Goal: Task Accomplishment & Management: Complete application form

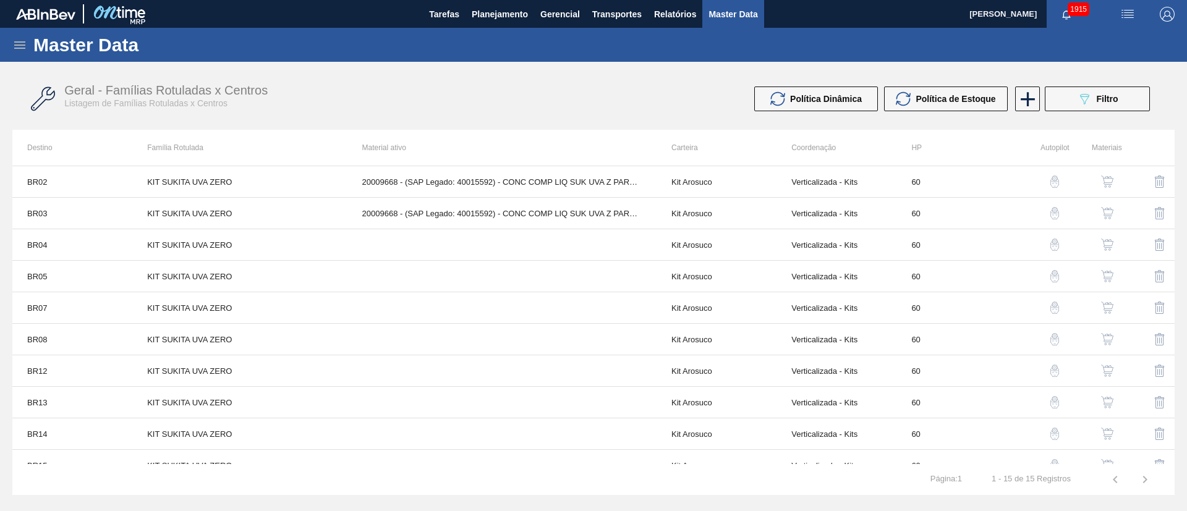
click at [1109, 242] on img "button" at bounding box center [1107, 245] width 12 height 12
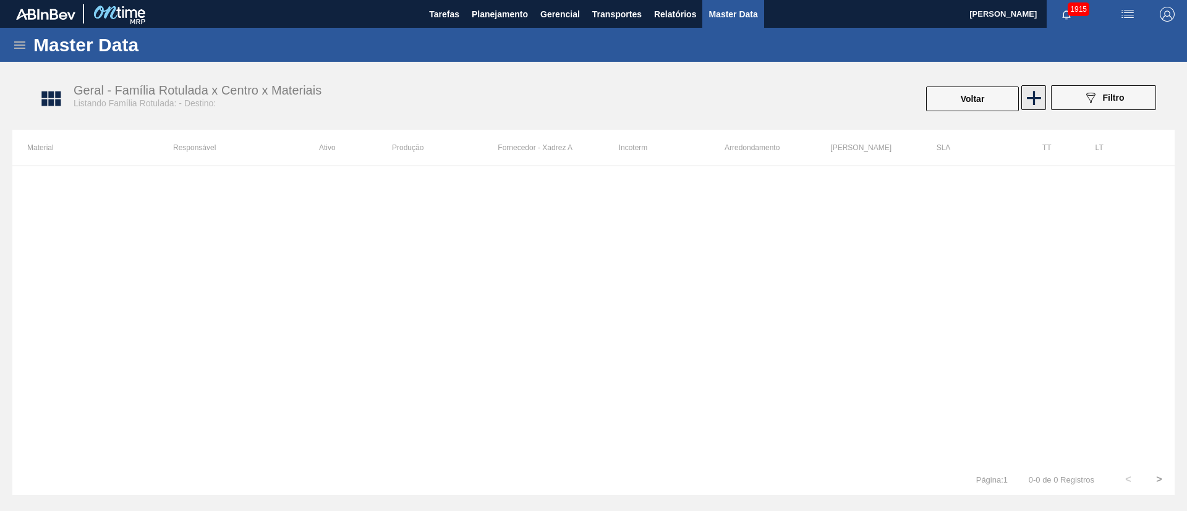
click at [1039, 92] on icon at bounding box center [1034, 98] width 24 height 24
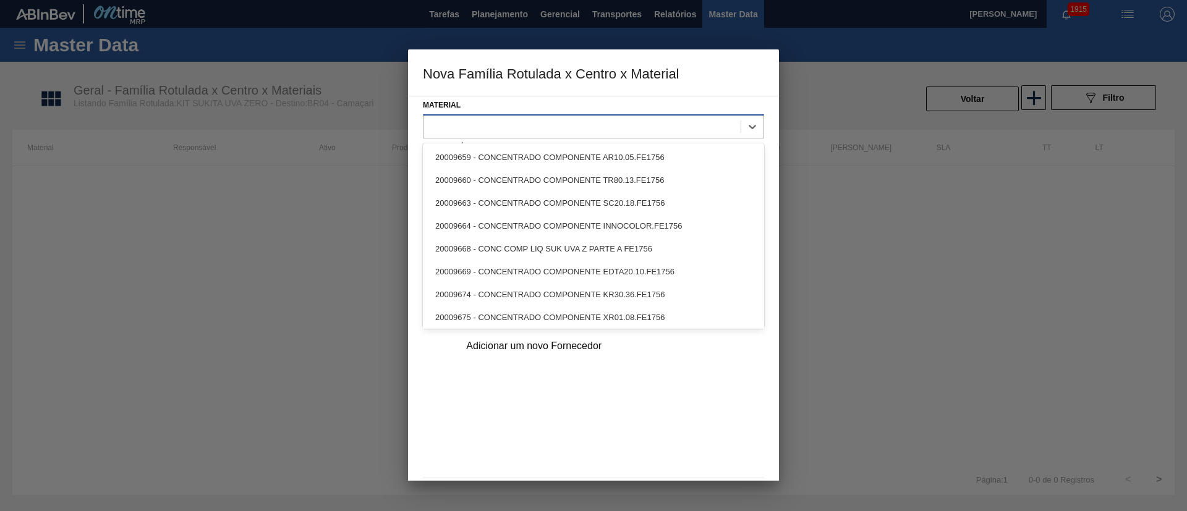
click at [472, 127] on div at bounding box center [582, 126] width 317 height 18
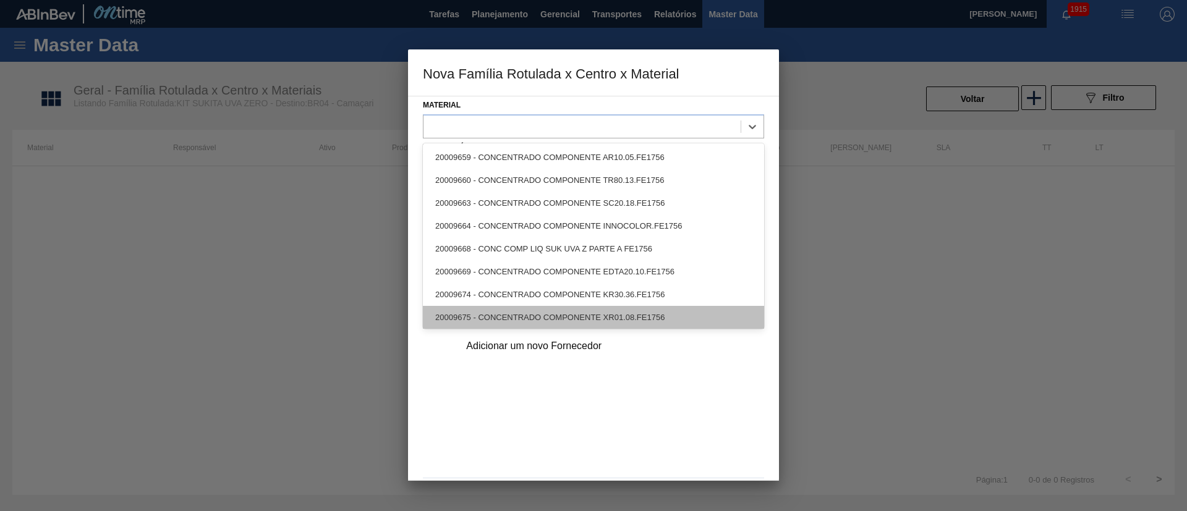
scroll to position [25, 0]
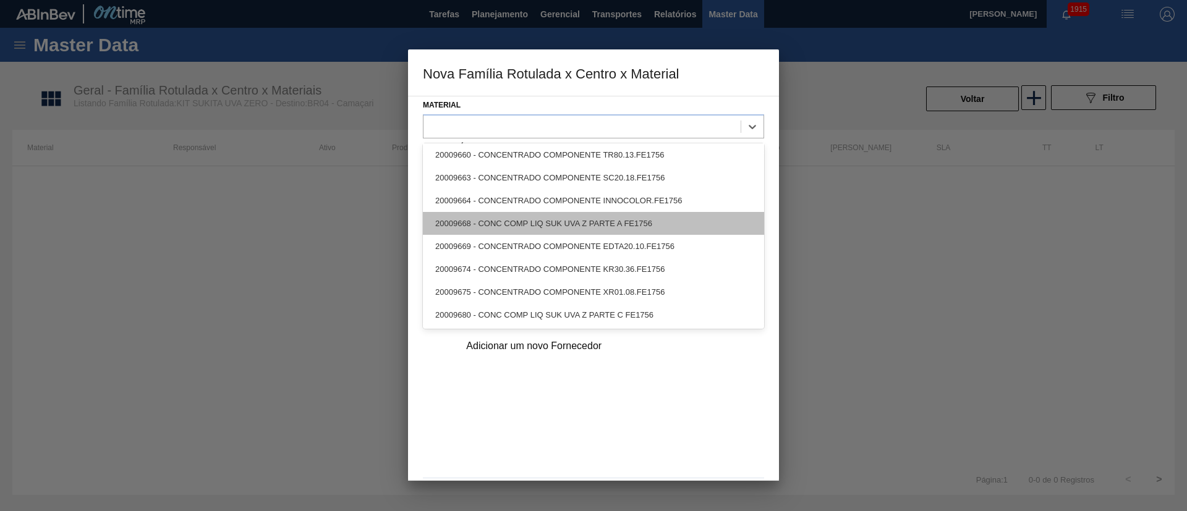
click at [520, 228] on div "20009668 - CONC COMP LIQ SUK UVA Z PARTE A FE1756" at bounding box center [593, 223] width 341 height 23
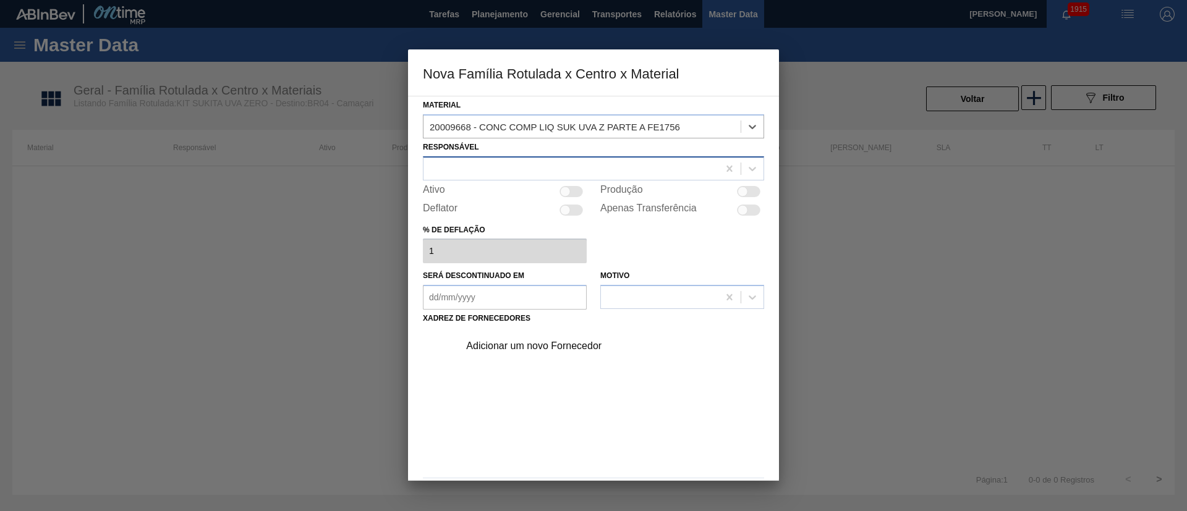
click at [472, 172] on div at bounding box center [571, 169] width 295 height 18
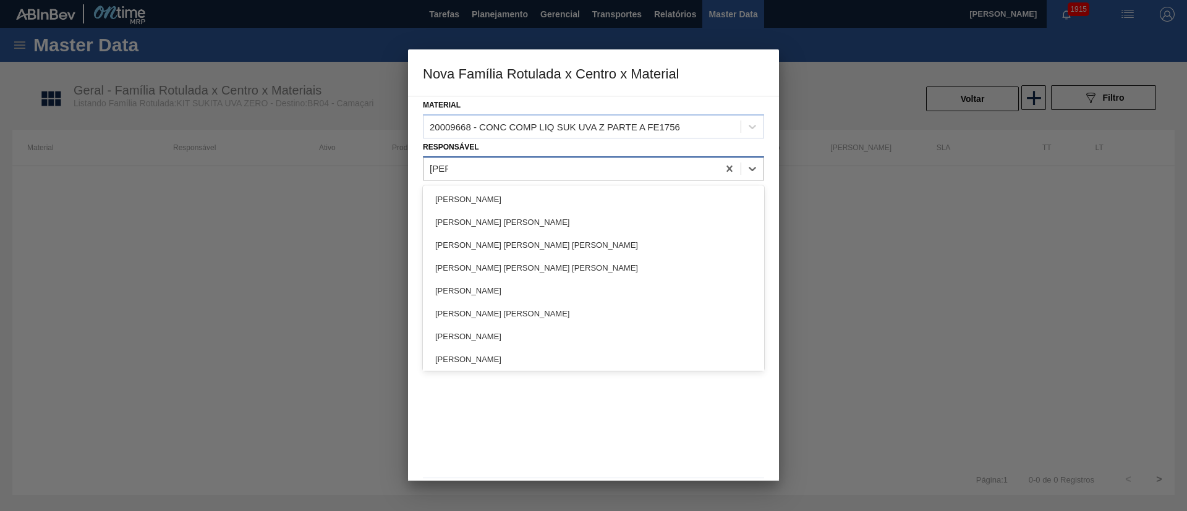
type input "[PERSON_NAME]"
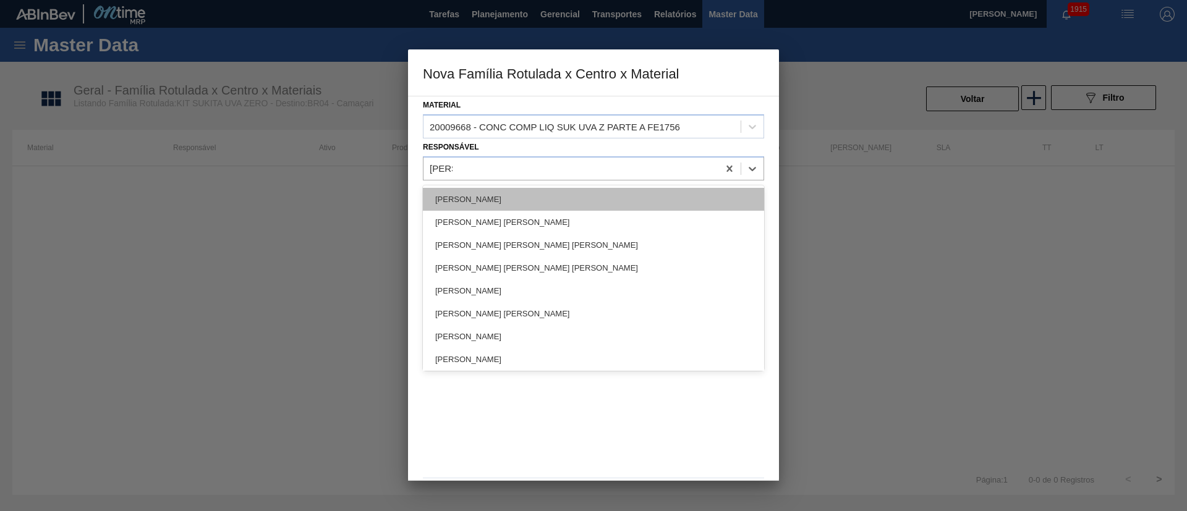
click at [454, 190] on div "[PERSON_NAME]" at bounding box center [593, 199] width 341 height 23
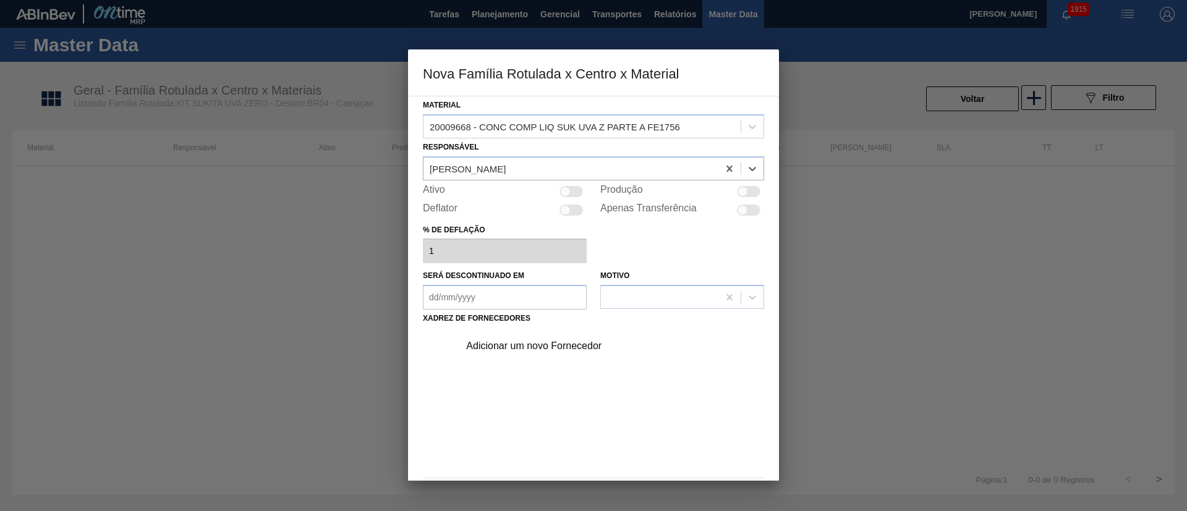
click at [576, 188] on div at bounding box center [571, 191] width 23 height 11
checkbox input "true"
click at [548, 344] on div "Adicionar um novo Fornecedor" at bounding box center [587, 346] width 242 height 11
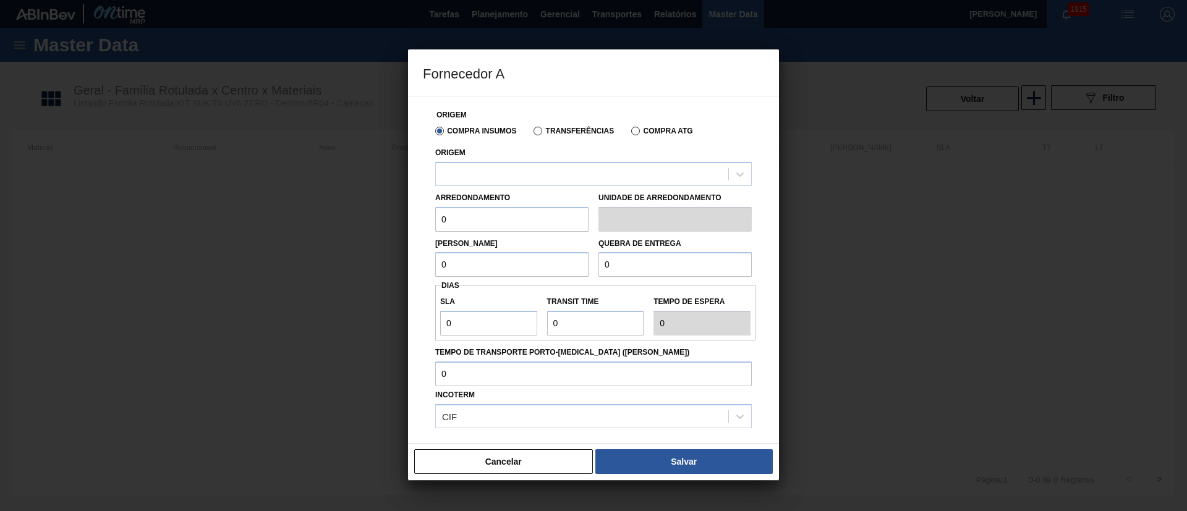
click at [543, 132] on label "Transferências" at bounding box center [574, 131] width 80 height 9
click at [532, 134] on input "Transferências" at bounding box center [532, 134] width 0 height 0
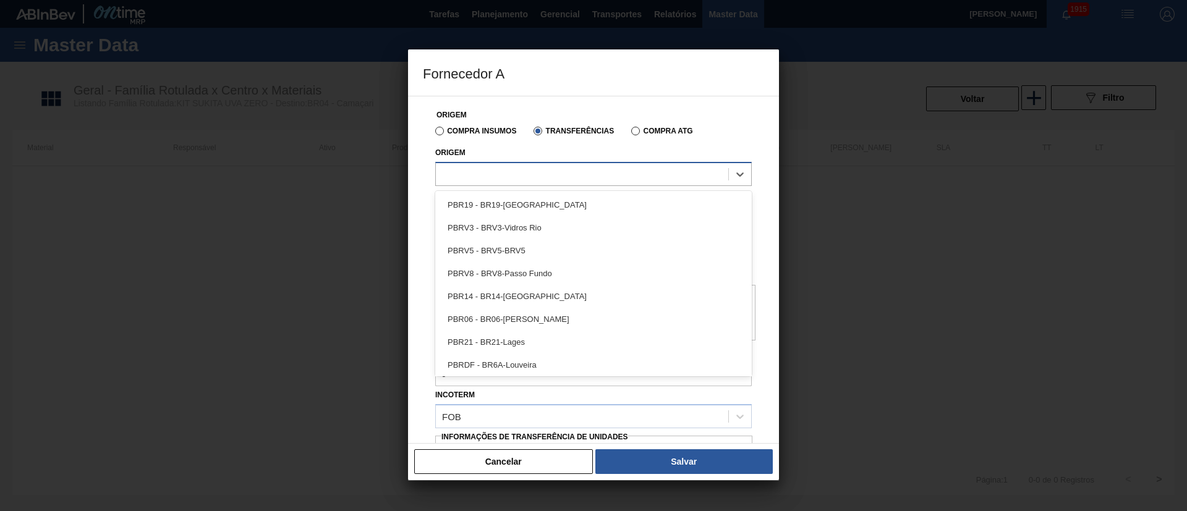
click at [503, 185] on div at bounding box center [593, 174] width 317 height 24
type input "brv1"
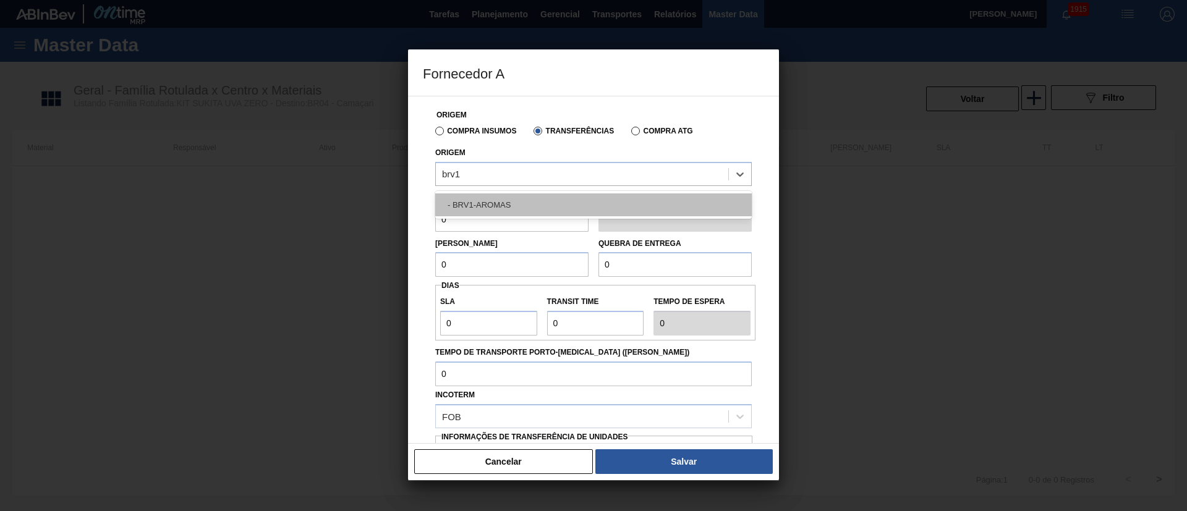
click at [501, 195] on div "- BRV1-AROMAS" at bounding box center [593, 205] width 317 height 23
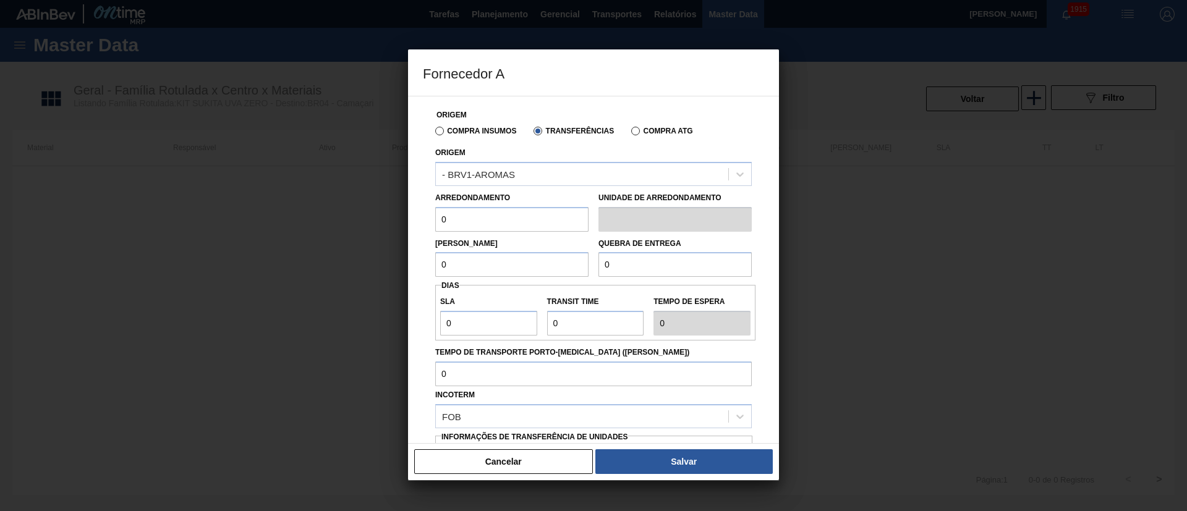
drag, startPoint x: 449, startPoint y: 218, endPoint x: 418, endPoint y: 216, distance: 31.0
click at [418, 216] on div "Origem Compra Insumos Transferências Compra ATG Origem - BRV1-AROMAS Arredondam…" at bounding box center [593, 270] width 371 height 348
type input "5,244"
drag, startPoint x: 464, startPoint y: 268, endPoint x: 373, endPoint y: 270, distance: 90.9
click at [373, 270] on div "Fornecedor A Origem Compra Insumos Transferências Compra ATG Origem - BRV1-AROM…" at bounding box center [593, 255] width 1187 height 511
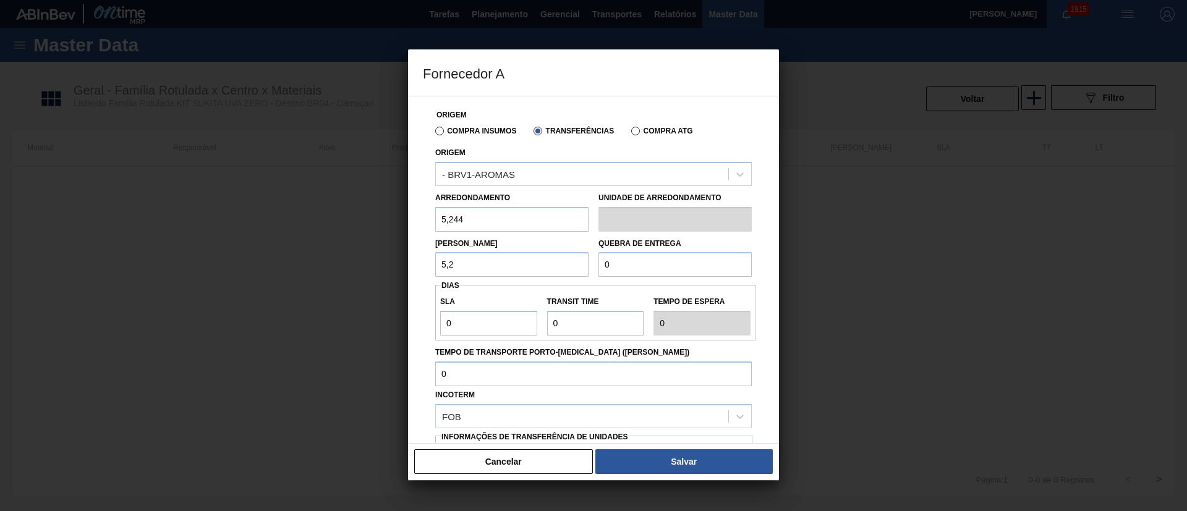
type input "5,244"
drag, startPoint x: 620, startPoint y: 260, endPoint x: 560, endPoint y: 268, distance: 60.0
click at [560, 268] on div "[PERSON_NAME] 5,244 Quebra de entrega 0" at bounding box center [593, 255] width 326 height 46
type input "2.000"
drag, startPoint x: 442, startPoint y: 321, endPoint x: 388, endPoint y: 322, distance: 54.4
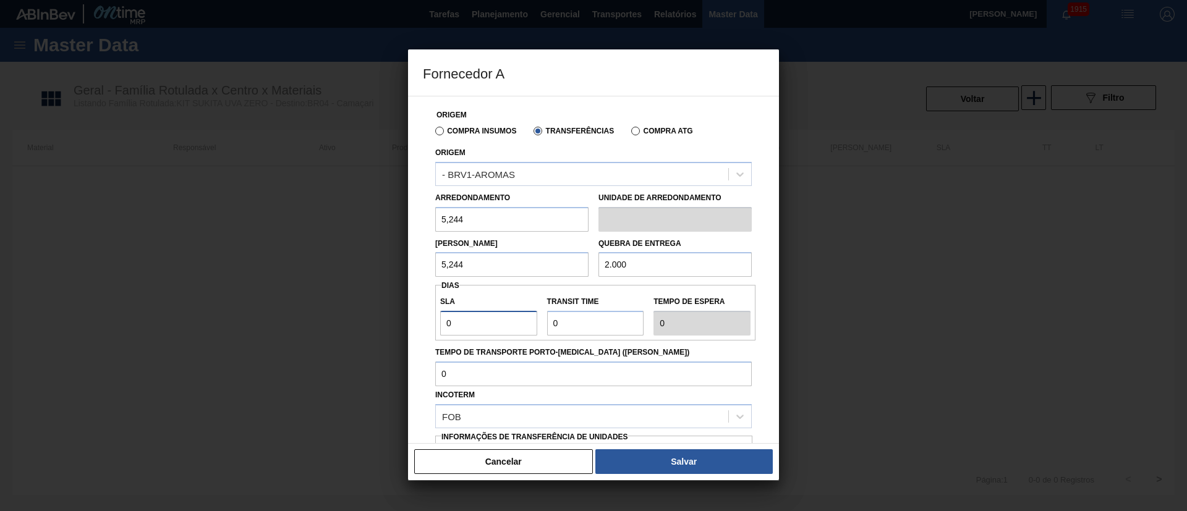
click at [388, 322] on div "Fornecedor A Origem Compra Insumos Transferências Compra ATG Origem - BRV1-AROM…" at bounding box center [593, 255] width 1187 height 511
type input "3"
drag, startPoint x: 581, startPoint y: 329, endPoint x: 515, endPoint y: 321, distance: 66.0
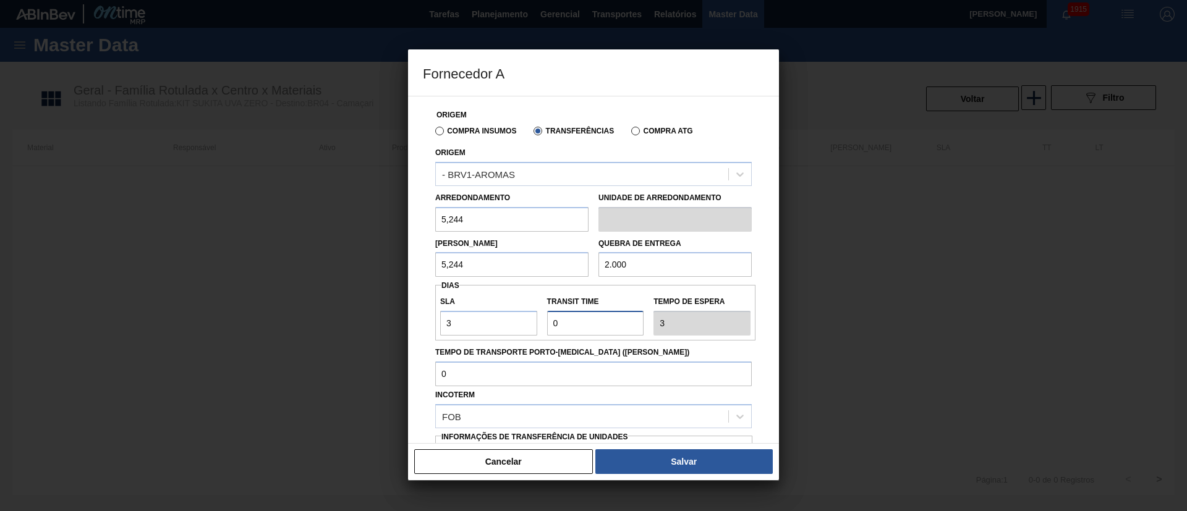
click at [515, 321] on div "SLA 3 Transit Time Tempo de espera 3" at bounding box center [595, 313] width 320 height 46
type input "3"
type input "6"
type input "35"
type input "38"
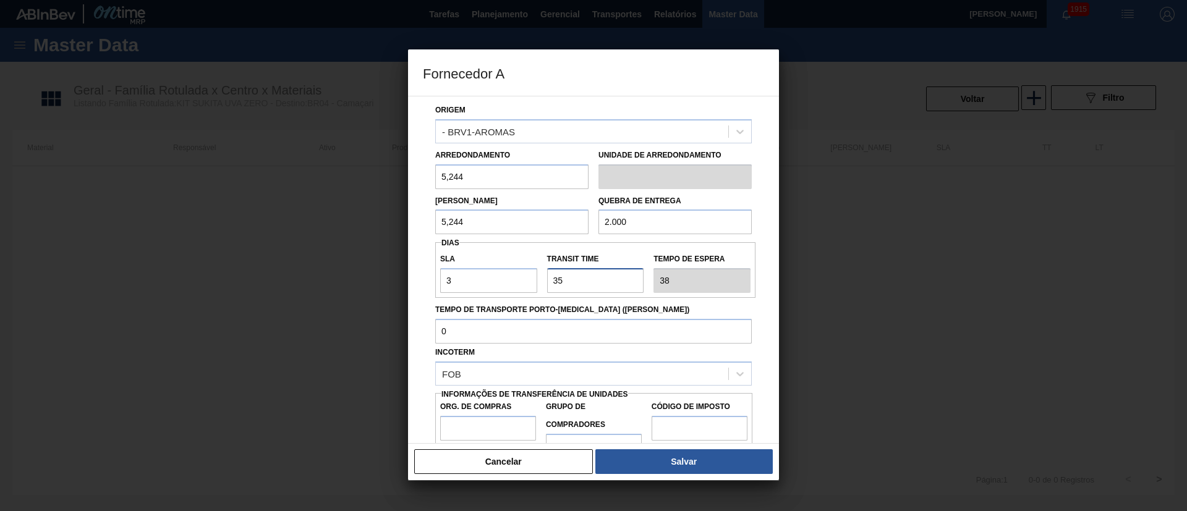
scroll to position [78, 0]
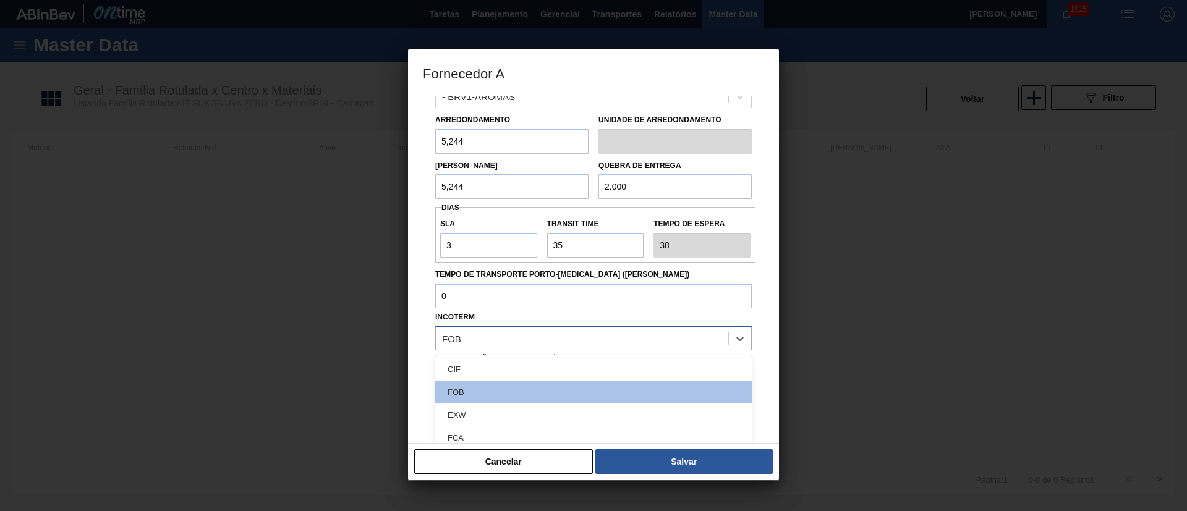
click at [481, 336] on div "FOB" at bounding box center [582, 339] width 292 height 18
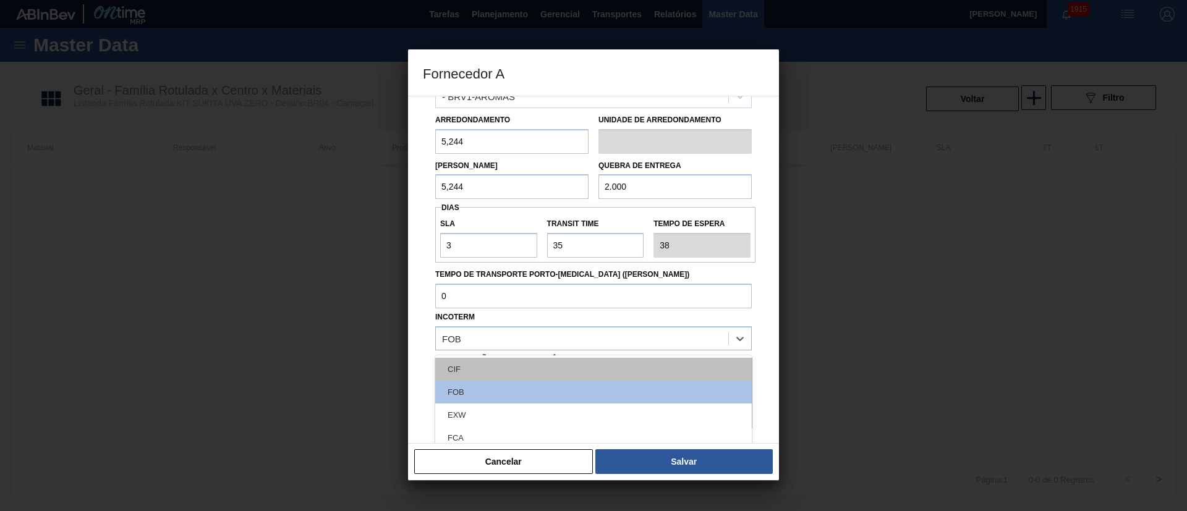
click at [471, 368] on div "CIF" at bounding box center [593, 369] width 317 height 23
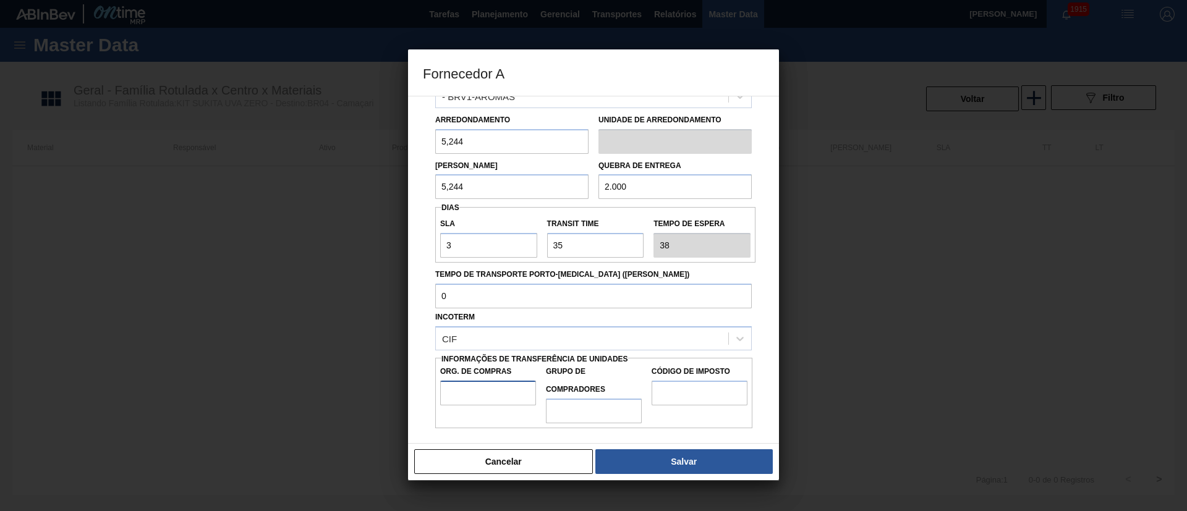
click at [471, 396] on input "Org. de Compras" at bounding box center [488, 393] width 96 height 25
type input "BR00"
drag, startPoint x: 556, startPoint y: 404, endPoint x: 573, endPoint y: 412, distance: 18.0
click at [556, 404] on input "Grupo de Compradores" at bounding box center [594, 411] width 96 height 25
type input "A01"
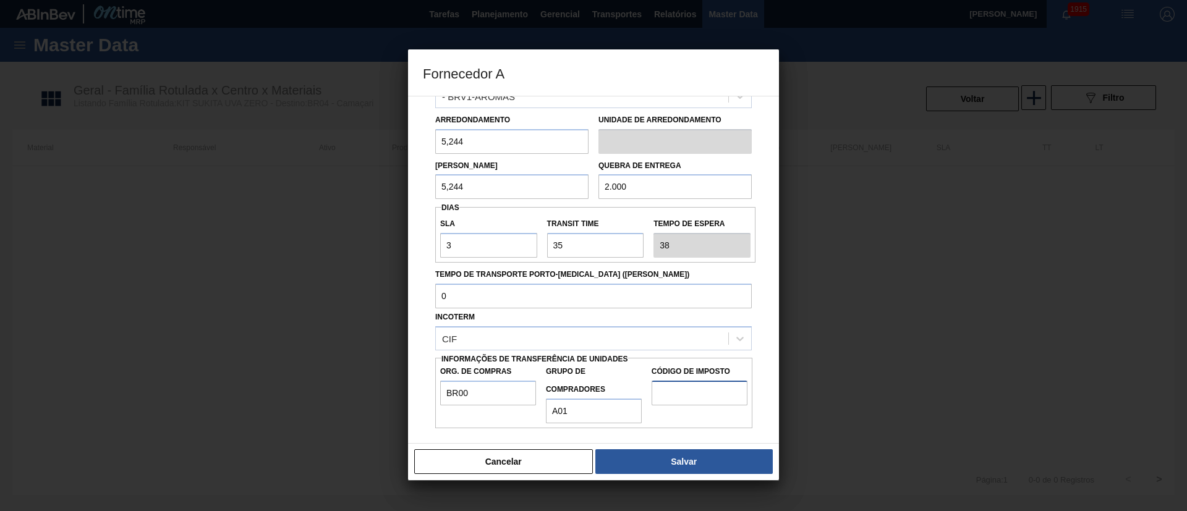
click at [700, 397] on input "Código de Imposto" at bounding box center [700, 393] width 96 height 25
type input "I1"
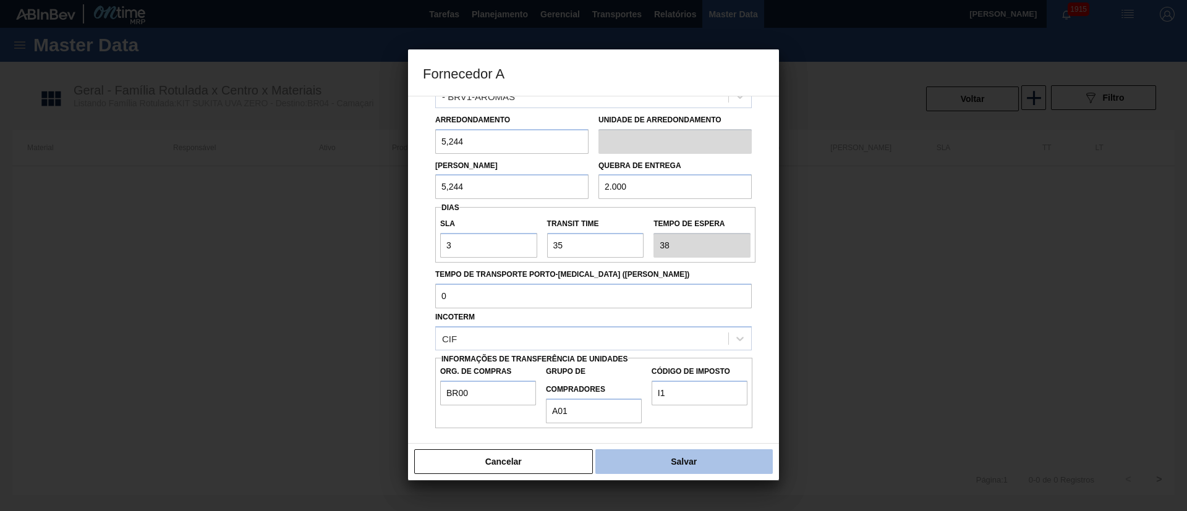
click at [679, 457] on button "Salvar" at bounding box center [683, 461] width 177 height 25
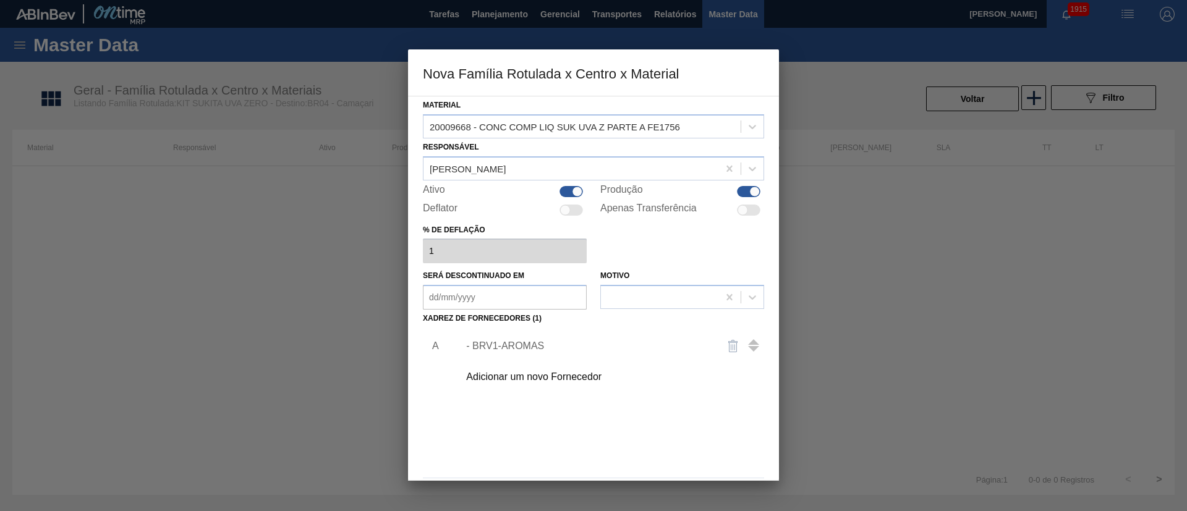
scroll to position [45, 0]
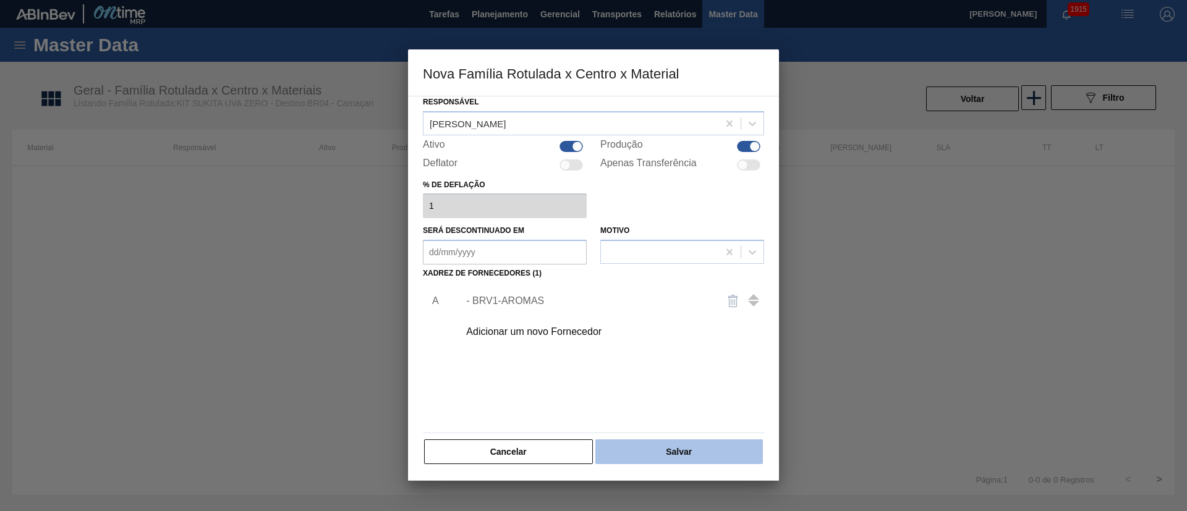
click at [676, 444] on button "Salvar" at bounding box center [679, 452] width 168 height 25
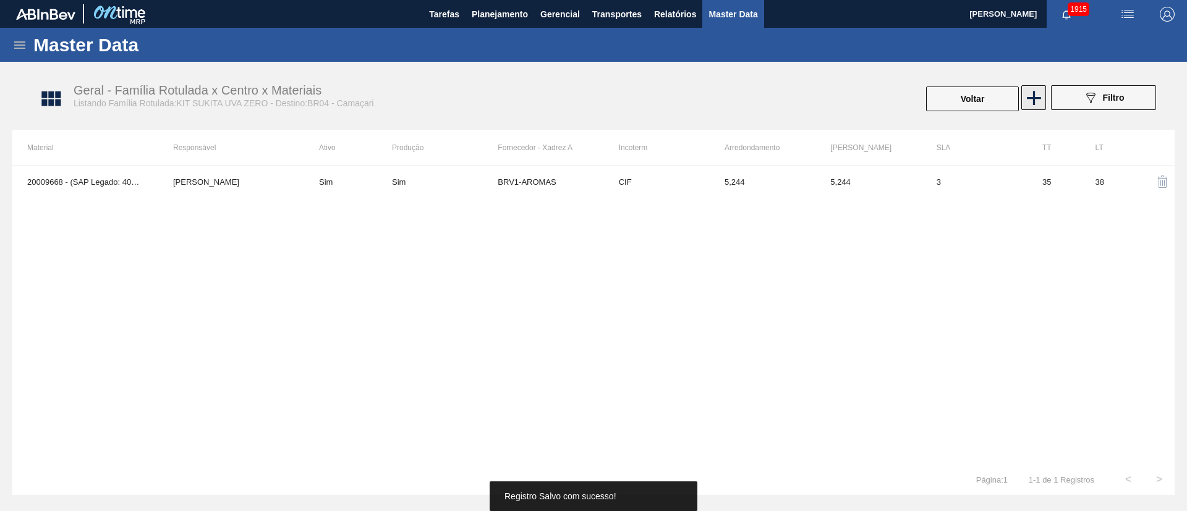
click at [1025, 97] on icon at bounding box center [1034, 98] width 24 height 24
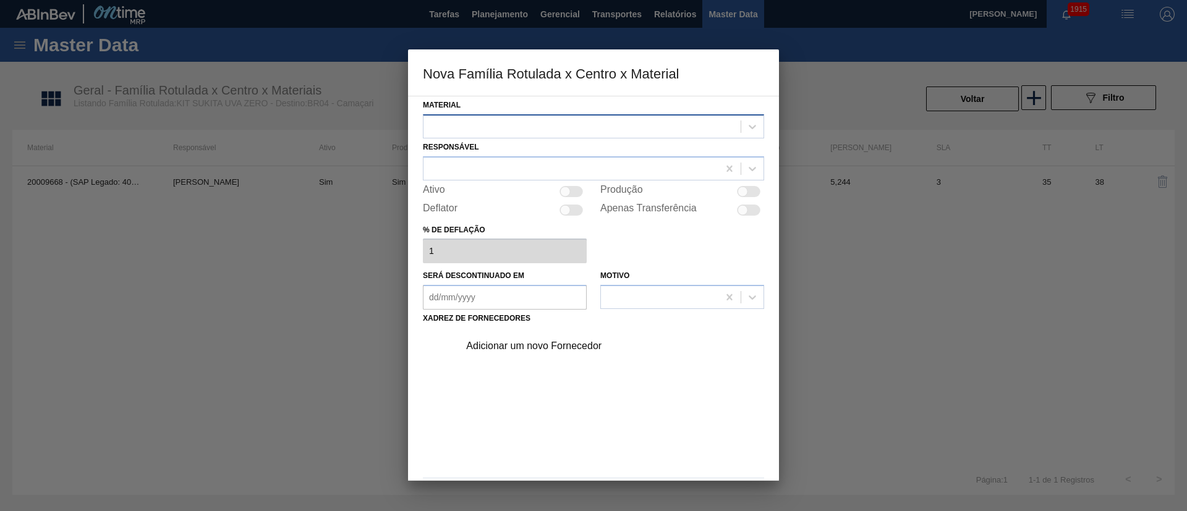
click at [467, 127] on div at bounding box center [582, 126] width 317 height 18
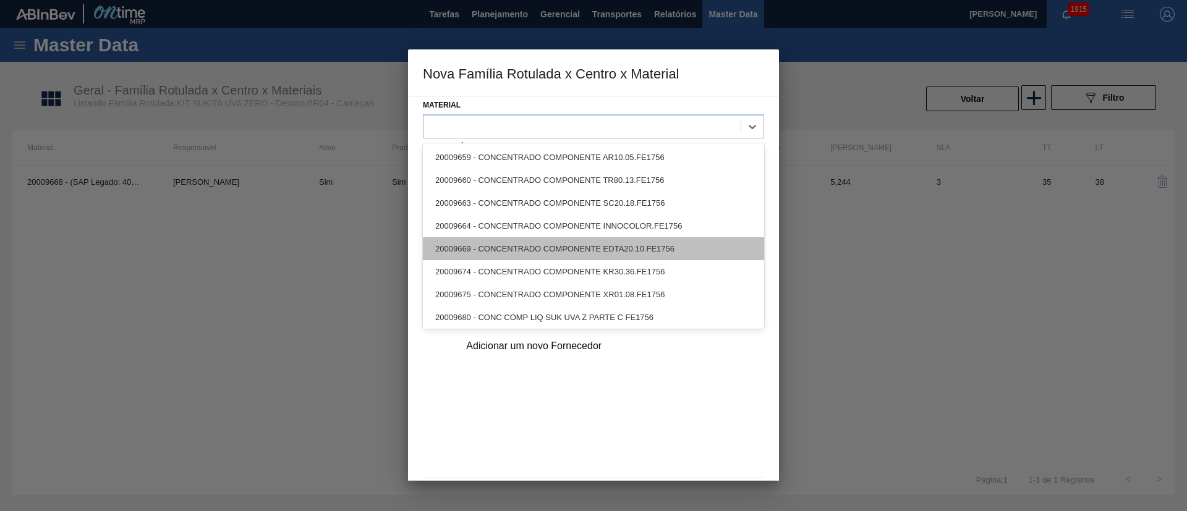
scroll to position [2, 0]
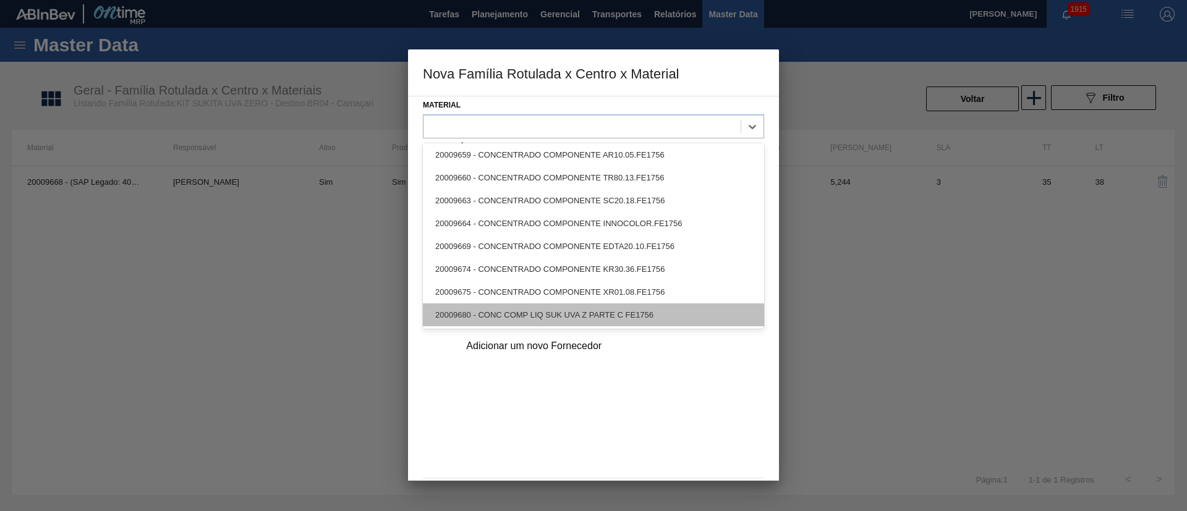
click at [504, 314] on div "20009680 - CONC COMP LIQ SUK UVA Z PARTE C FE1756" at bounding box center [593, 315] width 341 height 23
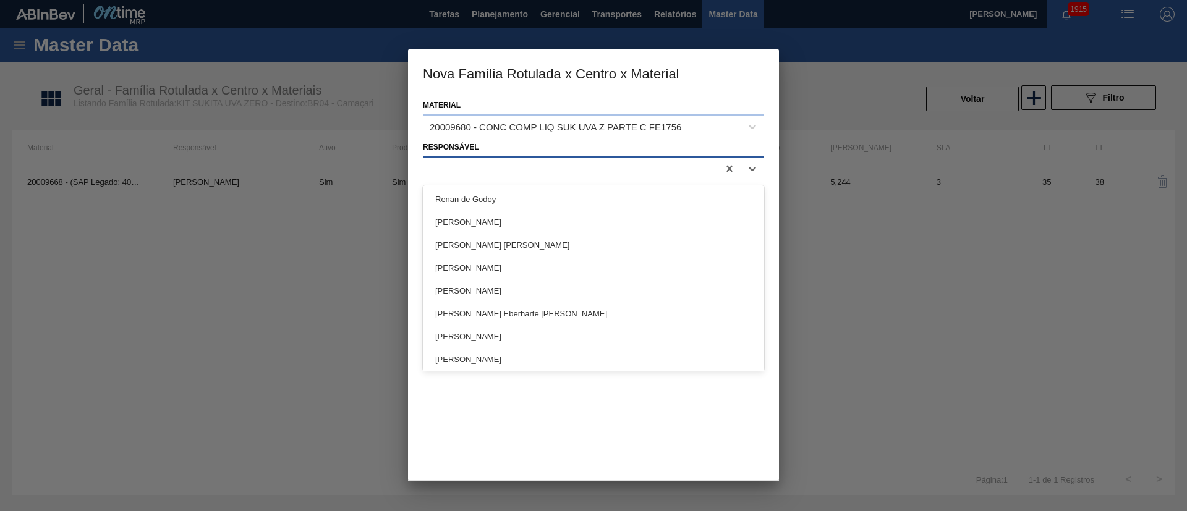
click at [487, 171] on div at bounding box center [571, 169] width 295 height 18
type input "[PERSON_NAME]"
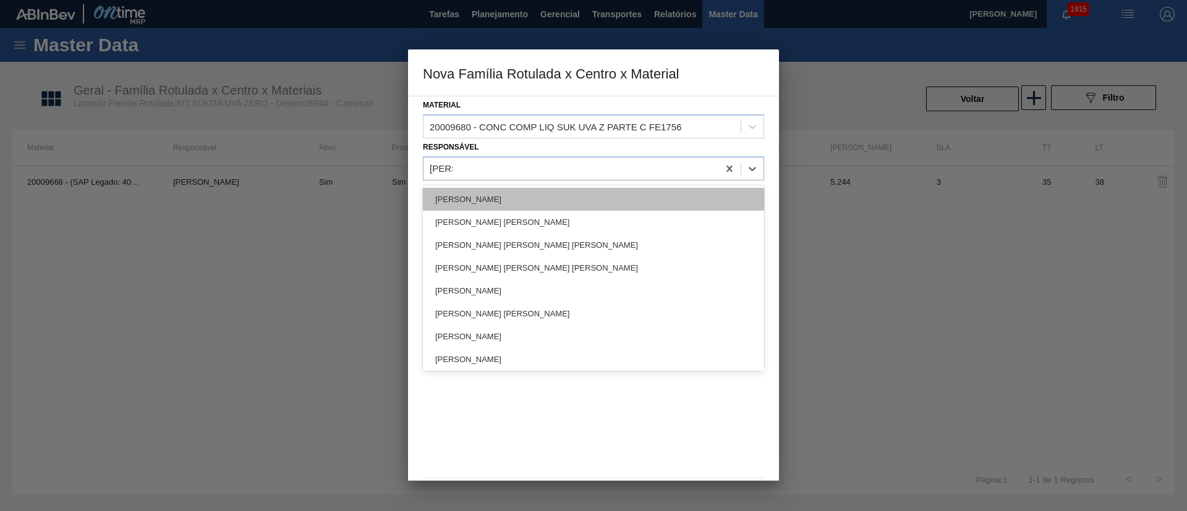
click at [506, 201] on div "[PERSON_NAME]" at bounding box center [593, 199] width 341 height 23
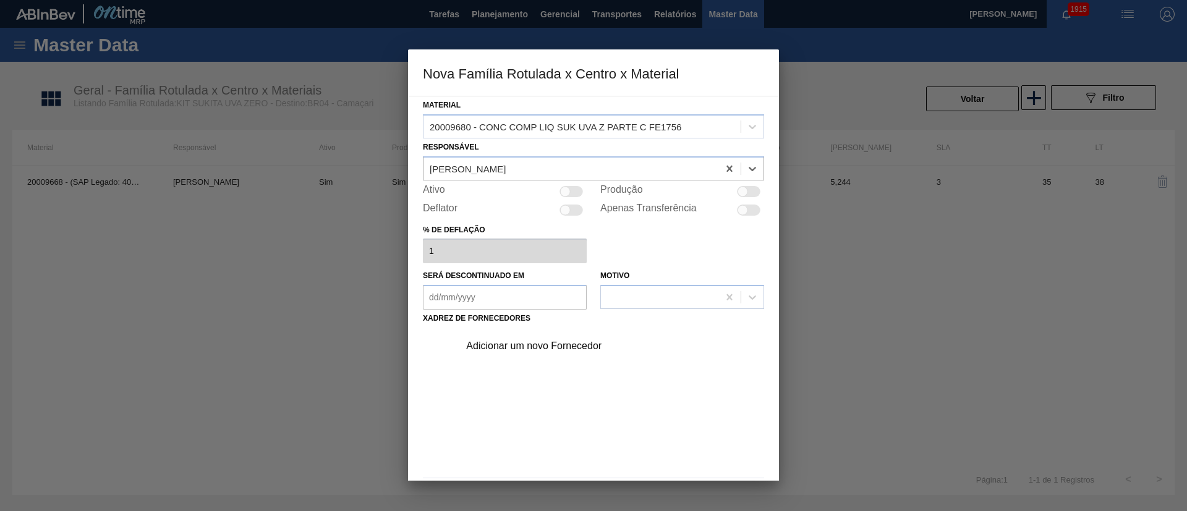
click at [739, 185] on div "Produção" at bounding box center [682, 191] width 164 height 15
drag, startPoint x: 741, startPoint y: 195, endPoint x: 713, endPoint y: 212, distance: 32.8
click at [741, 194] on div at bounding box center [743, 191] width 11 height 11
checkbox input "true"
click at [556, 352] on div "Adicionar um novo Fornecedor" at bounding box center [608, 346] width 312 height 31
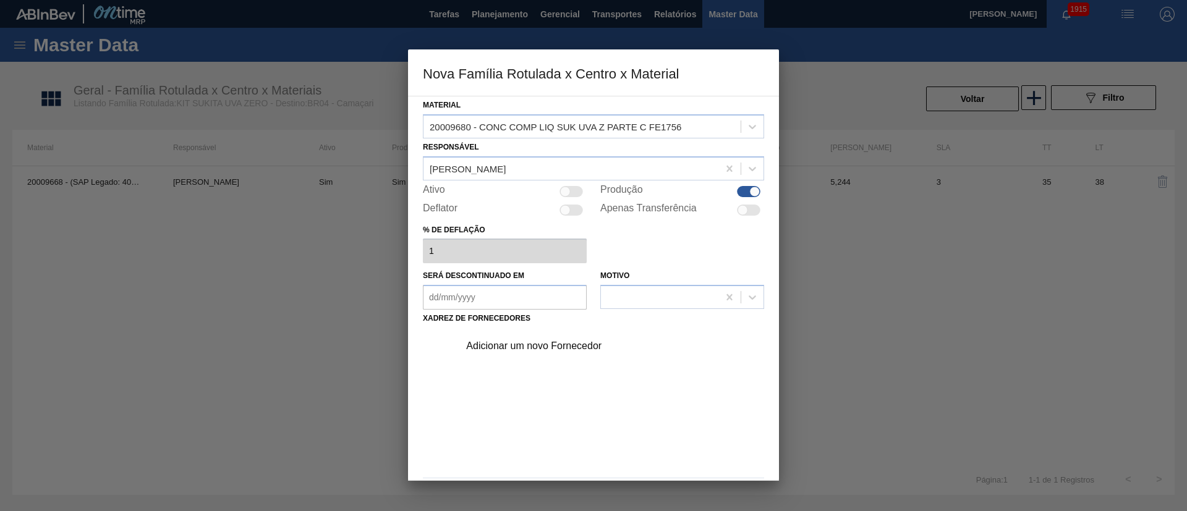
click at [531, 350] on div "Adicionar um novo Fornecedor" at bounding box center [587, 346] width 242 height 11
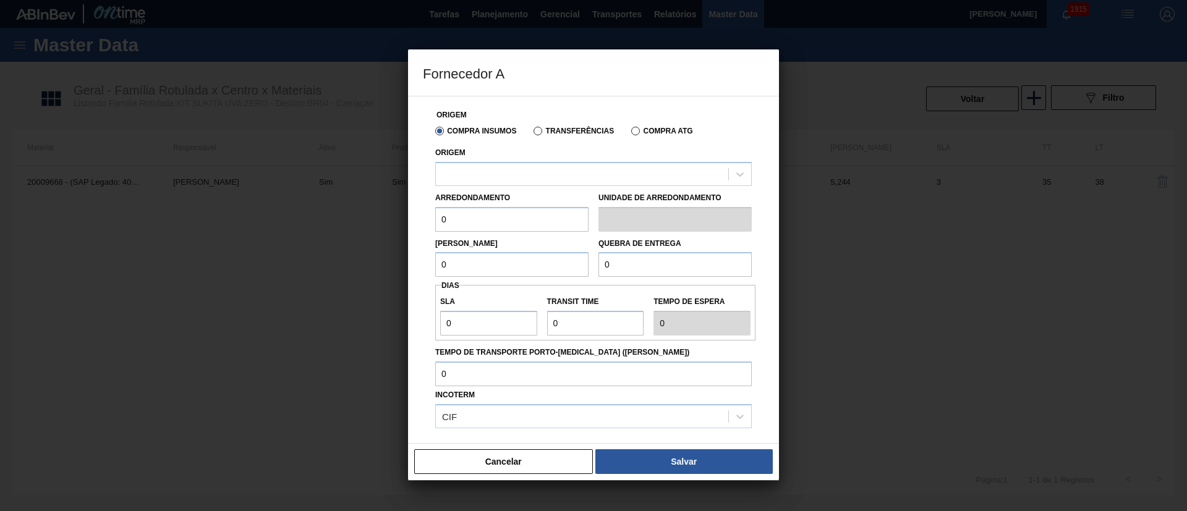
click at [539, 134] on label "Transferências" at bounding box center [574, 131] width 80 height 9
click at [532, 134] on input "Transferências" at bounding box center [532, 134] width 0 height 0
click at [503, 176] on div at bounding box center [582, 174] width 292 height 18
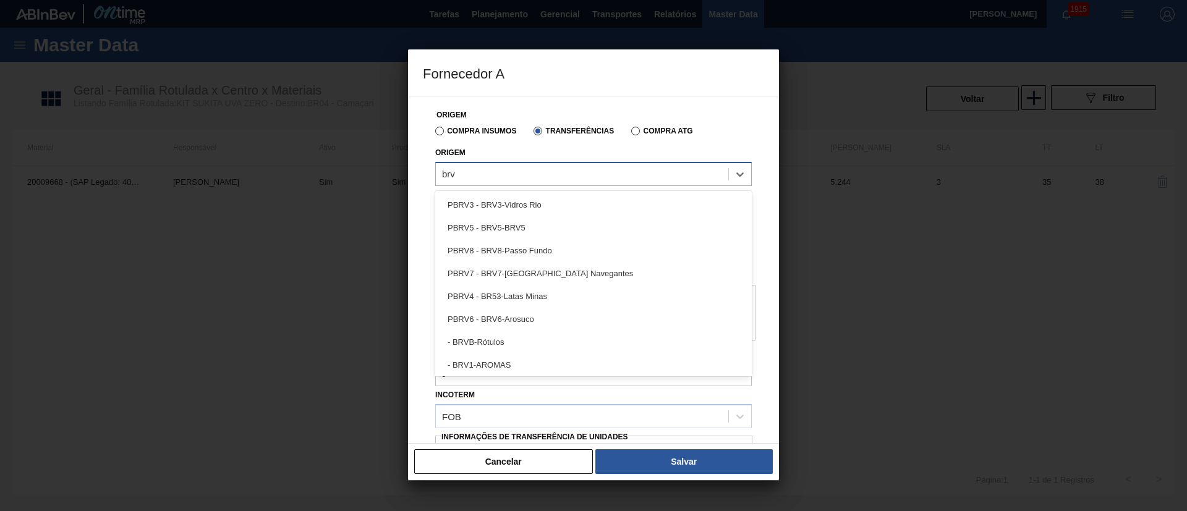
type input "brv1"
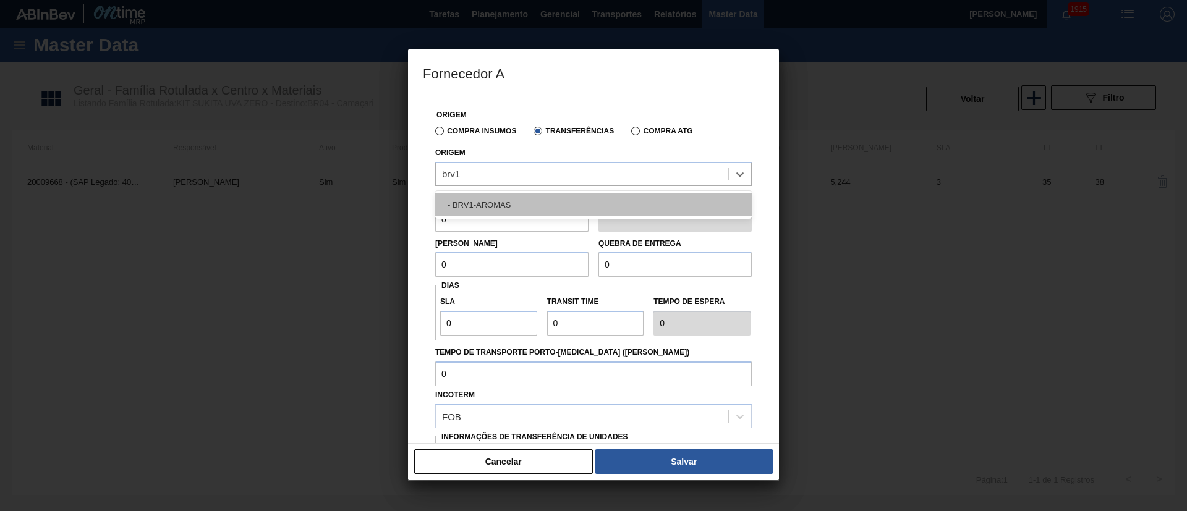
click at [489, 198] on div "- BRV1-AROMAS" at bounding box center [593, 205] width 317 height 23
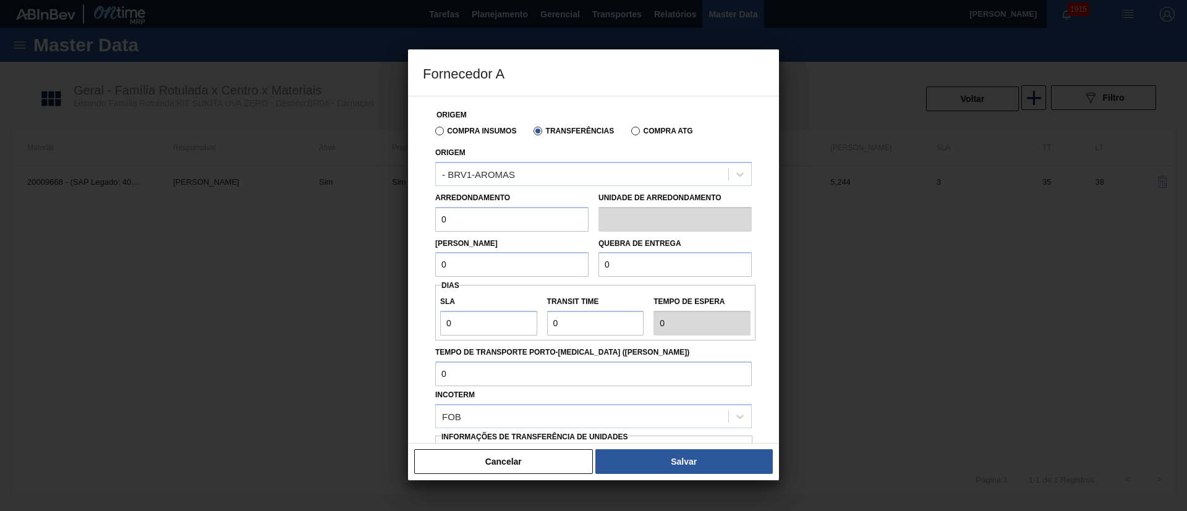
drag, startPoint x: 430, startPoint y: 218, endPoint x: 406, endPoint y: 221, distance: 24.2
click at [407, 219] on div "Fornecedor A Origem Compra Insumos Transferências Compra ATG Origem - BRV1-AROM…" at bounding box center [593, 255] width 1187 height 511
type input "11,592"
drag, startPoint x: 466, startPoint y: 261, endPoint x: 403, endPoint y: 261, distance: 63.1
click at [403, 261] on div "Fornecedor A Origem Compra Insumos Transferências Compra ATG Origem - BRV1-AROM…" at bounding box center [593, 255] width 1187 height 511
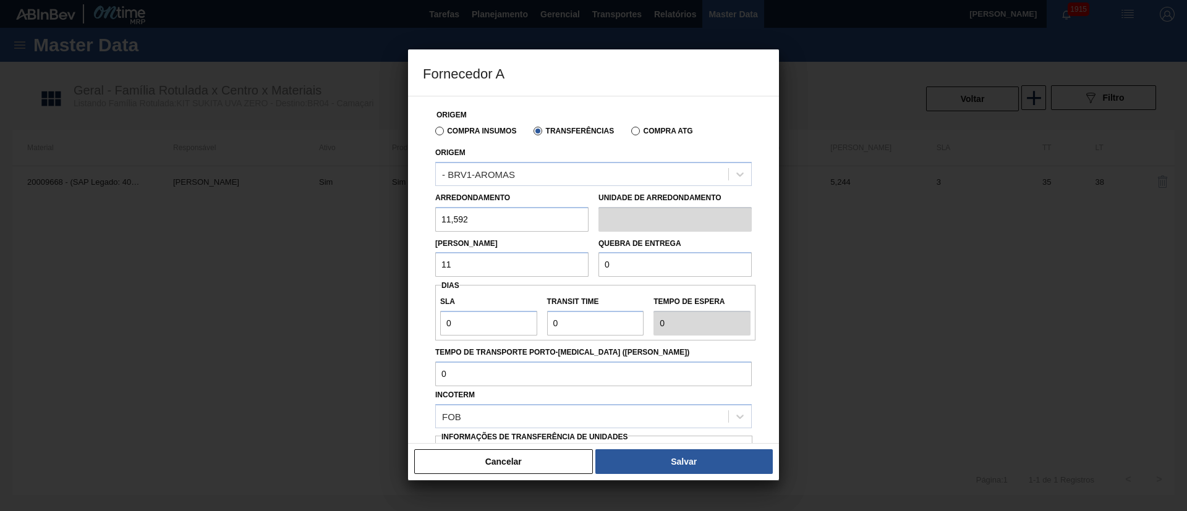
drag, startPoint x: 647, startPoint y: 275, endPoint x: 603, endPoint y: 270, distance: 43.6
click at [603, 270] on input "0" at bounding box center [674, 264] width 153 height 25
drag, startPoint x: 464, startPoint y: 263, endPoint x: 416, endPoint y: 263, distance: 47.6
click at [416, 263] on div "Origem Compra Insumos Transferências Compra ATG Origem - BRV1-AROMAS Arredondam…" at bounding box center [593, 270] width 371 height 348
type input "11,592"
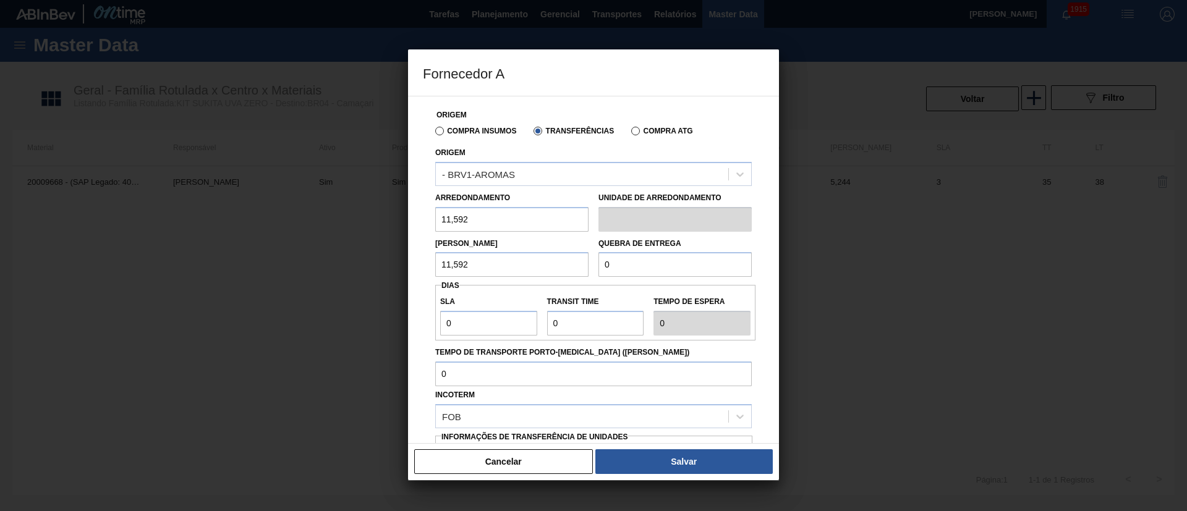
drag, startPoint x: 649, startPoint y: 276, endPoint x: 581, endPoint y: 276, distance: 68.6
click at [581, 276] on div "Lote Mínimo 11,592 Quebra de entrega 0" at bounding box center [593, 255] width 326 height 46
type input "2.000"
drag, startPoint x: 449, startPoint y: 324, endPoint x: 401, endPoint y: 324, distance: 48.2
click at [401, 324] on div "Fornecedor A Origem Compra Insumos Transferências Compra ATG Origem - BRV1-AROM…" at bounding box center [593, 255] width 1187 height 511
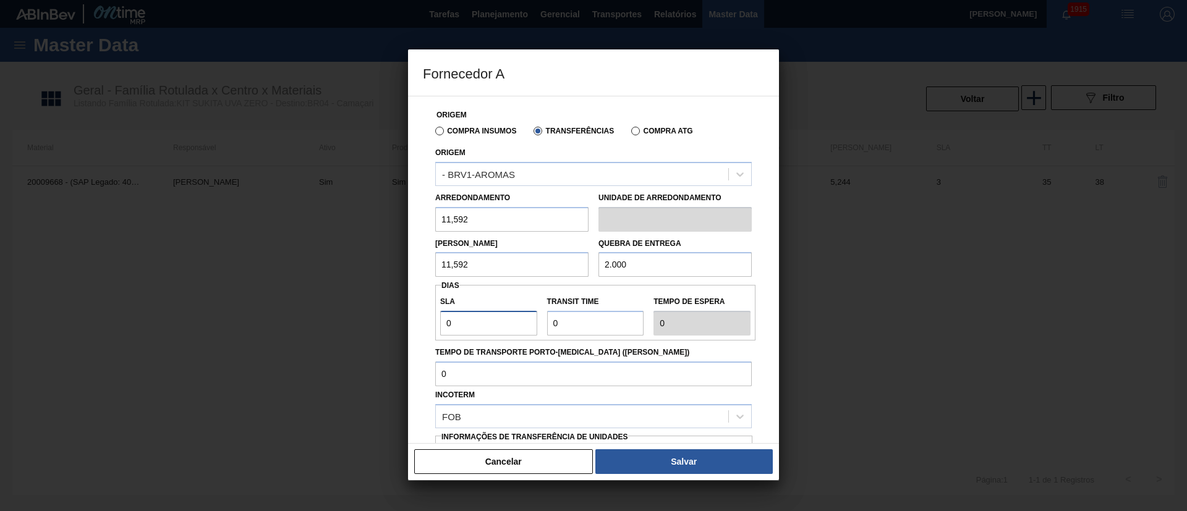
type input "3"
drag, startPoint x: 588, startPoint y: 324, endPoint x: 506, endPoint y: 321, distance: 82.3
click at [506, 321] on div "SLA 3 Transit Time Tempo de espera 3" at bounding box center [595, 313] width 320 height 46
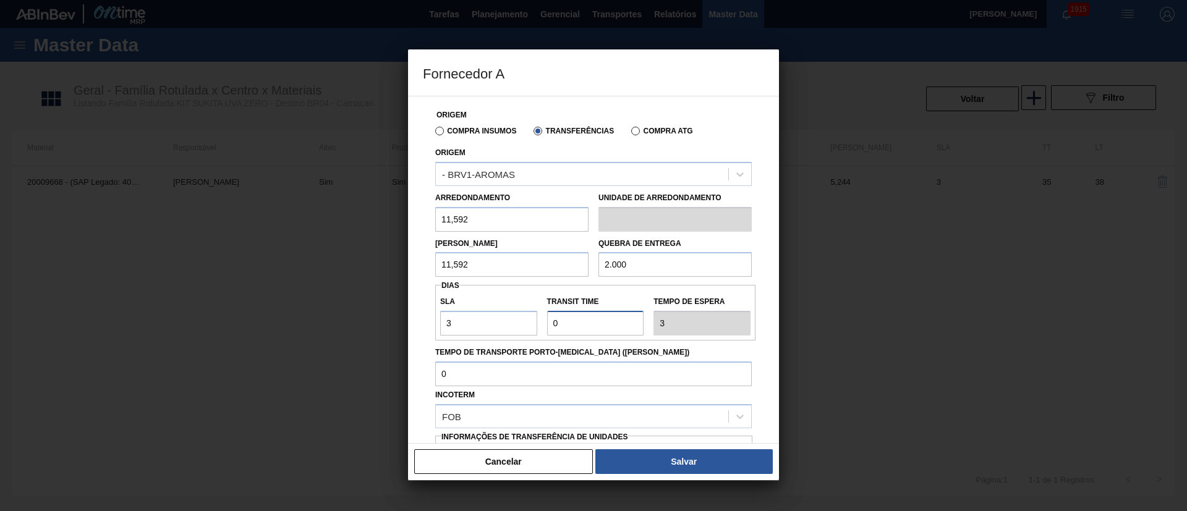
type input "3"
type input "6"
type input "35"
type input "38"
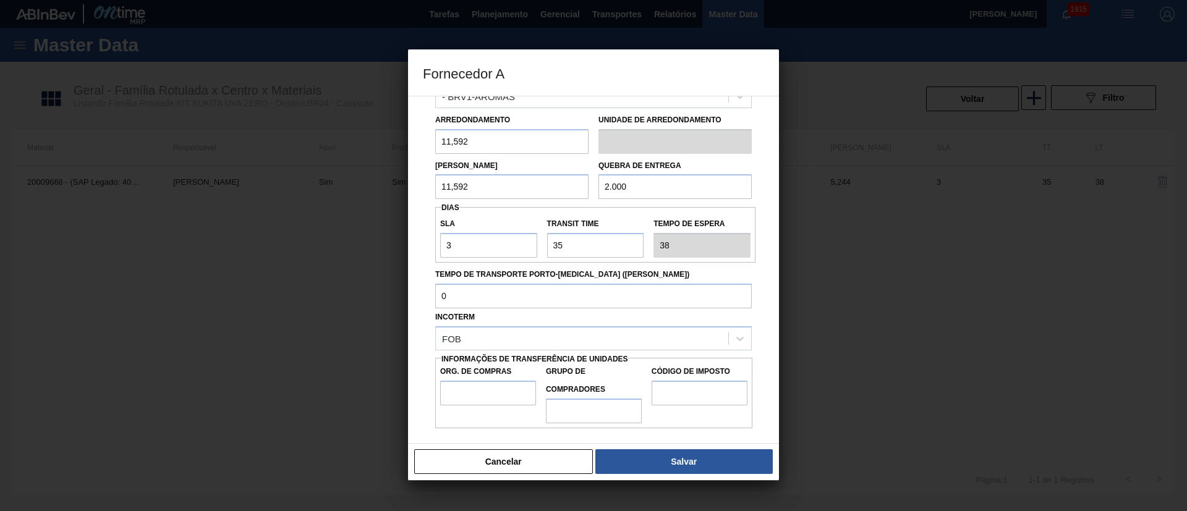
drag, startPoint x: 487, startPoint y: 343, endPoint x: 480, endPoint y: 353, distance: 12.0
click at [485, 343] on div "FOB" at bounding box center [582, 339] width 292 height 18
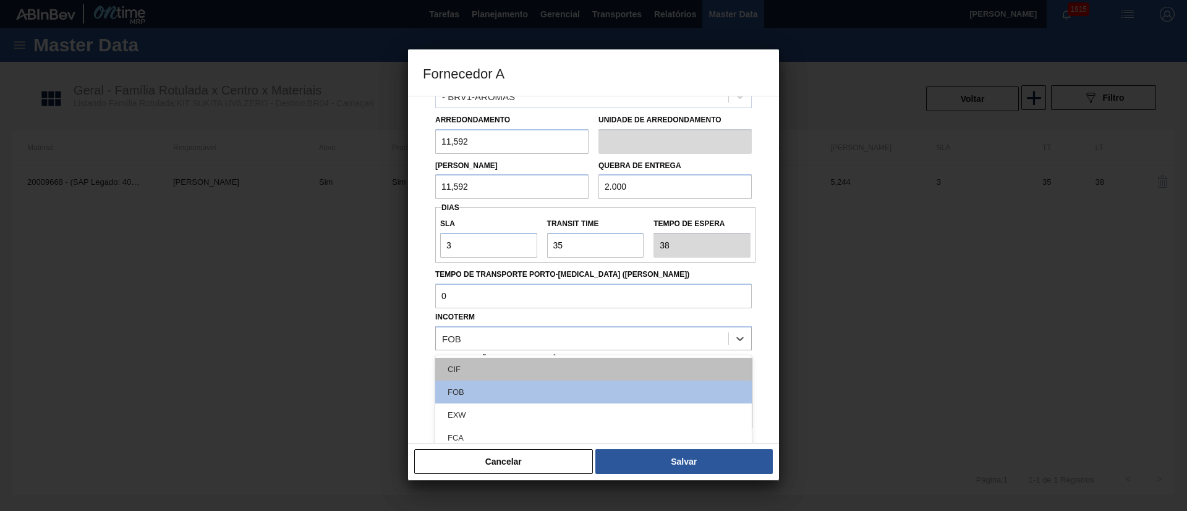
click at [474, 368] on div "CIF" at bounding box center [593, 369] width 317 height 23
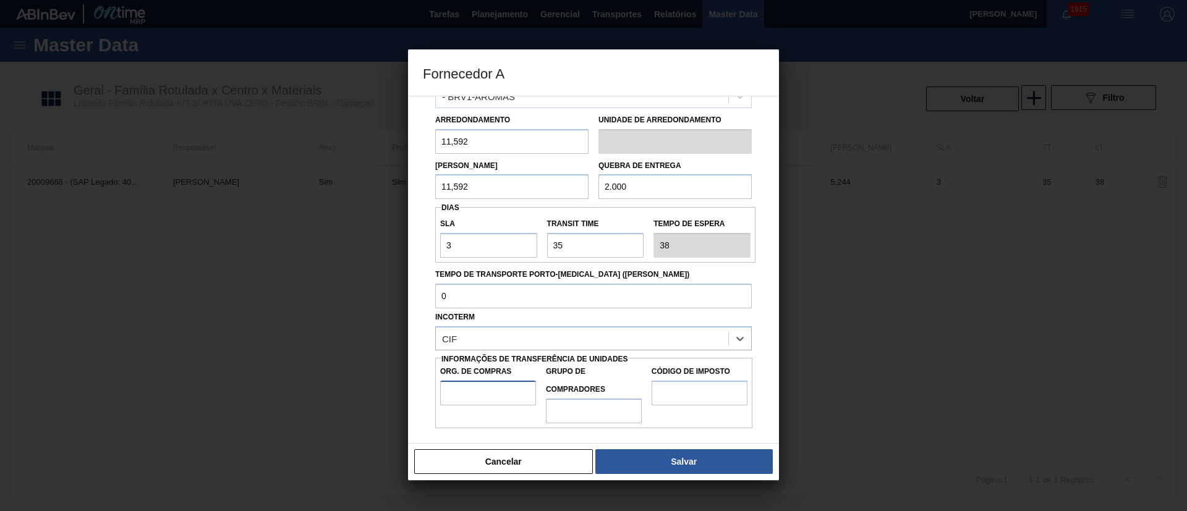
click at [496, 401] on input "Org. de Compras" at bounding box center [488, 393] width 96 height 25
type input "BR00"
drag, startPoint x: 586, startPoint y: 411, endPoint x: 597, endPoint y: 419, distance: 13.4
click at [586, 411] on input "Grupo de Compradores" at bounding box center [594, 411] width 96 height 25
type input "A01"
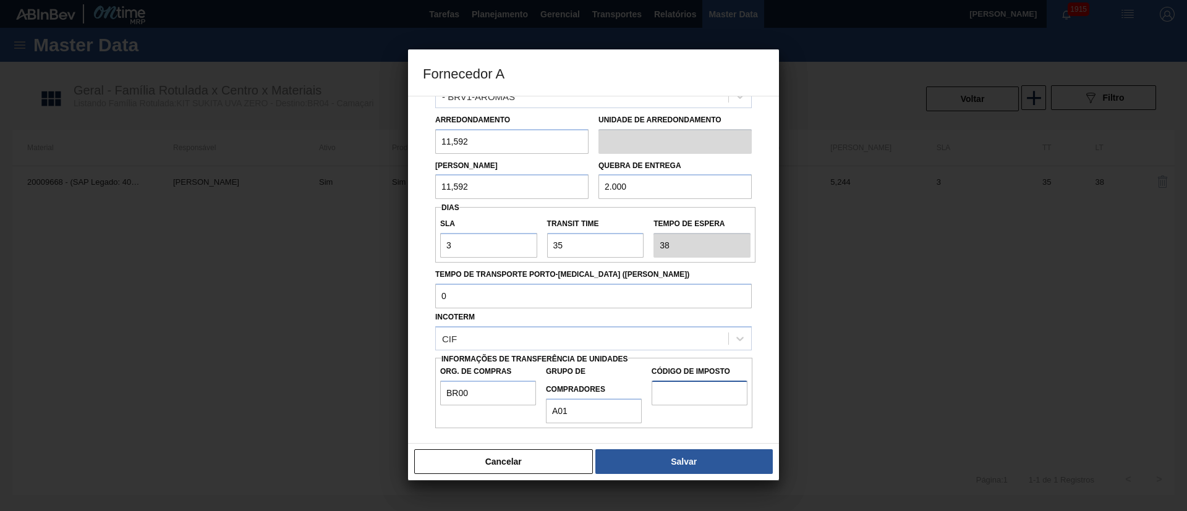
click at [685, 386] on input "Código de Imposto" at bounding box center [700, 393] width 96 height 25
type input "I1"
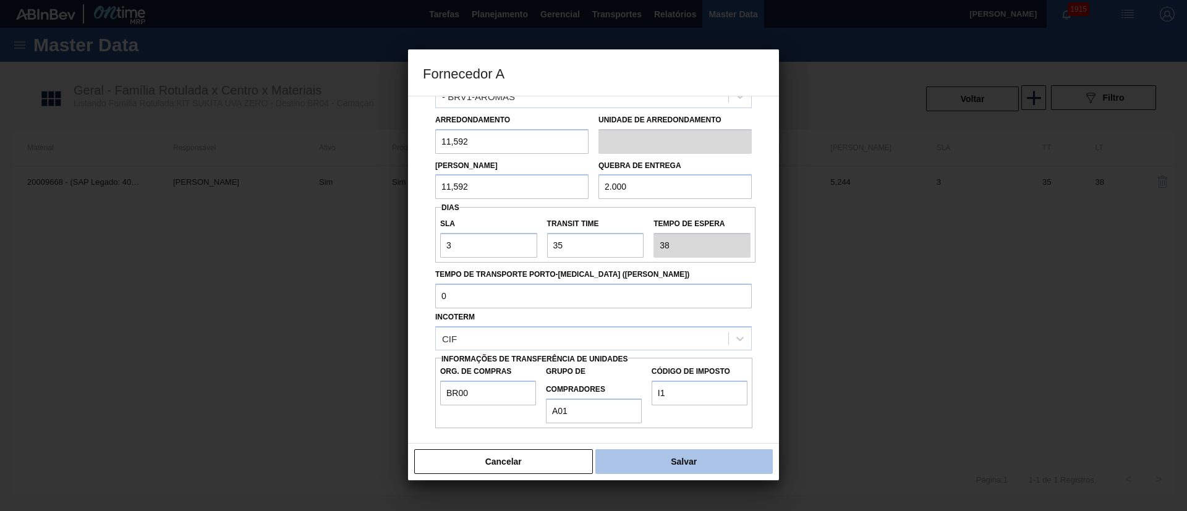
click at [662, 461] on button "Salvar" at bounding box center [683, 461] width 177 height 25
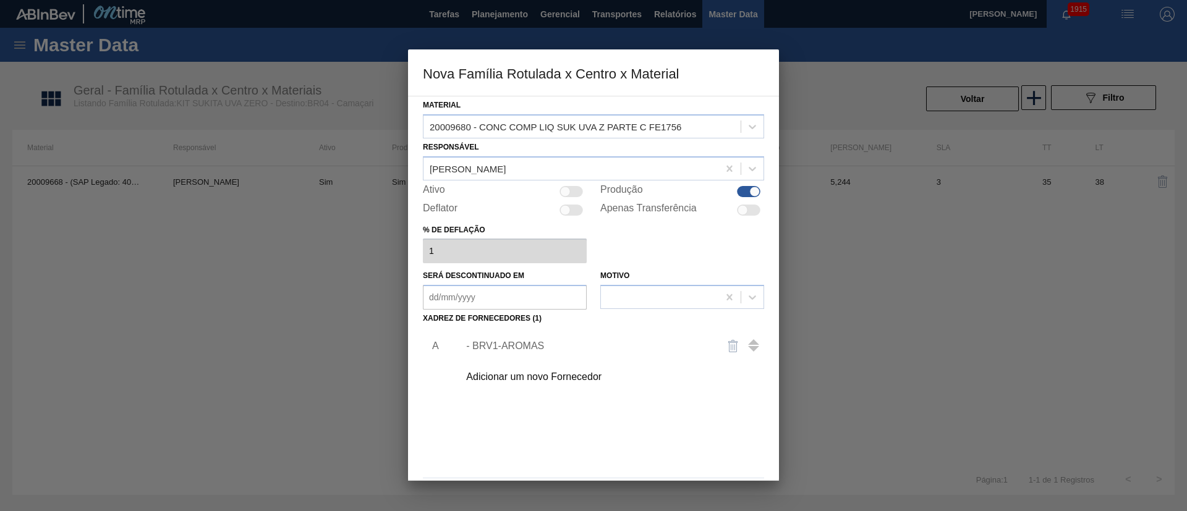
scroll to position [45, 0]
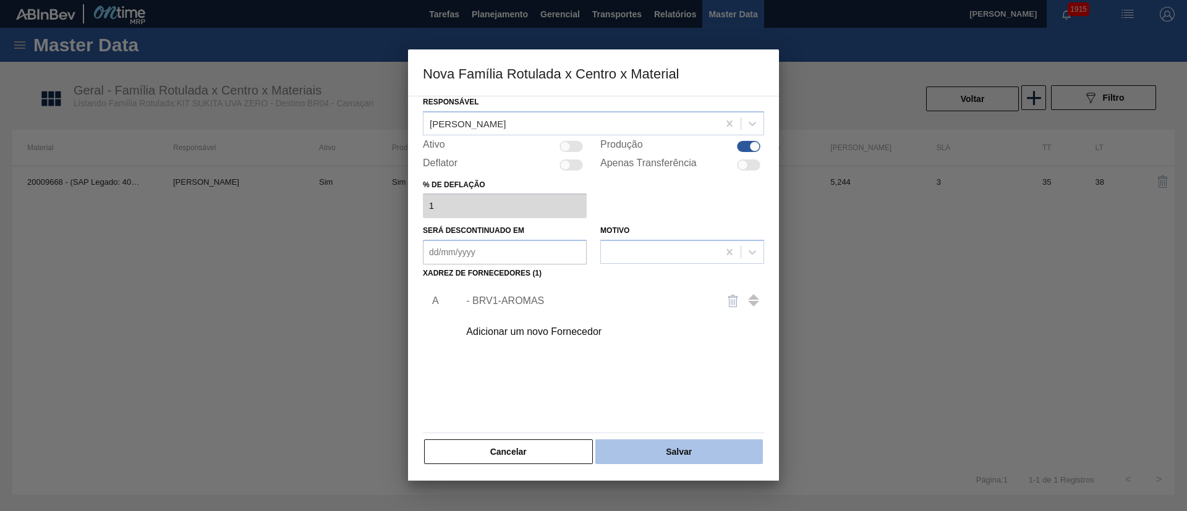
click at [678, 457] on button "Salvar" at bounding box center [679, 452] width 168 height 25
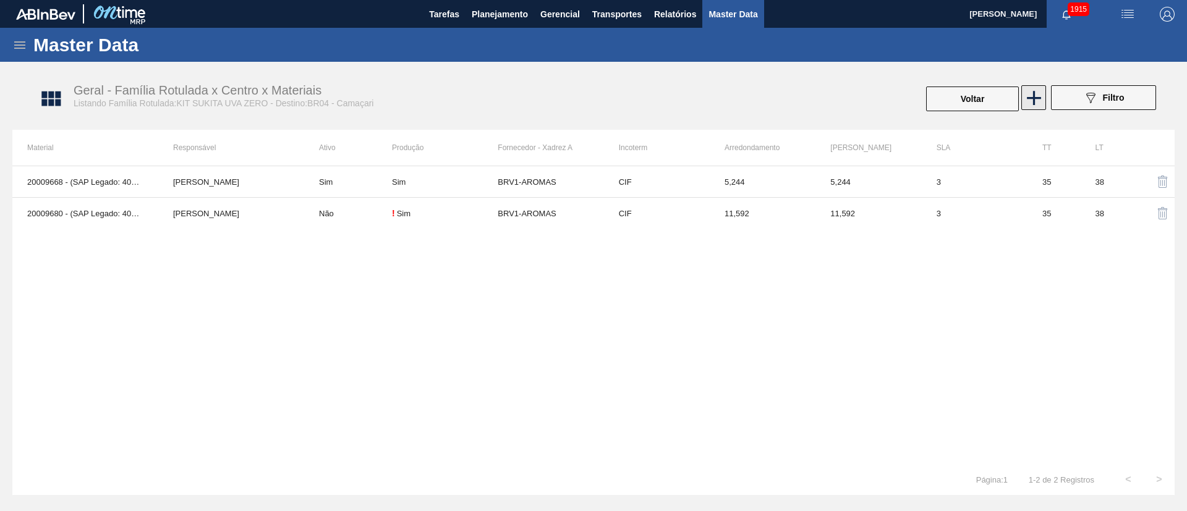
click at [1029, 93] on icon at bounding box center [1034, 98] width 24 height 24
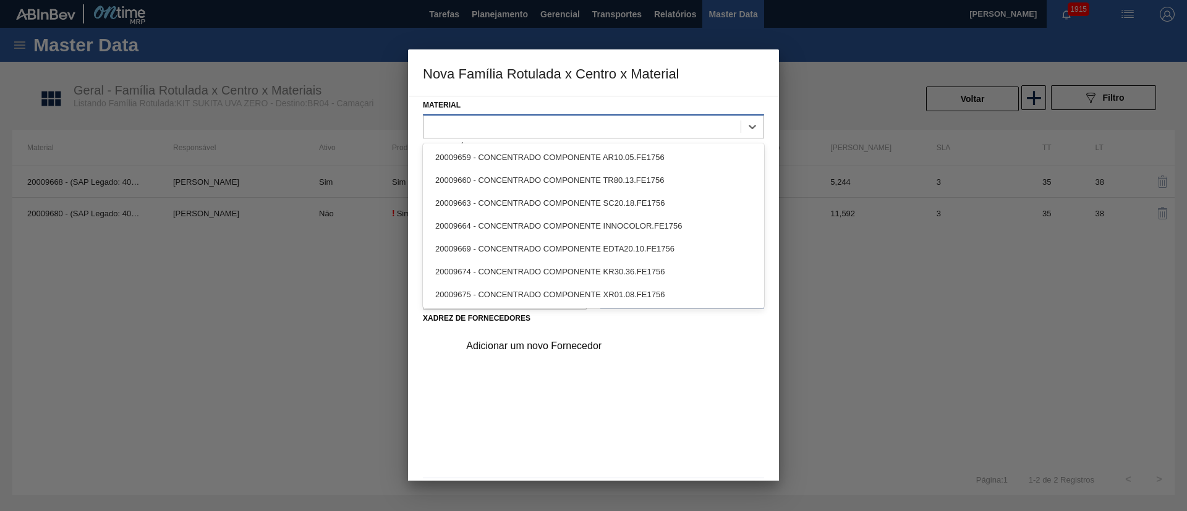
click at [482, 122] on div at bounding box center [582, 126] width 317 height 18
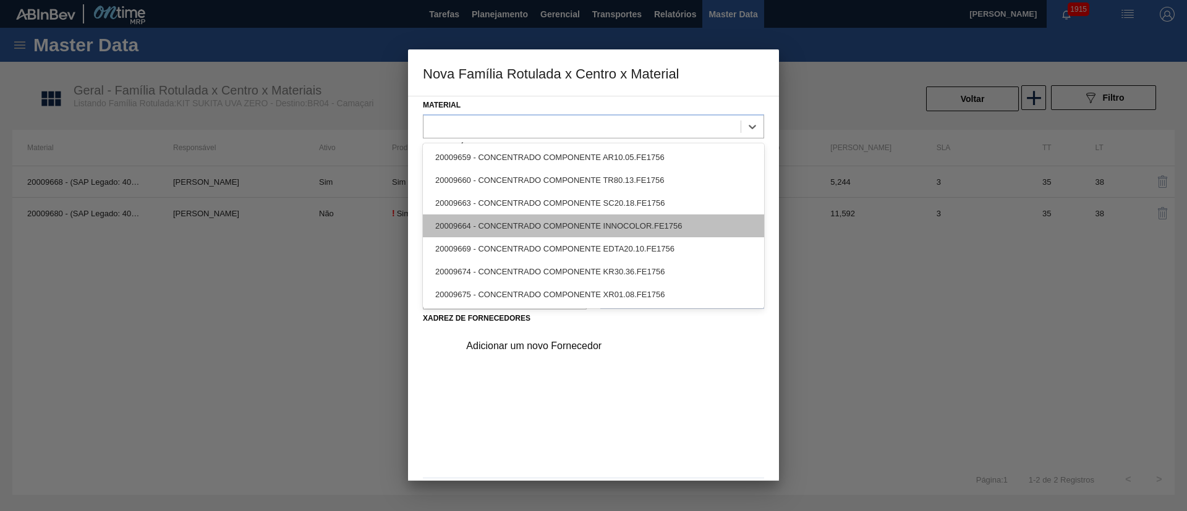
click at [505, 218] on div "20009664 - CONCENTRADO COMPONENTE INNOCOLOR.FE1756" at bounding box center [593, 226] width 341 height 23
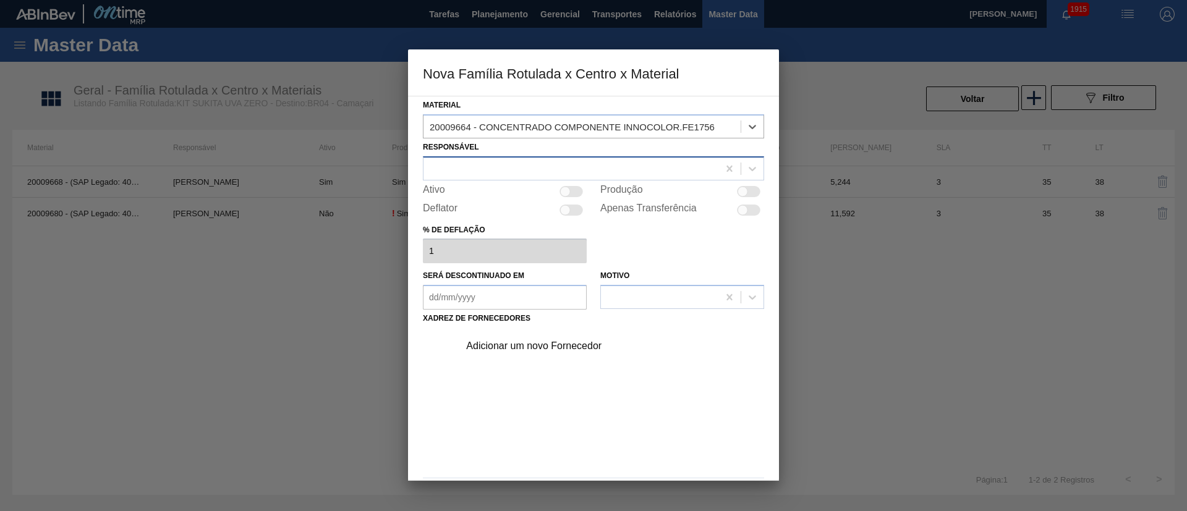
click at [480, 166] on div at bounding box center [571, 169] width 295 height 18
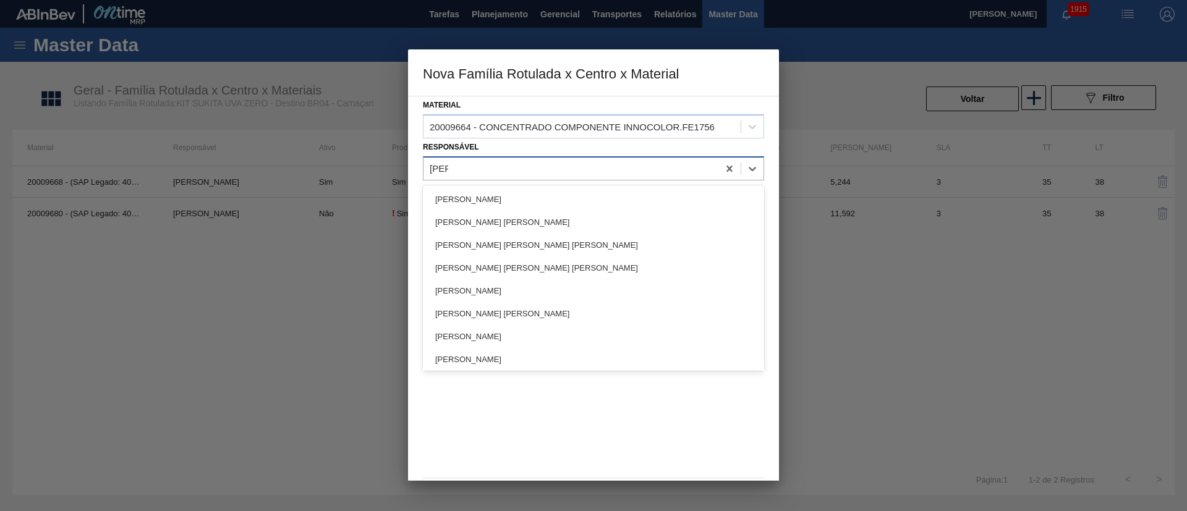
type input "[PERSON_NAME]"
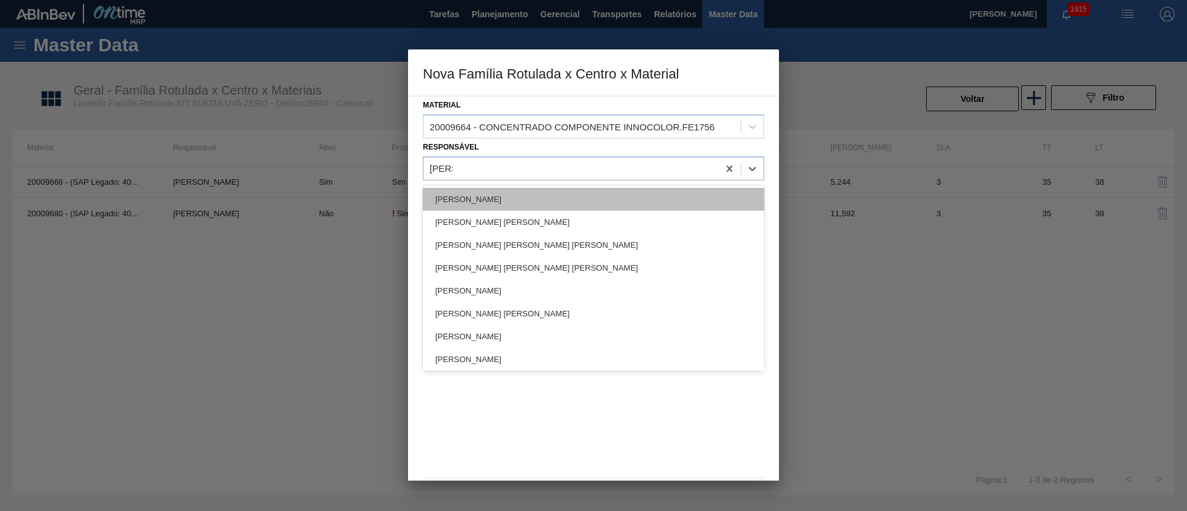
click at [491, 199] on div "[PERSON_NAME]" at bounding box center [593, 199] width 341 height 23
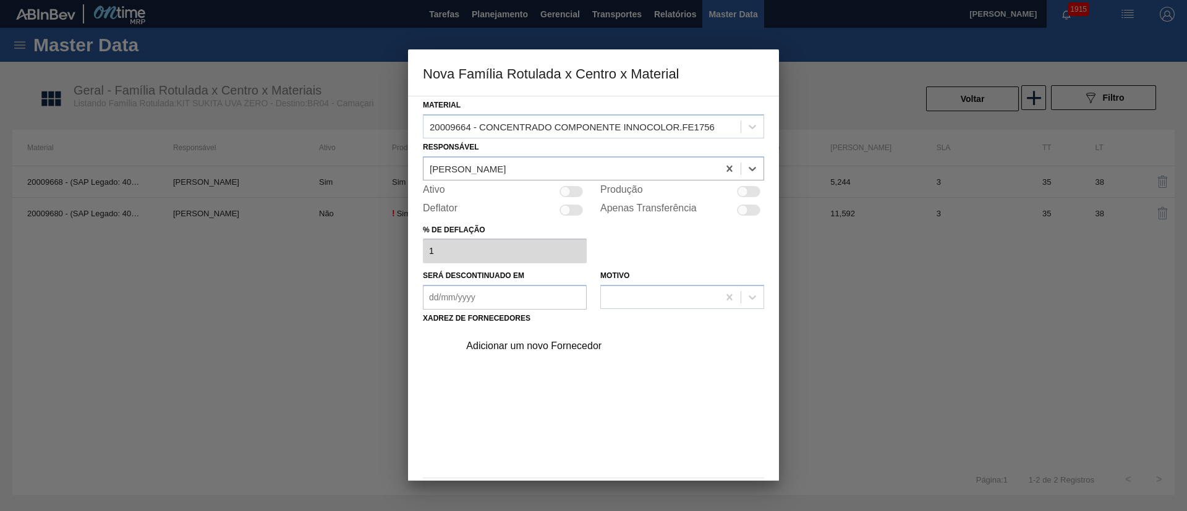
click at [749, 189] on div at bounding box center [748, 191] width 23 height 11
checkbox input "true"
click at [517, 347] on div "Adicionar um novo Fornecedor" at bounding box center [587, 346] width 242 height 11
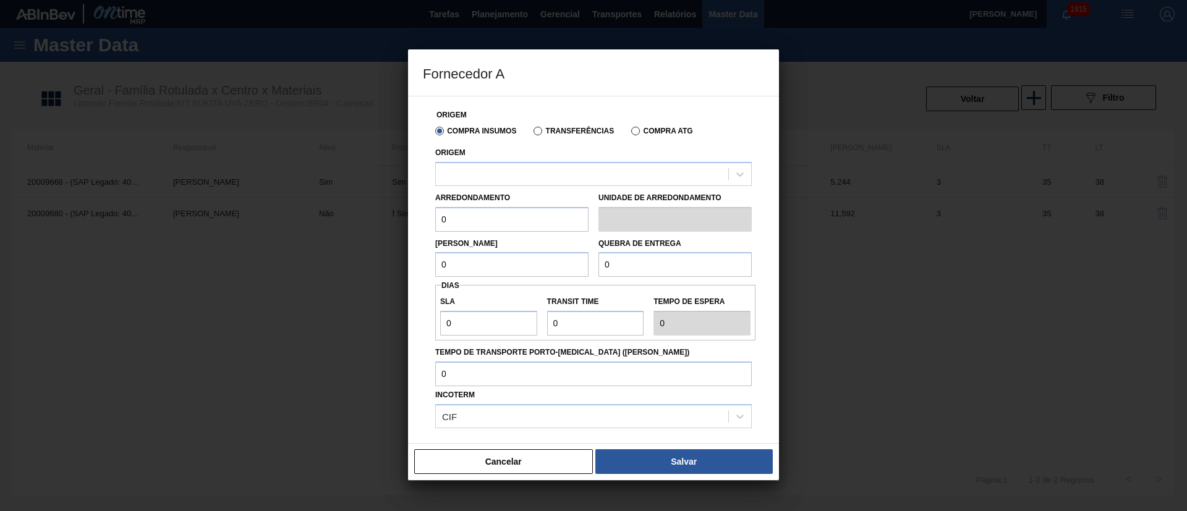
click at [530, 127] on div "Transferências" at bounding box center [571, 130] width 85 height 11
click at [543, 130] on label "Transferências" at bounding box center [574, 131] width 80 height 9
click at [532, 134] on input "Transferências" at bounding box center [532, 134] width 0 height 0
click at [519, 171] on div at bounding box center [582, 174] width 292 height 18
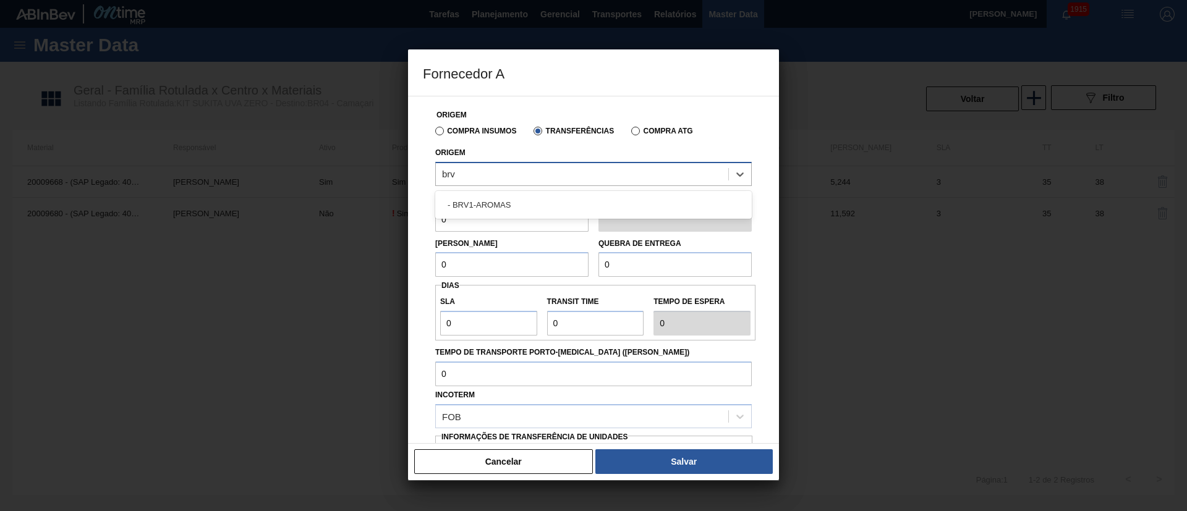
type input "brv1"
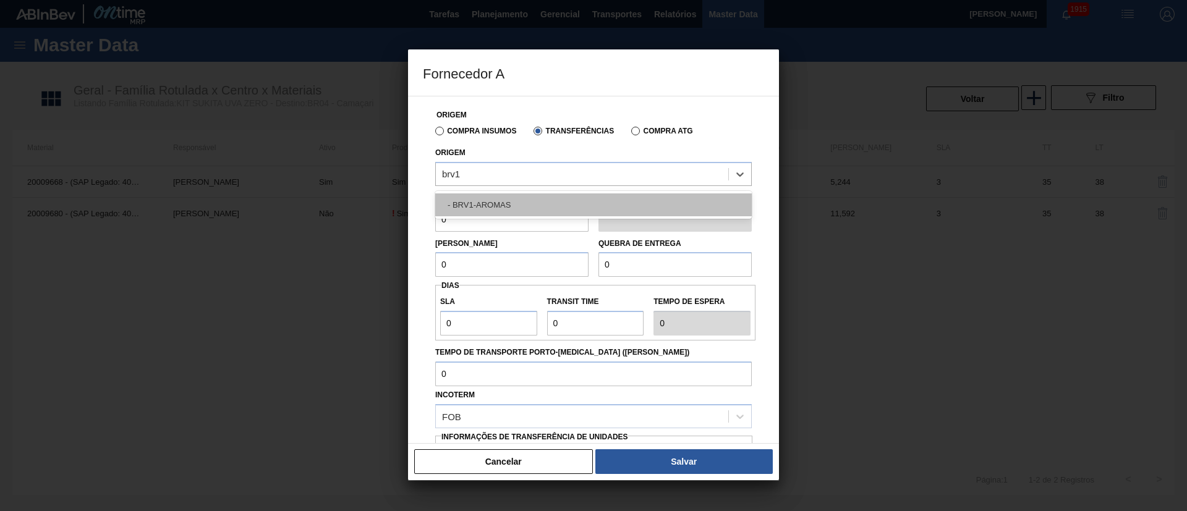
click at [503, 200] on div "- BRV1-AROMAS" at bounding box center [593, 205] width 317 height 23
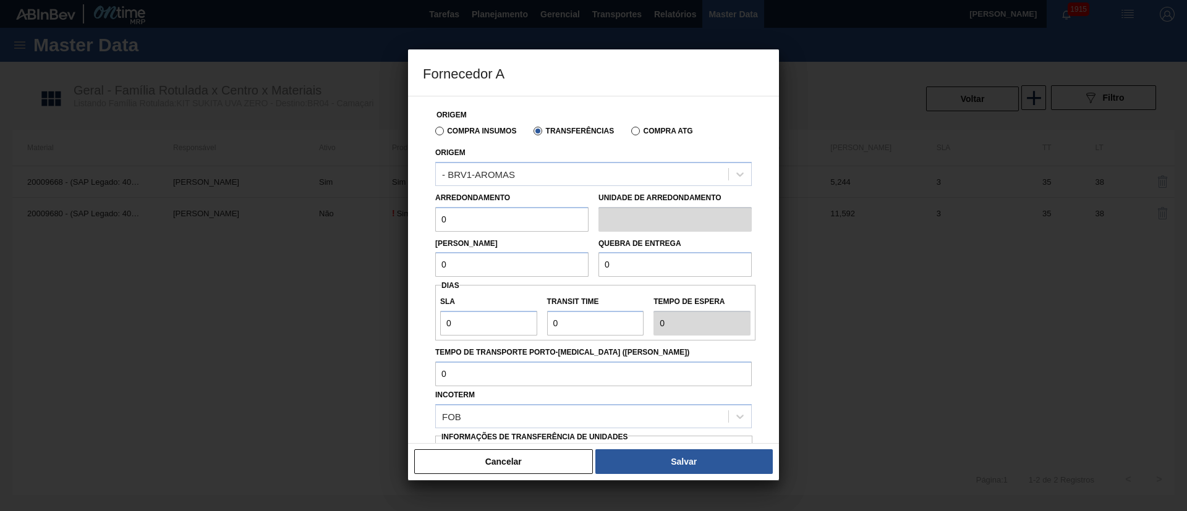
drag, startPoint x: 474, startPoint y: 221, endPoint x: 406, endPoint y: 221, distance: 68.0
click at [406, 221] on div "Fornecedor A Origem Compra Insumos Transferências Compra ATG Origem - BRV1-AROM…" at bounding box center [593, 255] width 1187 height 511
type input "0,575"
drag, startPoint x: 483, startPoint y: 260, endPoint x: 389, endPoint y: 261, distance: 94.6
click at [389, 261] on div "Fornecedor A Origem Compra Insumos Transferências Compra ATG Origem - BRV1-AROM…" at bounding box center [593, 255] width 1187 height 511
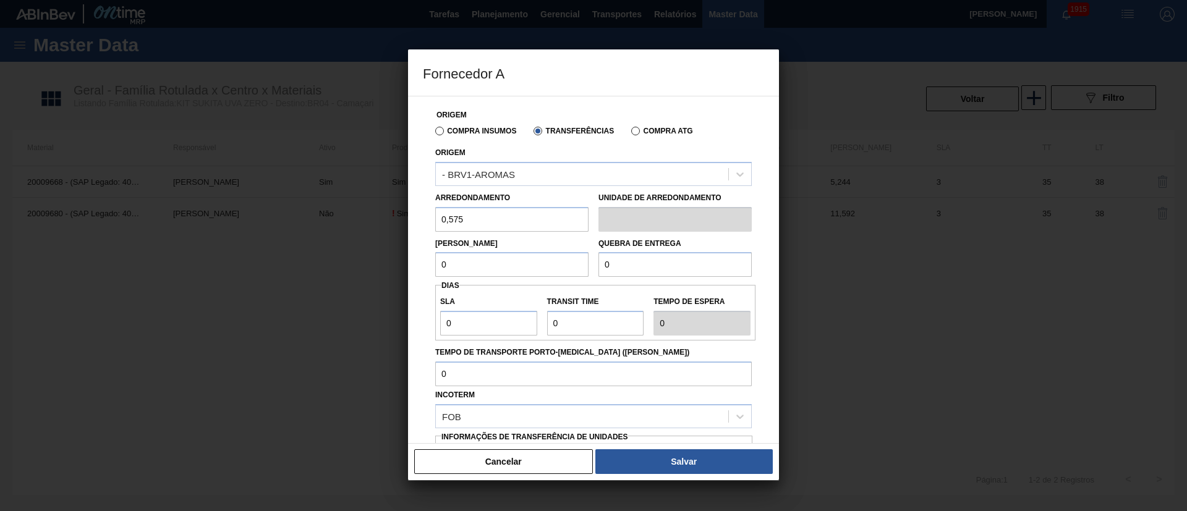
type input "0,575"
drag, startPoint x: 621, startPoint y: 265, endPoint x: 576, endPoint y: 276, distance: 47.2
click at [576, 276] on div "Lote Mínimo 0,575 Quebra de entrega 0" at bounding box center [593, 255] width 326 height 46
type input "2.000"
drag, startPoint x: 496, startPoint y: 333, endPoint x: 461, endPoint y: 331, distance: 34.6
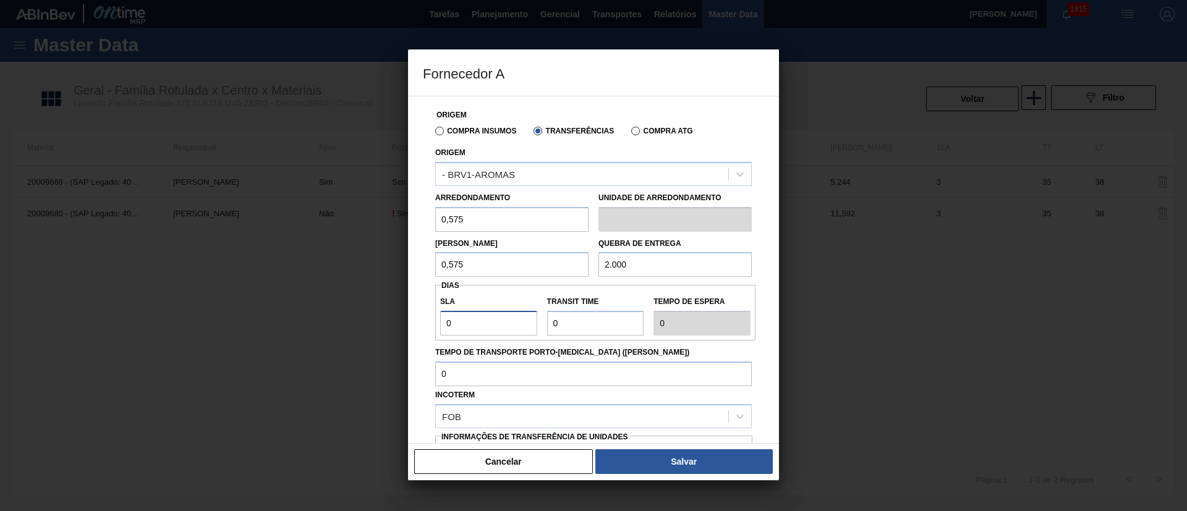
click at [461, 331] on input "0" at bounding box center [488, 323] width 97 height 25
type input "03"
type input "3"
drag, startPoint x: 556, startPoint y: 326, endPoint x: 461, endPoint y: 326, distance: 95.2
click at [461, 326] on div "SLA 03 Transit Time Tempo de espera 3" at bounding box center [595, 313] width 320 height 46
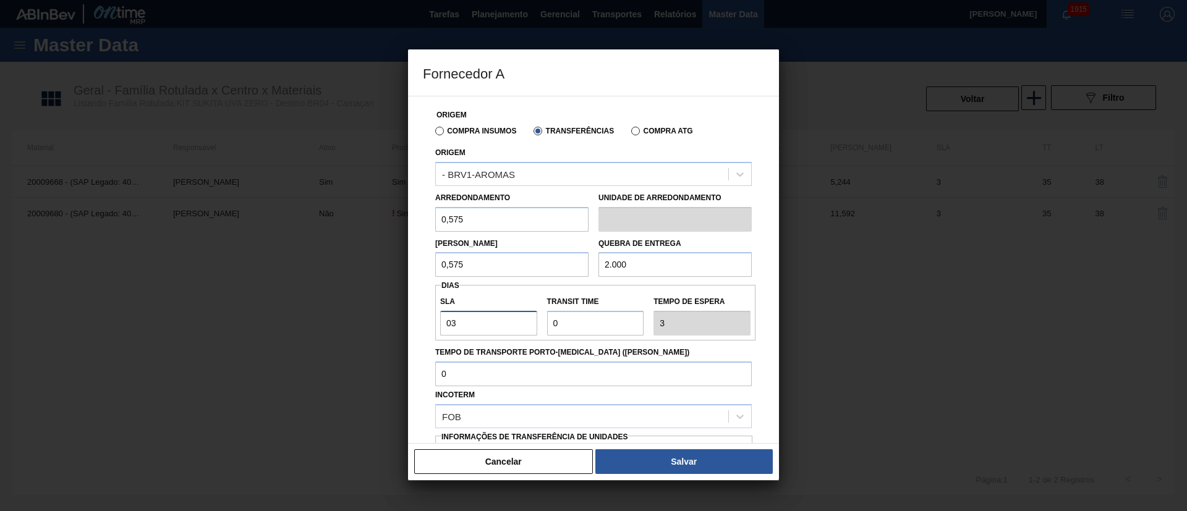
drag, startPoint x: 459, startPoint y: 325, endPoint x: 424, endPoint y: 322, distance: 34.7
click at [427, 322] on div "Origem Compra Insumos Transferências Compra ATG Origem - BRV1-AROMAS Arredondam…" at bounding box center [593, 301] width 341 height 410
type input "3"
drag, startPoint x: 581, startPoint y: 327, endPoint x: 507, endPoint y: 331, distance: 73.7
click at [508, 331] on div "SLA 3 Transit Time Tempo de espera 3" at bounding box center [595, 313] width 320 height 46
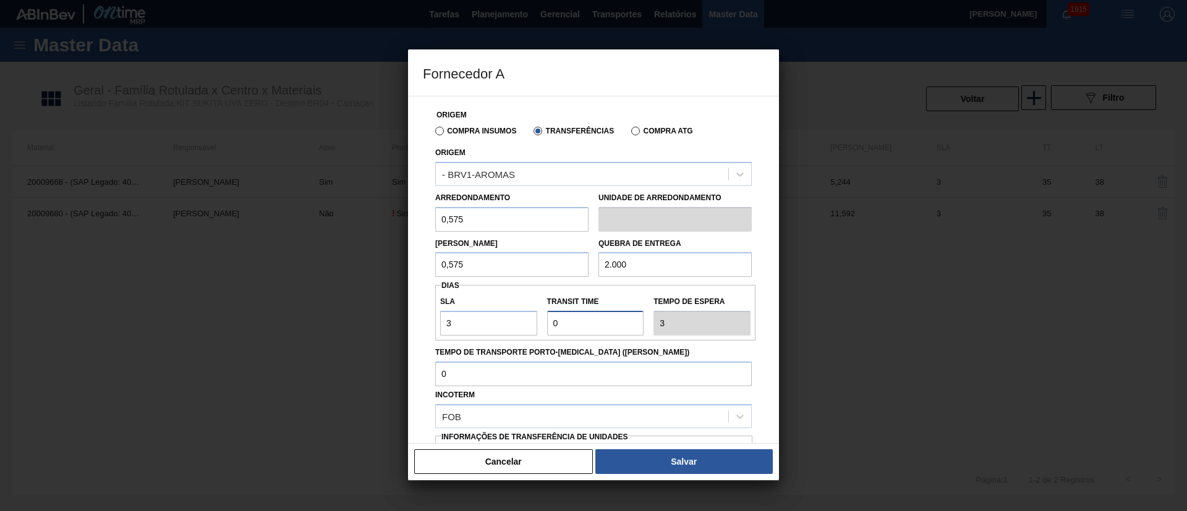
type input "3"
type input "6"
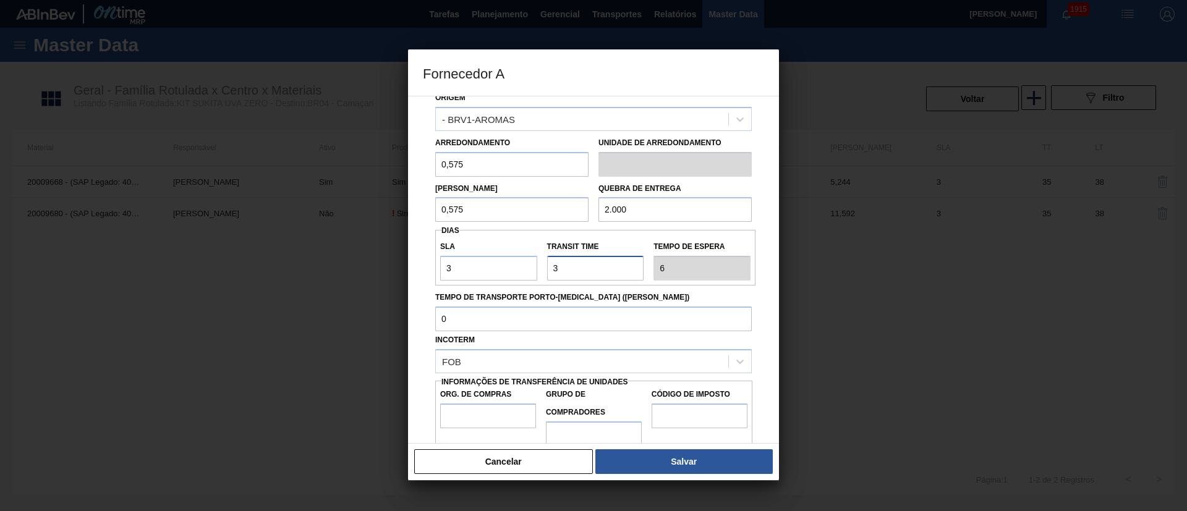
scroll to position [78, 0]
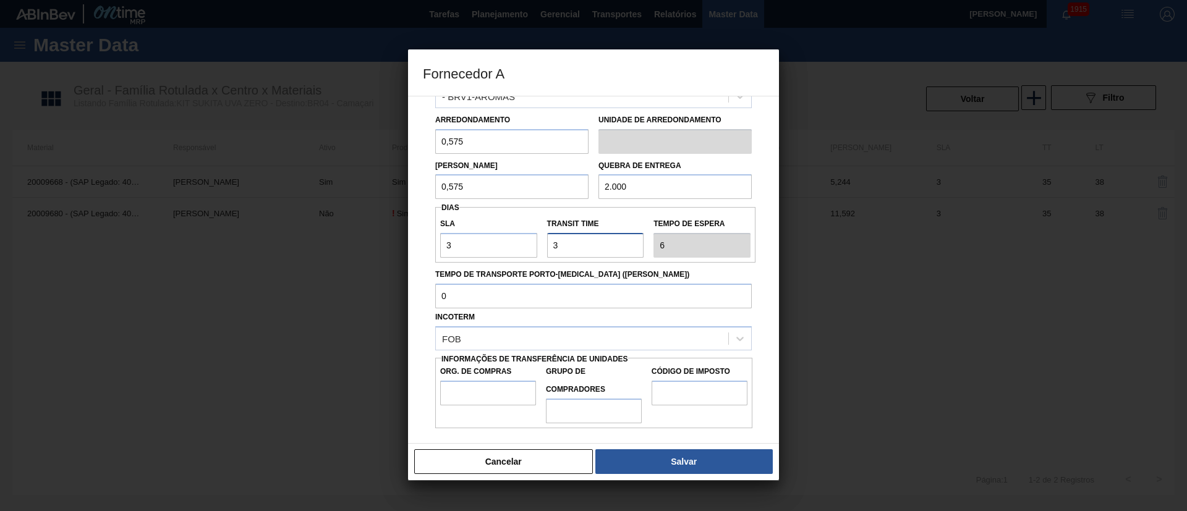
type input "35"
type input "38"
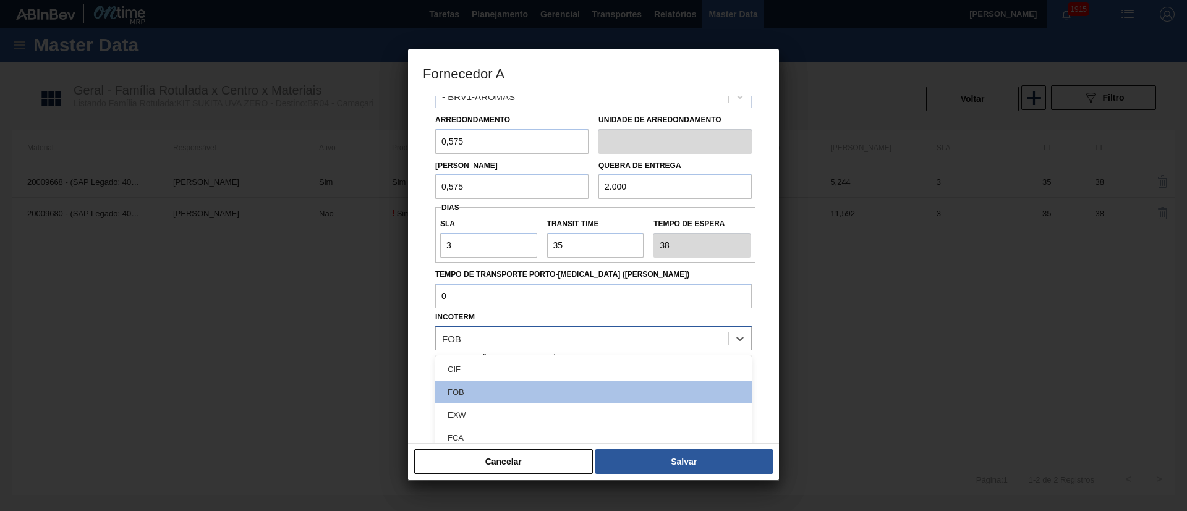
click at [500, 336] on div "FOB" at bounding box center [582, 339] width 292 height 18
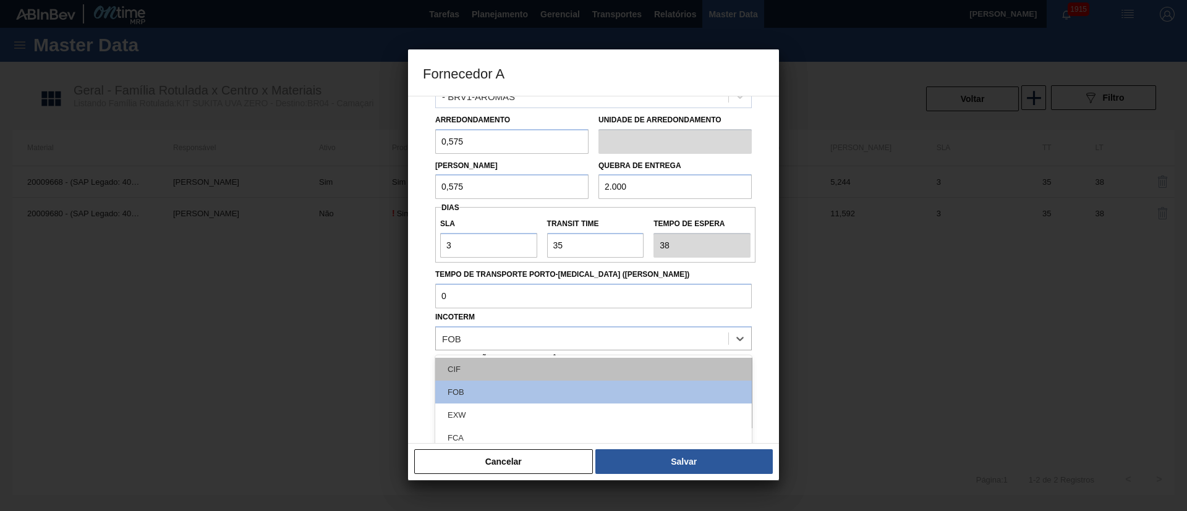
click at [474, 368] on div "CIF" at bounding box center [593, 369] width 317 height 23
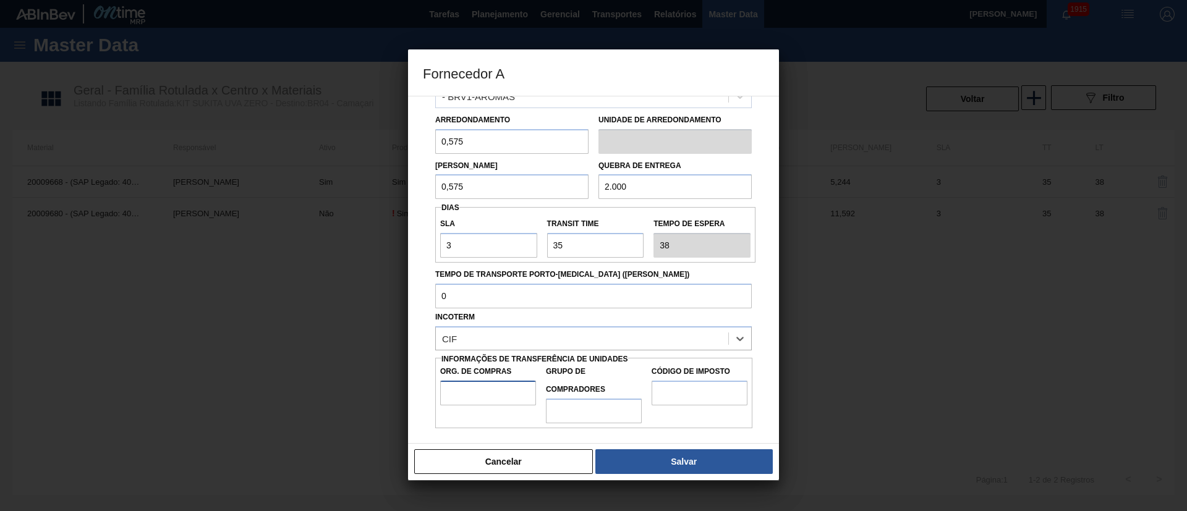
drag, startPoint x: 474, startPoint y: 385, endPoint x: 477, endPoint y: 393, distance: 8.6
click at [474, 385] on input "Org. de Compras" at bounding box center [488, 393] width 96 height 25
type input "BR00"
click at [594, 415] on input "Grupo de Compradores" at bounding box center [594, 411] width 96 height 25
type input "A01"
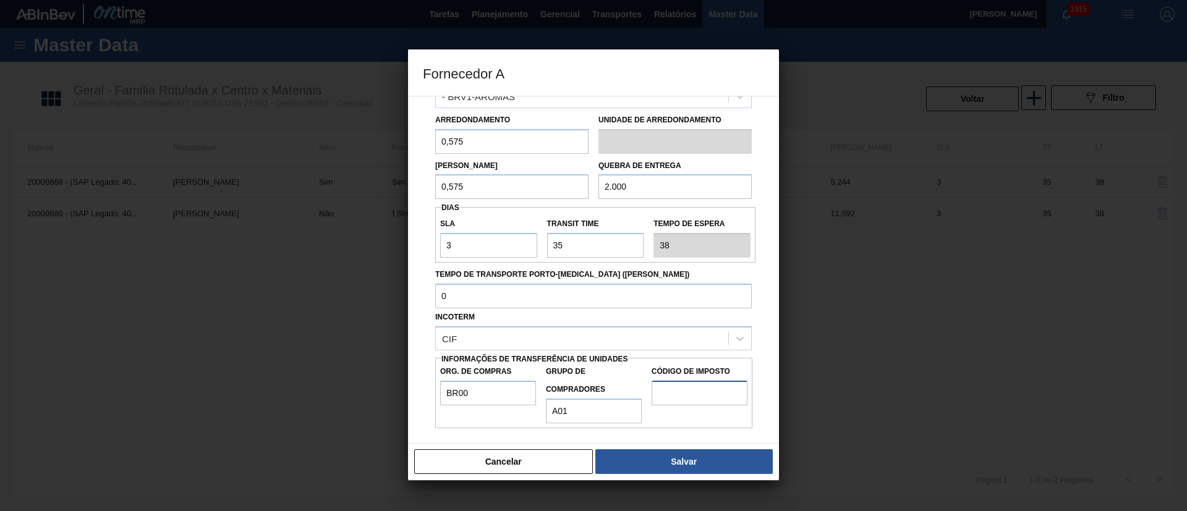
click at [691, 388] on input "Código de Imposto" at bounding box center [700, 393] width 96 height 25
type input "I1"
drag, startPoint x: 670, startPoint y: 456, endPoint x: 657, endPoint y: 433, distance: 26.0
click at [669, 457] on button "Salvar" at bounding box center [683, 461] width 177 height 25
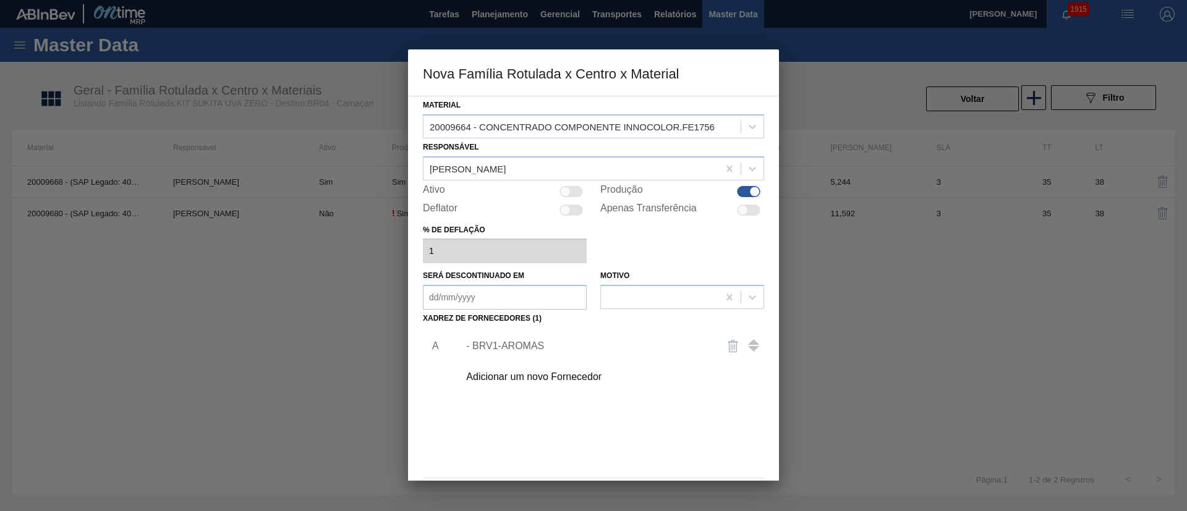
scroll to position [45, 0]
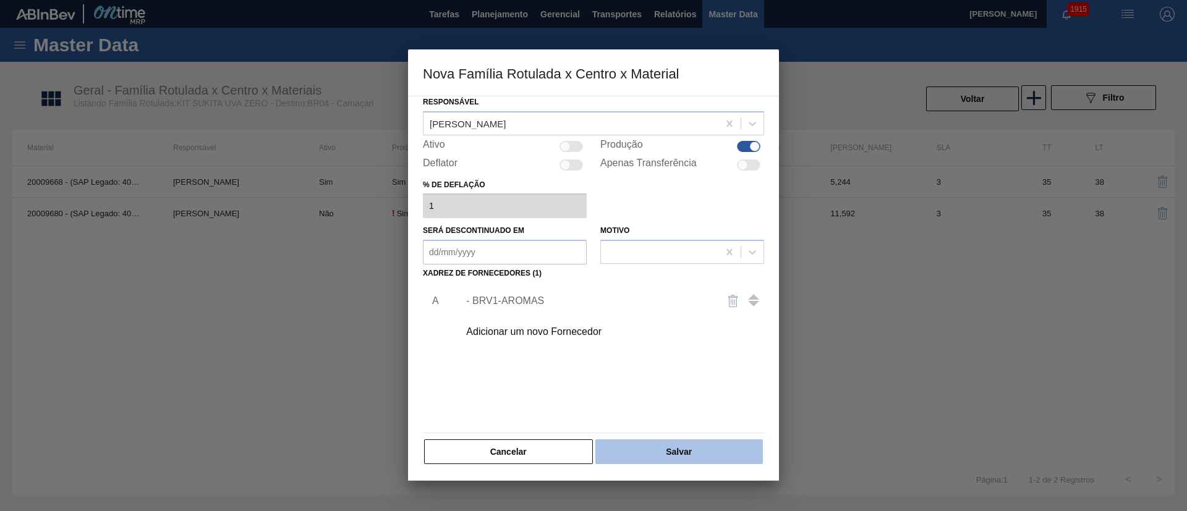
click at [656, 451] on button "Salvar" at bounding box center [679, 452] width 168 height 25
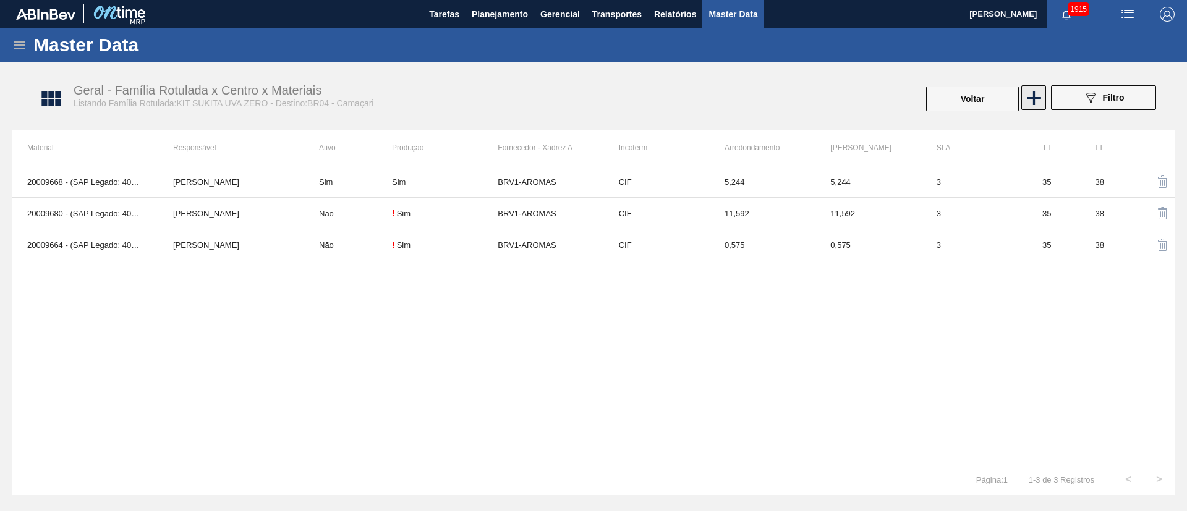
click at [1036, 94] on icon at bounding box center [1034, 98] width 24 height 24
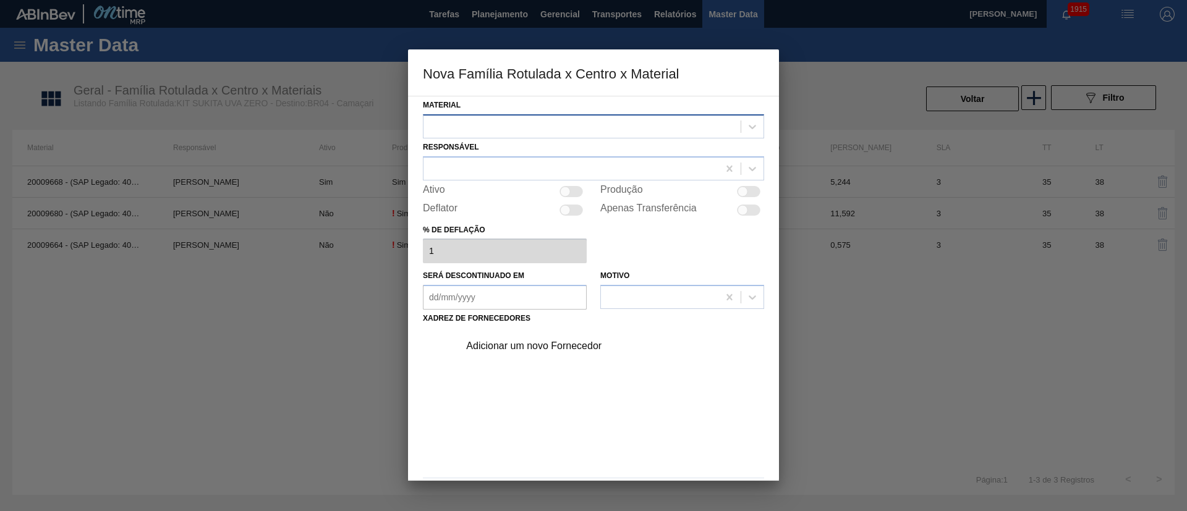
click at [467, 119] on div at bounding box center [582, 126] width 317 height 18
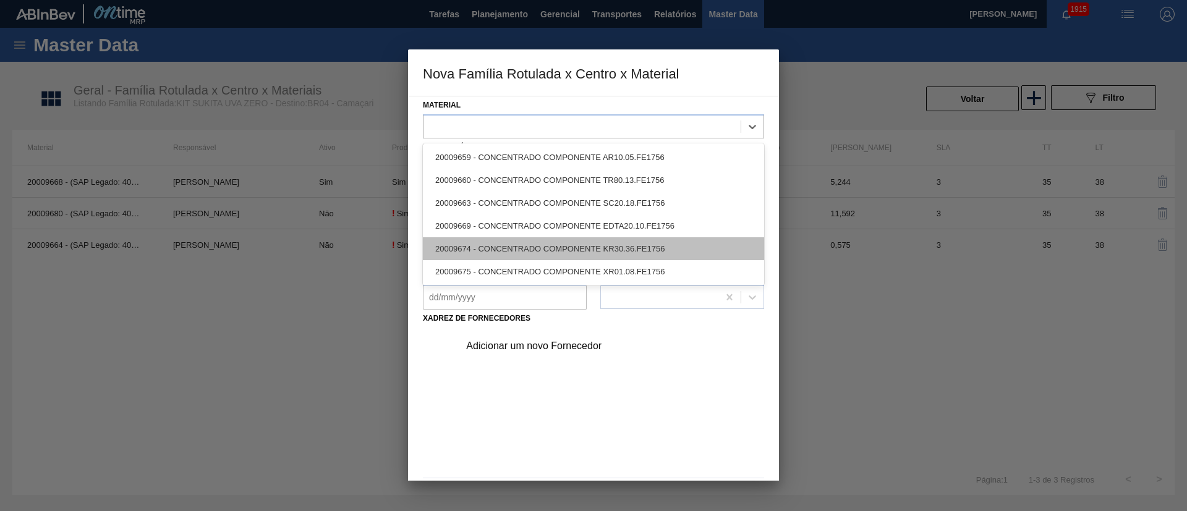
click at [474, 244] on div "20009674 - CONCENTRADO COMPONENTE KR30.36.FE1756" at bounding box center [593, 248] width 341 height 23
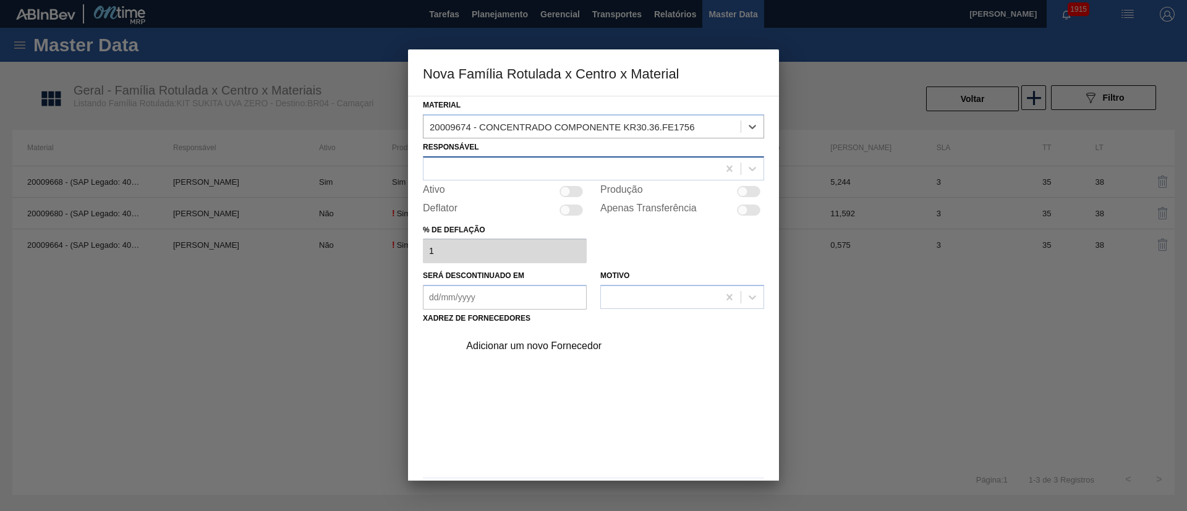
click at [459, 174] on div at bounding box center [571, 169] width 295 height 18
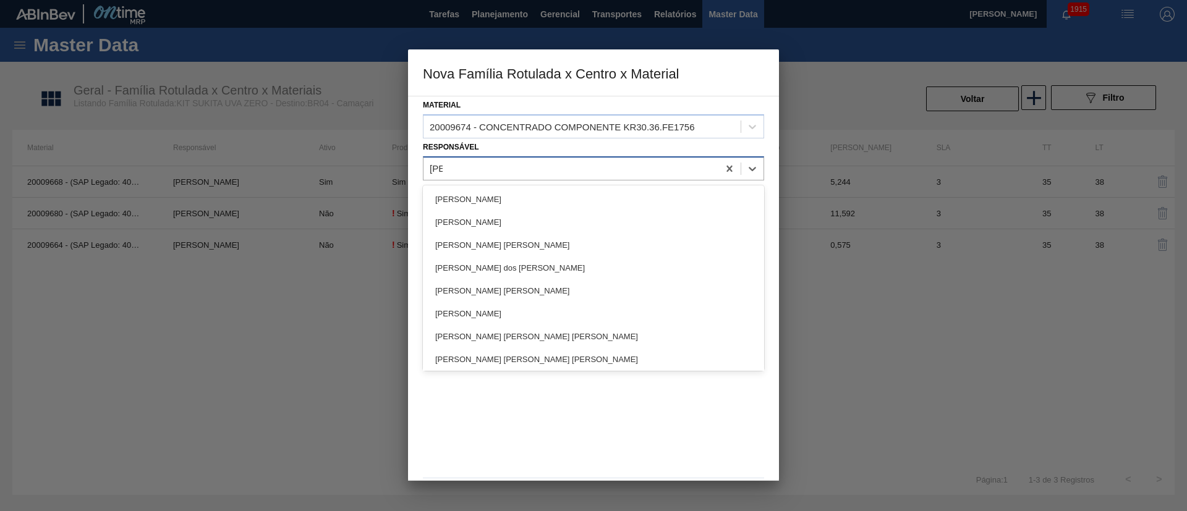
type input "[PERSON_NAME]"
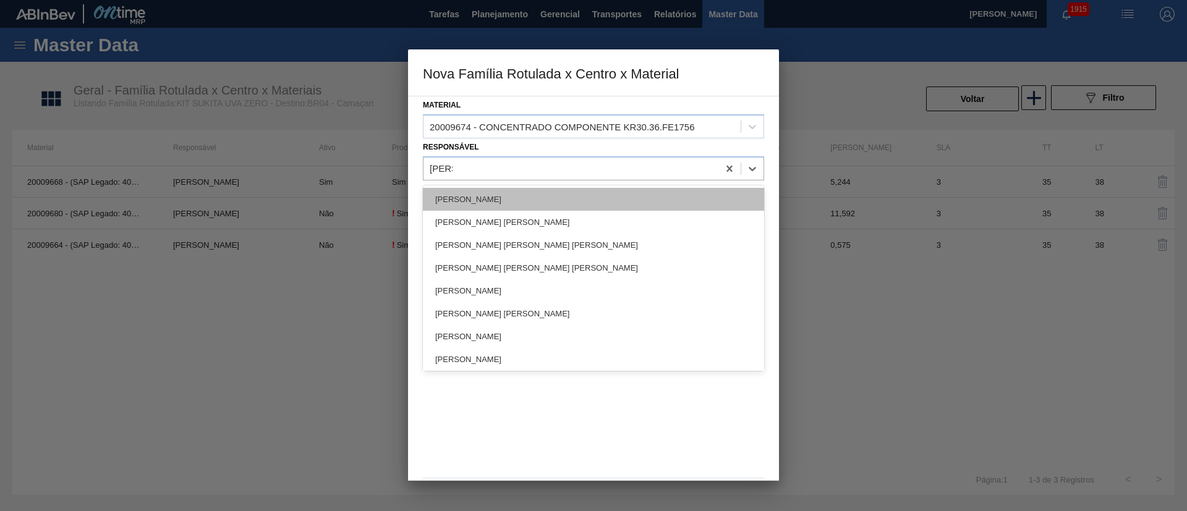
click at [471, 200] on div "[PERSON_NAME]" at bounding box center [593, 199] width 341 height 23
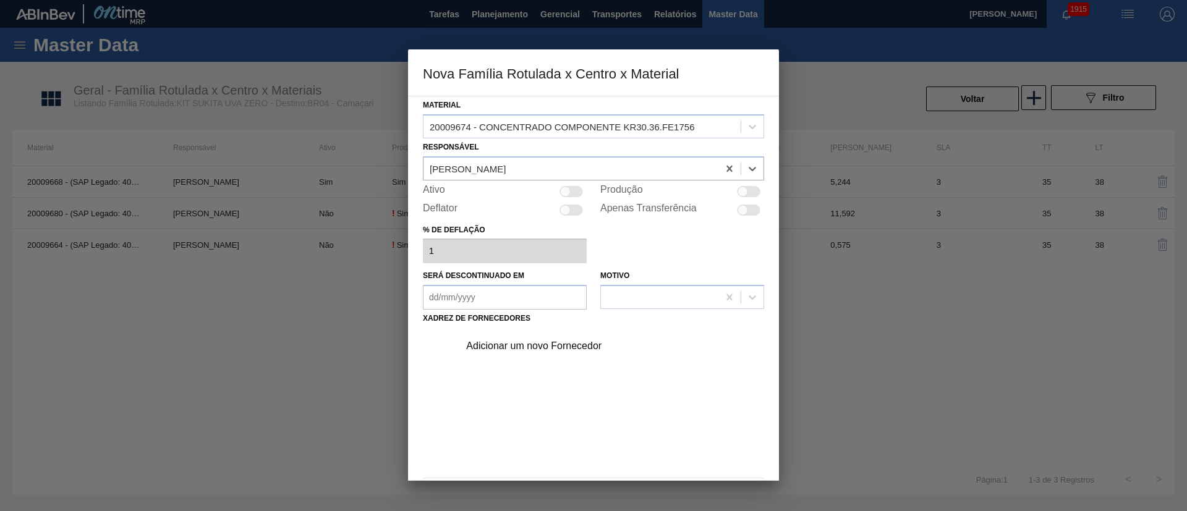
click at [750, 190] on div at bounding box center [748, 191] width 23 height 11
checkbox input "true"
click at [533, 349] on div "Adicionar um novo Fornecedor" at bounding box center [587, 346] width 242 height 11
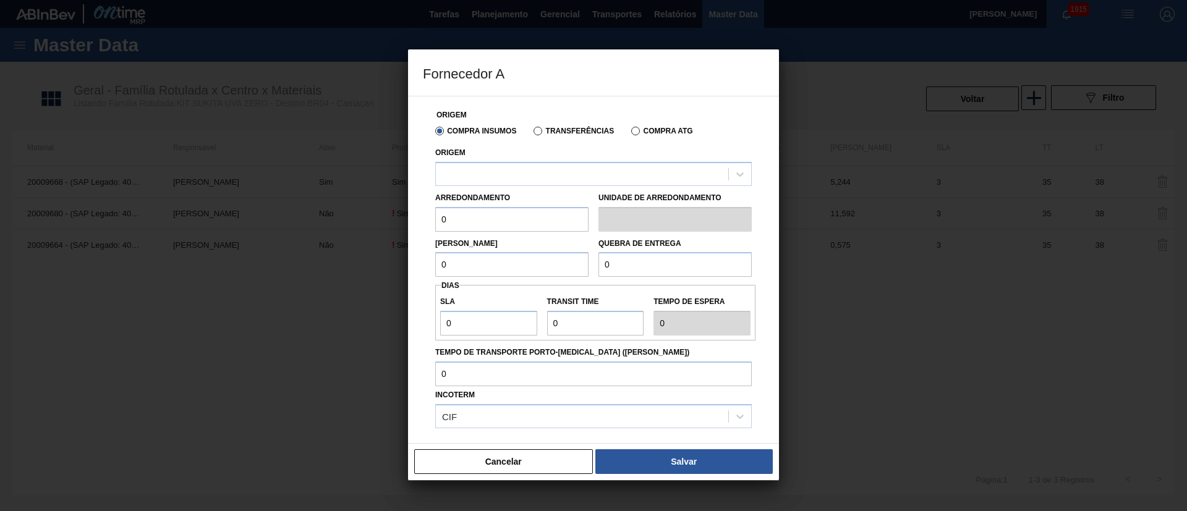
click at [537, 135] on div "Transferências" at bounding box center [571, 130] width 85 height 11
click at [514, 177] on div at bounding box center [582, 174] width 292 height 18
click at [540, 137] on div "Compra Insumos Transferências Compra ATG" at bounding box center [593, 130] width 326 height 21
click at [491, 167] on div at bounding box center [582, 174] width 292 height 18
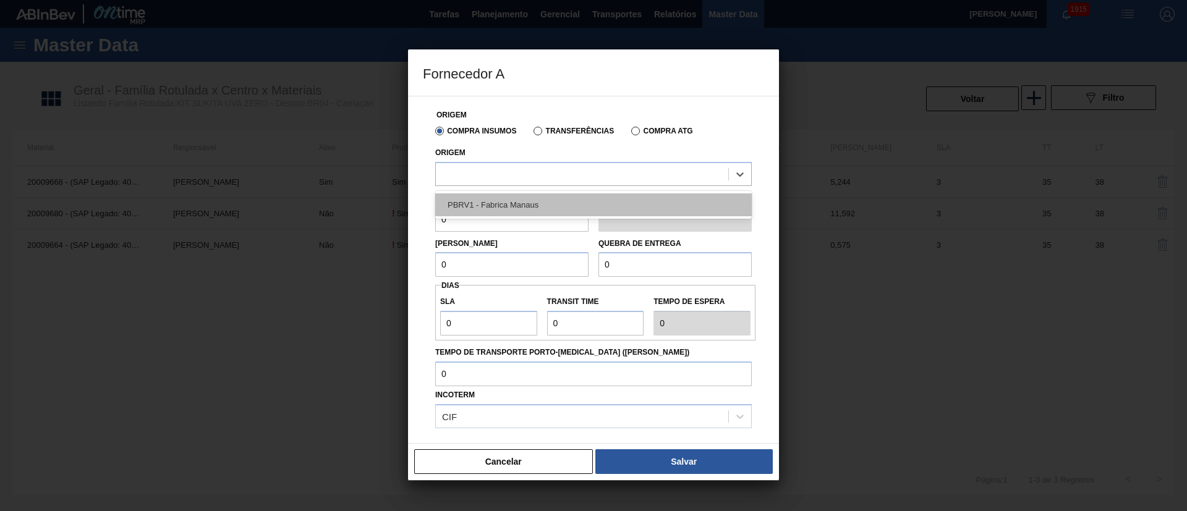
click at [498, 205] on div "PBRV1 - Fabrica Manaus" at bounding box center [593, 205] width 317 height 23
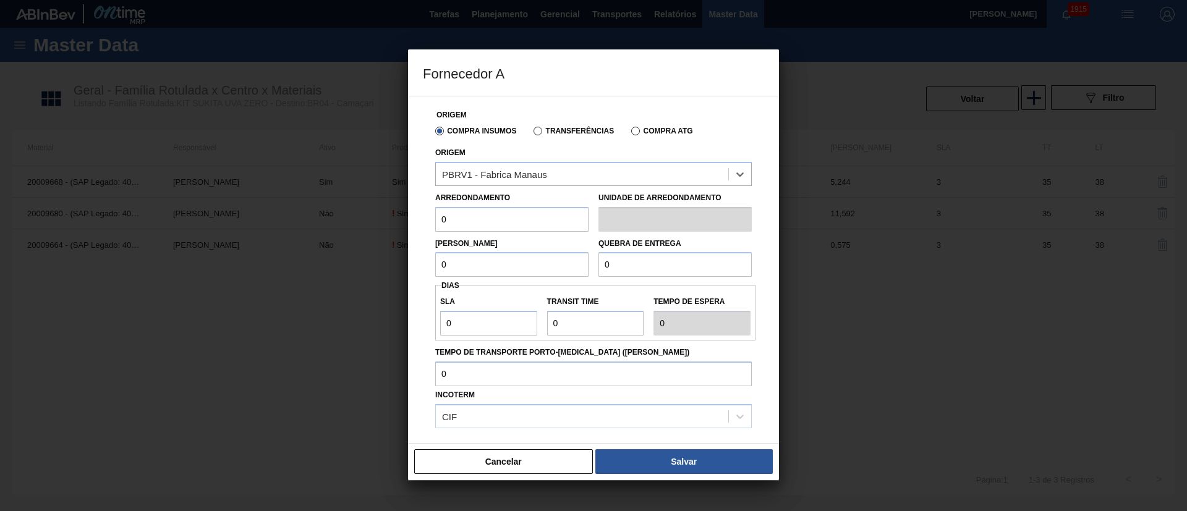
click at [540, 127] on label "Transferências" at bounding box center [574, 131] width 80 height 9
click at [532, 134] on input "Transferências" at bounding box center [532, 134] width 0 height 0
click at [492, 174] on div at bounding box center [582, 174] width 292 height 18
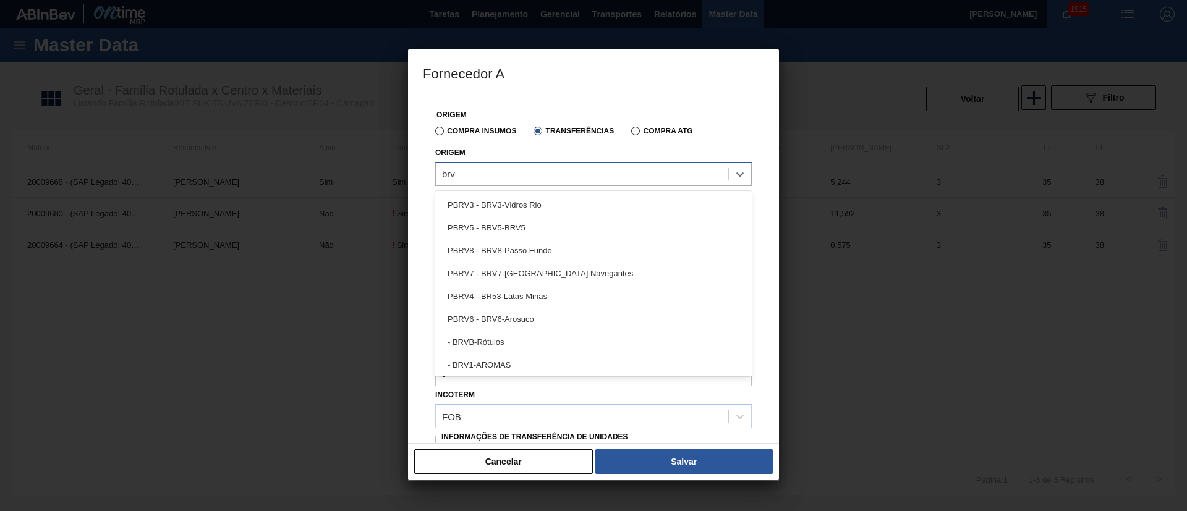
type input "brv1"
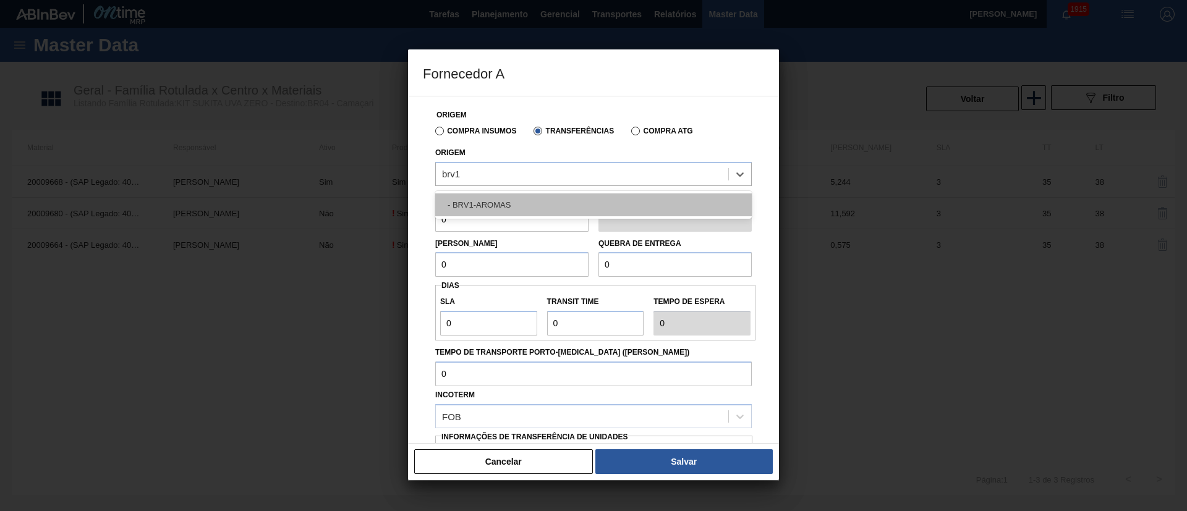
click at [487, 204] on div "- BRV1-AROMAS" at bounding box center [593, 205] width 317 height 23
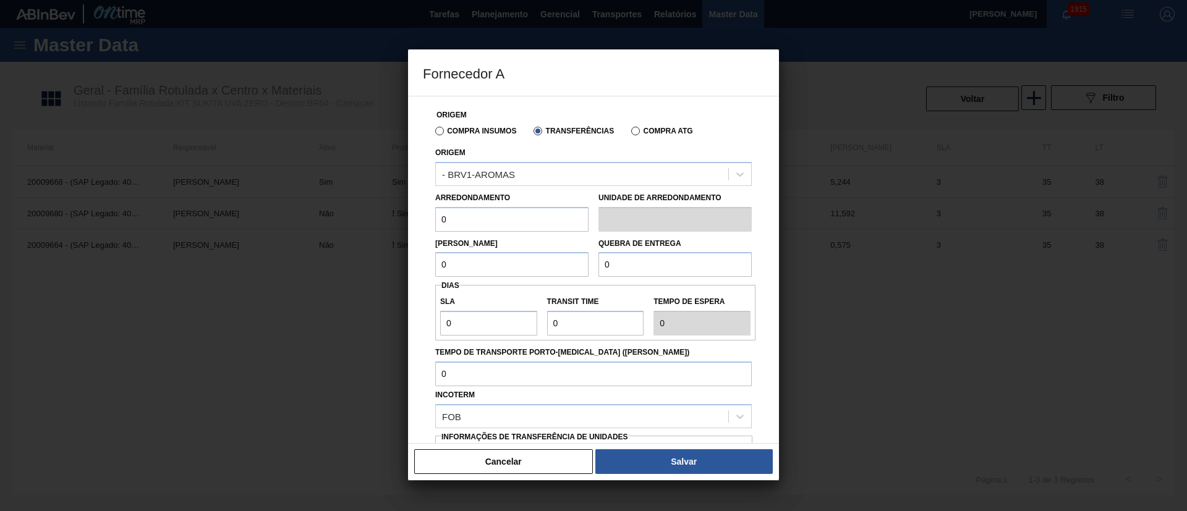
drag, startPoint x: 432, startPoint y: 223, endPoint x: 406, endPoint y: 224, distance: 25.4
click at [406, 224] on div "Fornecedor A Origem Compra Insumos Transferências Compra ATG Origem - BRV1-AROM…" at bounding box center [593, 255] width 1187 height 511
type input "15,628"
drag, startPoint x: 462, startPoint y: 258, endPoint x: 360, endPoint y: 263, distance: 102.1
click at [360, 263] on div "Fornecedor A Origem Compra Insumos Transferências Compra ATG Origem - BRV1-AROM…" at bounding box center [593, 255] width 1187 height 511
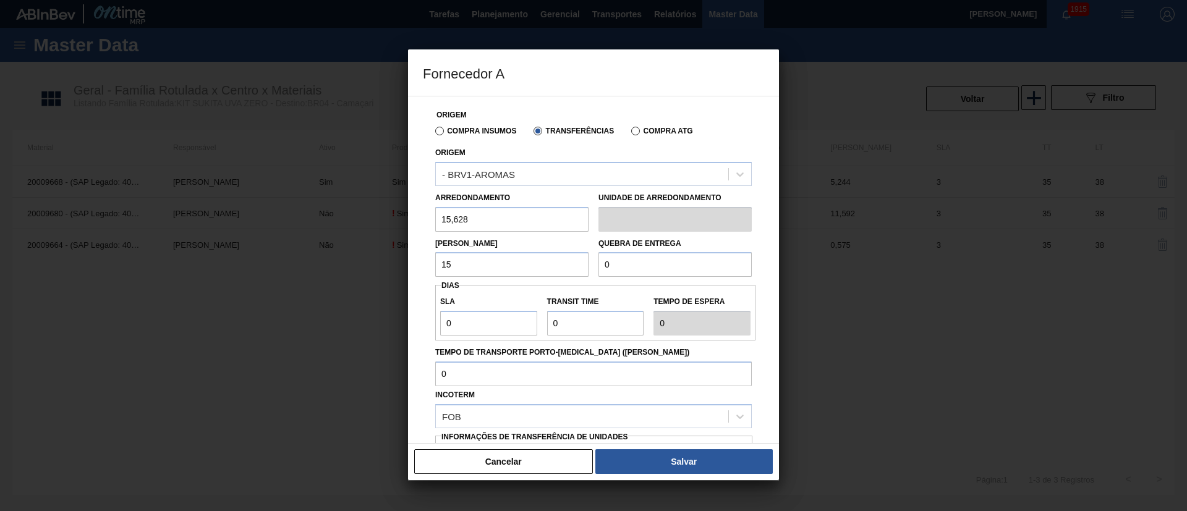
type input "15,628"
drag, startPoint x: 623, startPoint y: 267, endPoint x: 581, endPoint y: 263, distance: 42.2
click at [581, 263] on div "[PERSON_NAME] 15,628 Quebra de entrega 0" at bounding box center [593, 255] width 326 height 46
type input "2.000"
drag, startPoint x: 477, startPoint y: 321, endPoint x: 420, endPoint y: 326, distance: 57.7
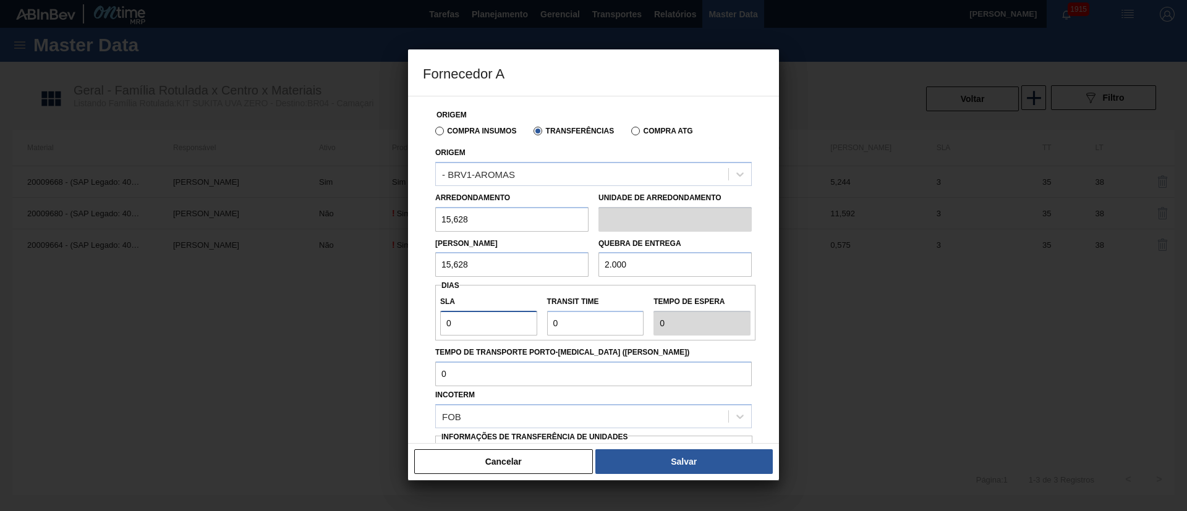
click at [420, 326] on div "Origem Compra Insumos Transferências Compra ATG Origem - BRV1-AROMAS Arredondam…" at bounding box center [593, 270] width 371 height 348
type input "3"
click at [501, 325] on div "SLA 3 Transit Time Tempo de espera 3" at bounding box center [595, 313] width 320 height 46
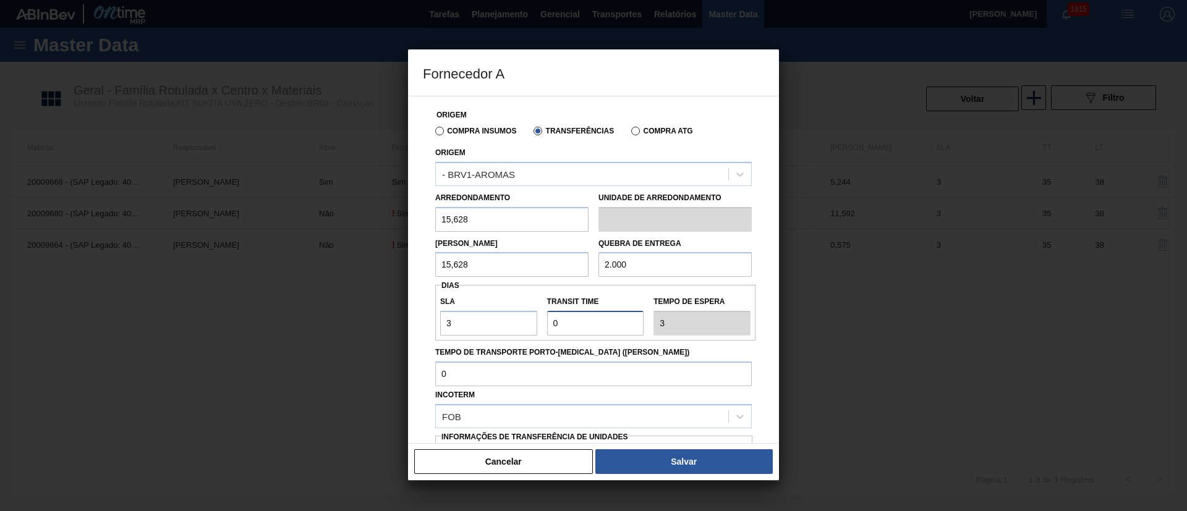
type input "3"
type input "6"
type input "35"
type input "38"
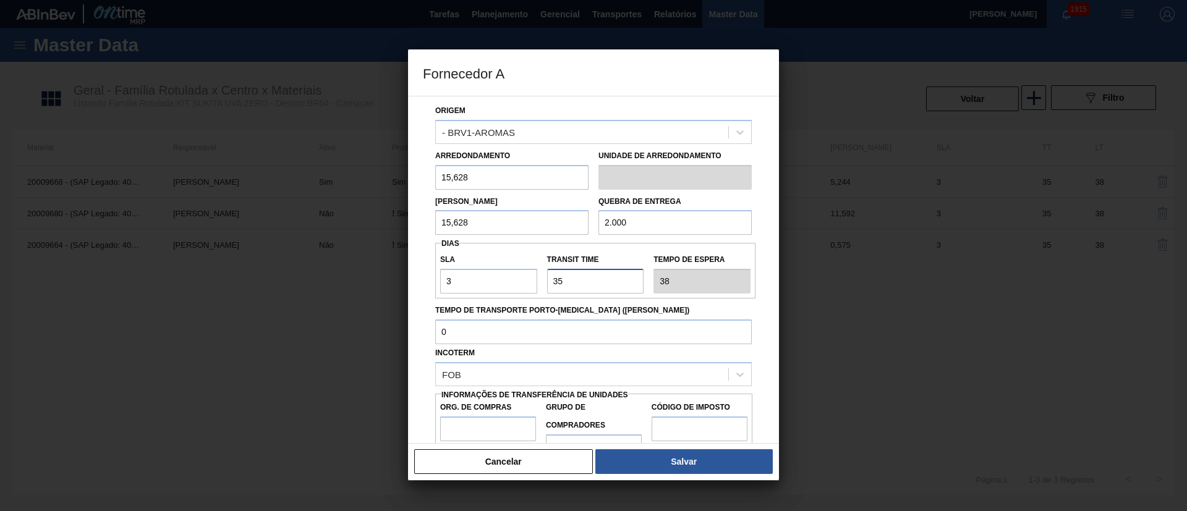
scroll to position [78, 0]
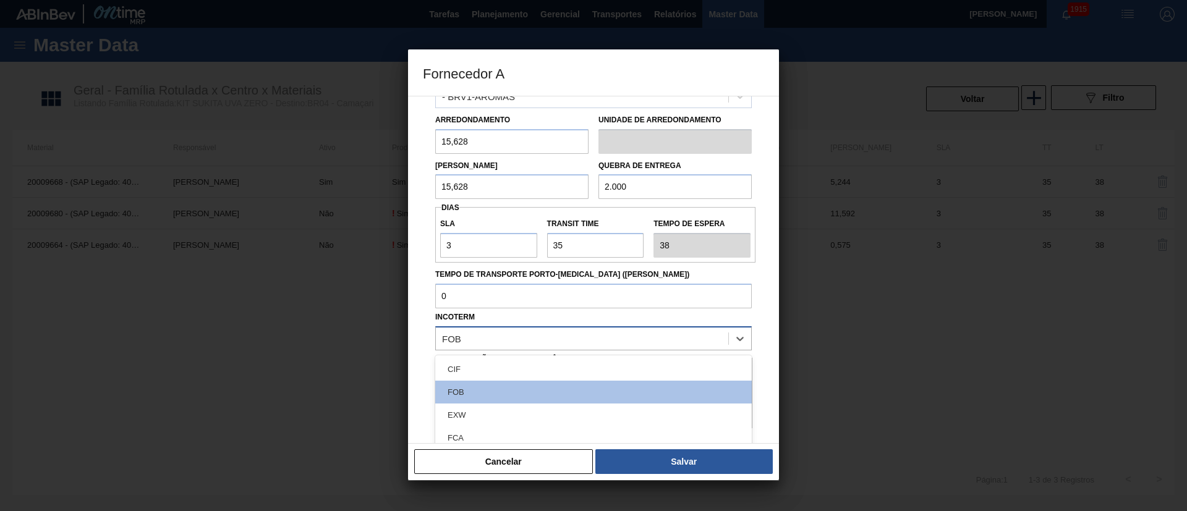
click at [467, 334] on div "FOB" at bounding box center [582, 339] width 292 height 18
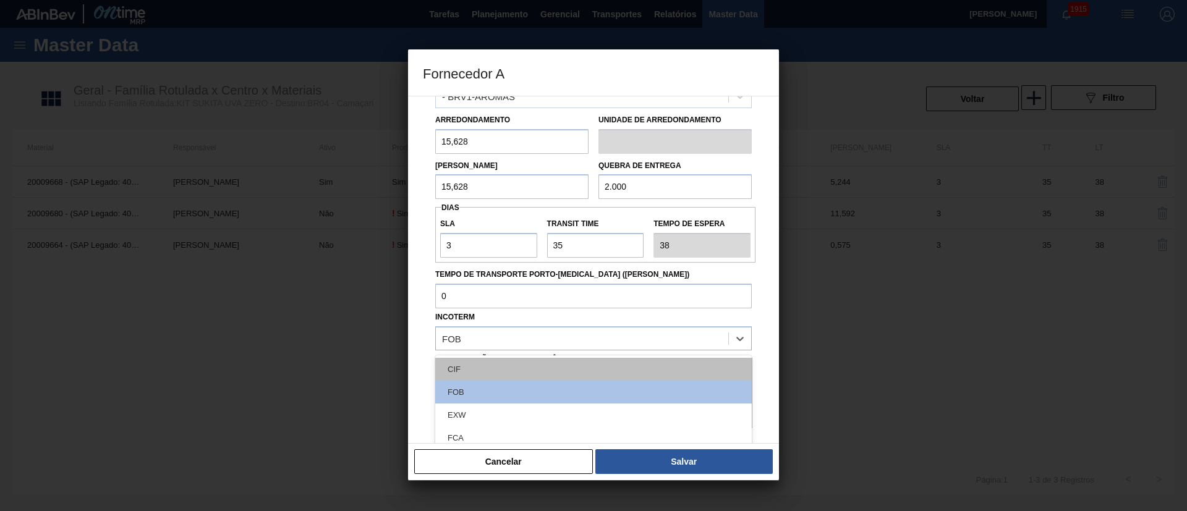
click at [477, 369] on div "CIF" at bounding box center [593, 369] width 317 height 23
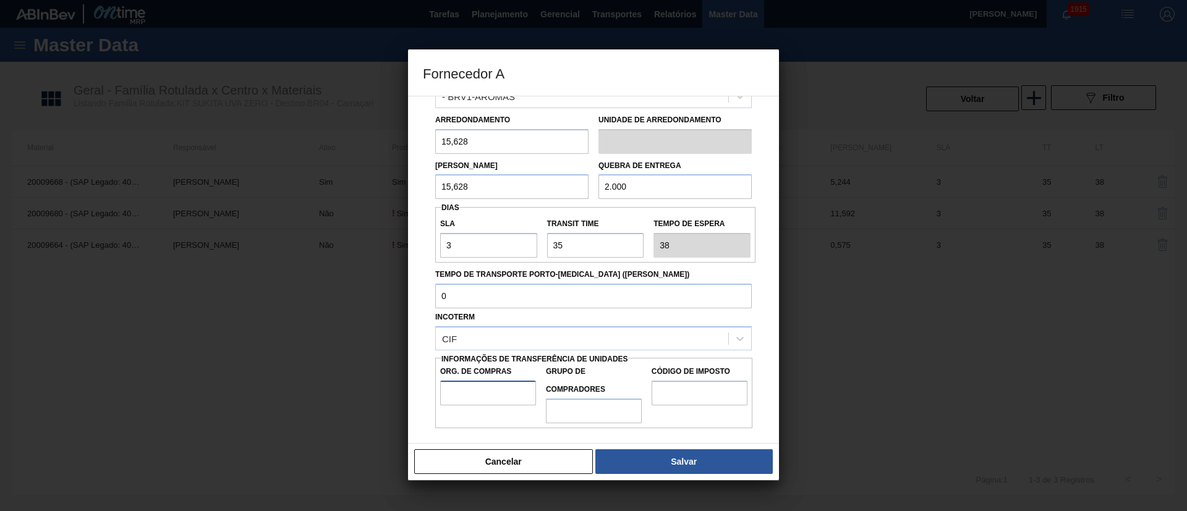
drag, startPoint x: 459, startPoint y: 383, endPoint x: 465, endPoint y: 394, distance: 12.2
click at [459, 383] on input "Org. de Compras" at bounding box center [488, 393] width 96 height 25
type input "BR00"
click at [587, 410] on input "Grupo de Compradores" at bounding box center [594, 411] width 96 height 25
type input "A01"
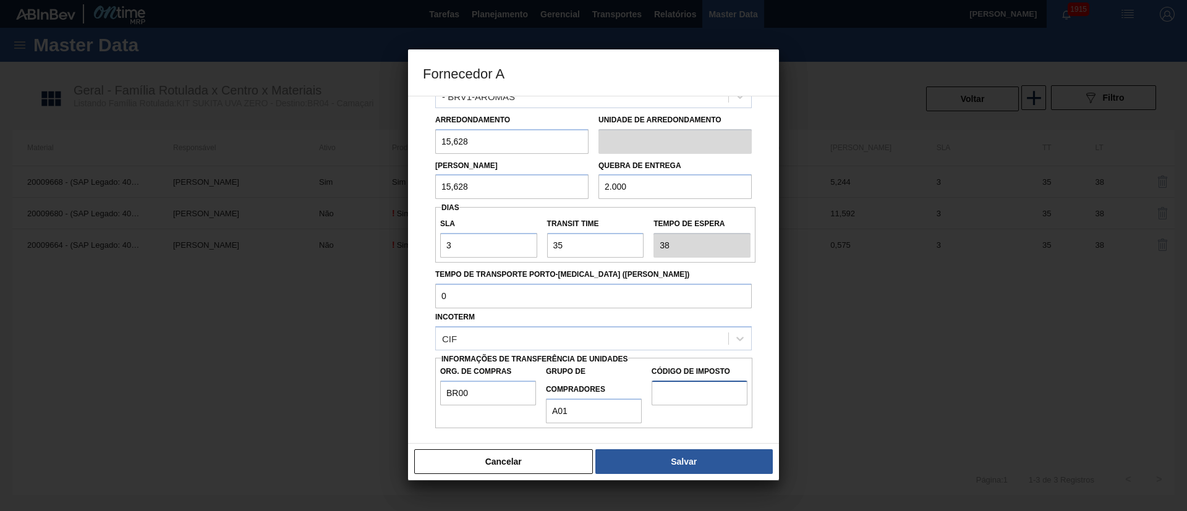
click at [688, 389] on input "Código de Imposto" at bounding box center [700, 393] width 96 height 25
type input "I1"
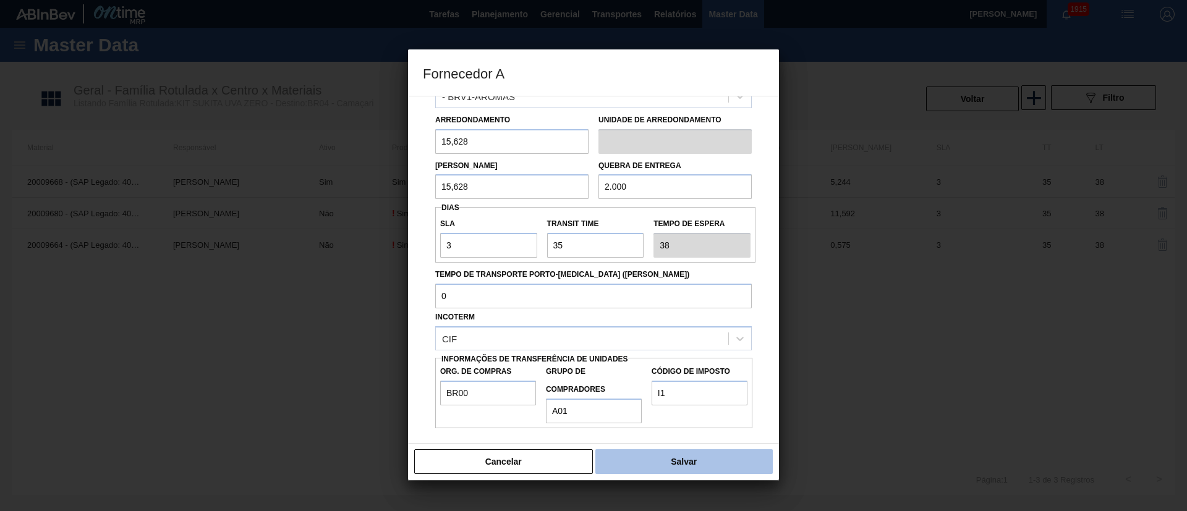
click at [666, 467] on button "Salvar" at bounding box center [683, 461] width 177 height 25
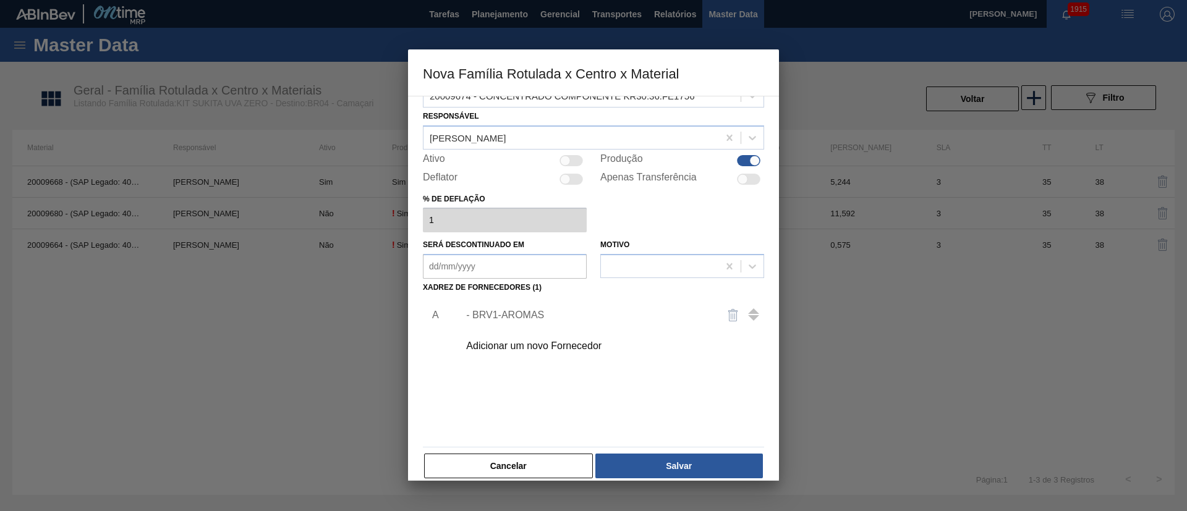
scroll to position [45, 0]
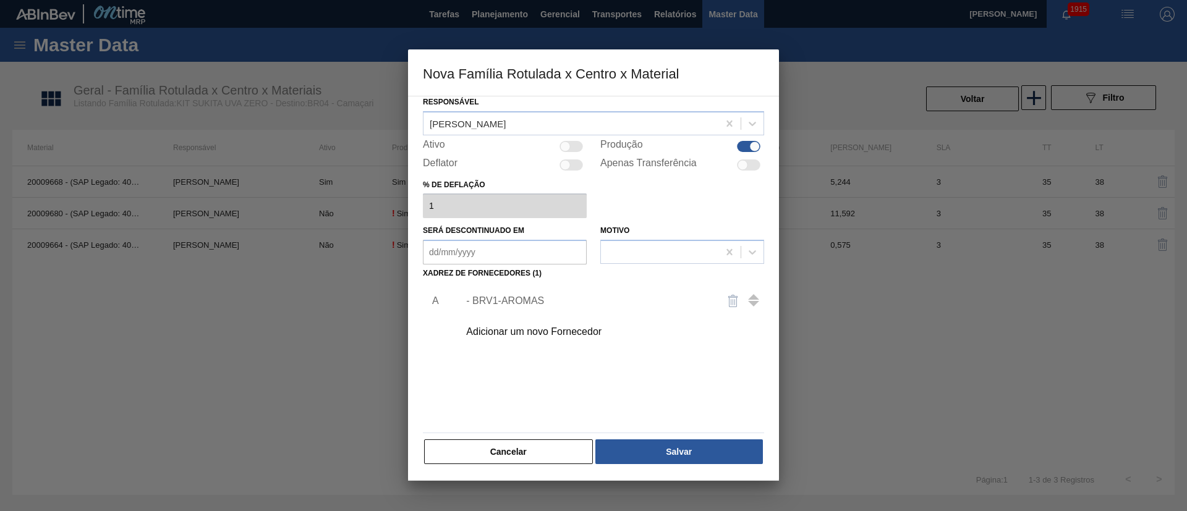
click at [626, 438] on div "Cancelar Salvar" at bounding box center [593, 451] width 341 height 27
click at [624, 460] on button "Salvar" at bounding box center [679, 452] width 168 height 25
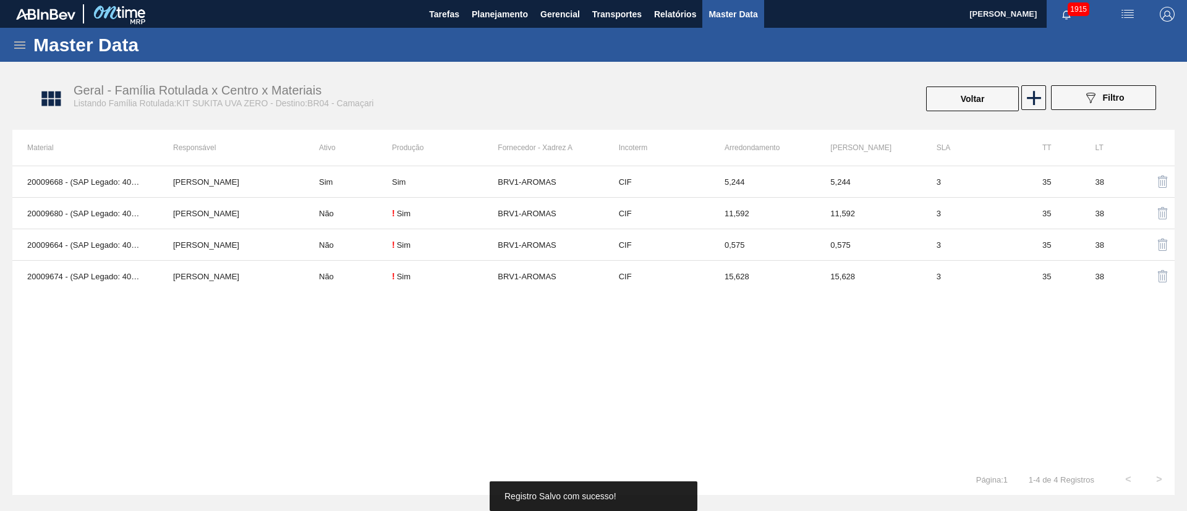
click at [1032, 84] on div "Geral - Família Rotulada x Centro x Materiais Listando Família Rotulada:KIT SUK…" at bounding box center [600, 99] width 1162 height 46
click at [1023, 90] on icon at bounding box center [1034, 98] width 24 height 24
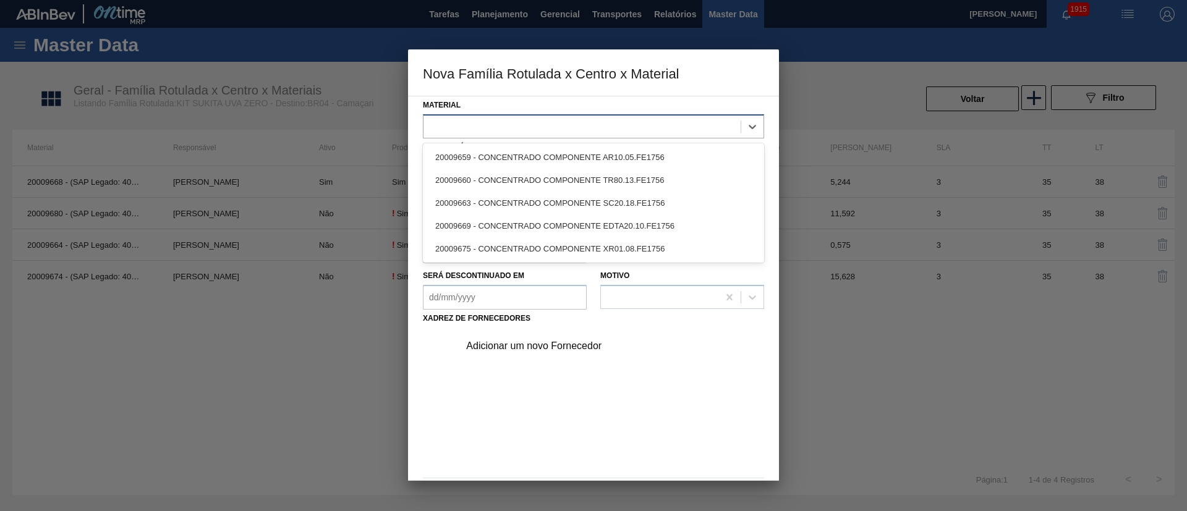
click at [490, 129] on div at bounding box center [582, 126] width 317 height 18
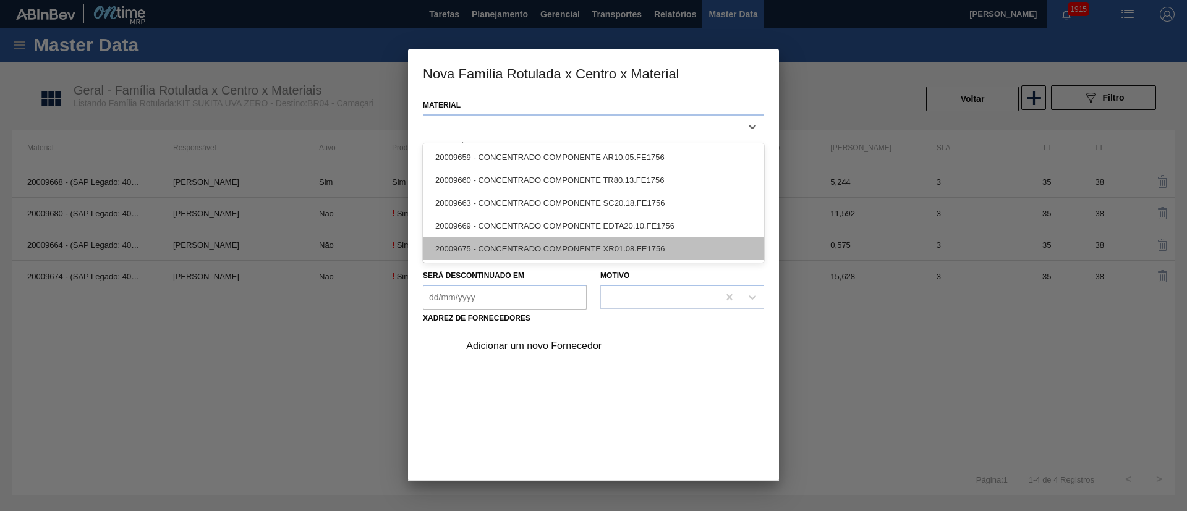
click at [519, 241] on div "20009675 - CONCENTRADO COMPONENTE XR01.08.FE1756" at bounding box center [593, 248] width 341 height 23
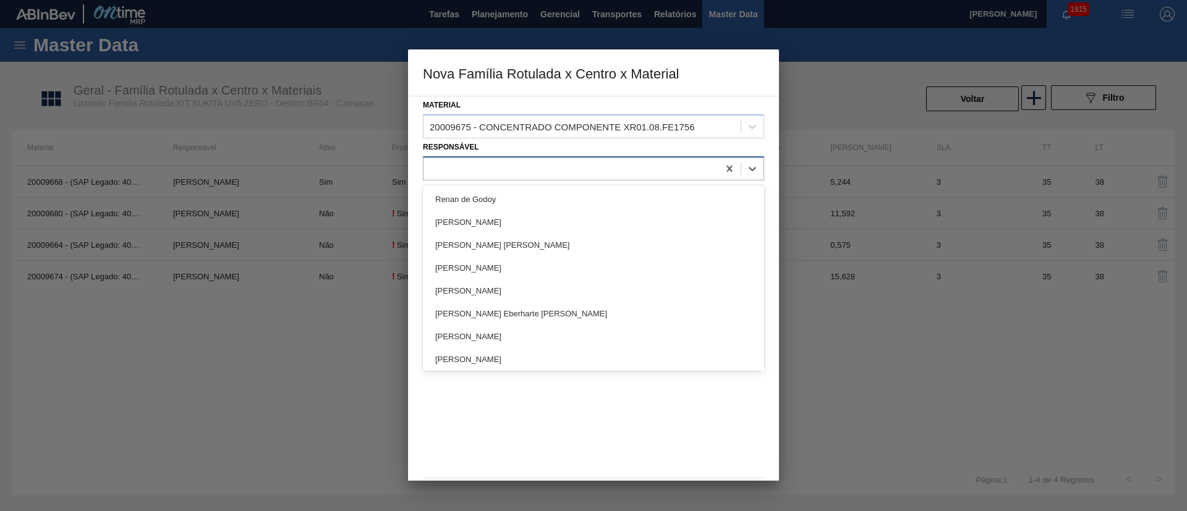
click at [474, 169] on div at bounding box center [571, 169] width 295 height 18
type input "[PERSON_NAME]"
drag, startPoint x: 477, startPoint y: 201, endPoint x: 574, endPoint y: 213, distance: 97.9
click at [477, 203] on div "[PERSON_NAME]" at bounding box center [593, 199] width 341 height 23
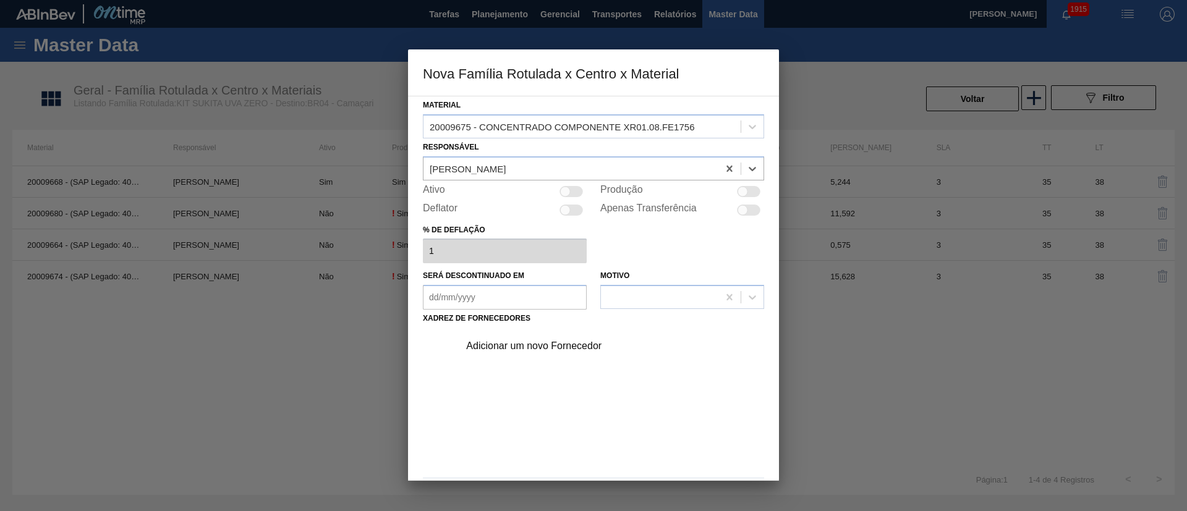
click at [743, 192] on div at bounding box center [743, 191] width 11 height 11
checkbox input "true"
click at [543, 350] on div "Adicionar um novo Fornecedor" at bounding box center [587, 346] width 242 height 11
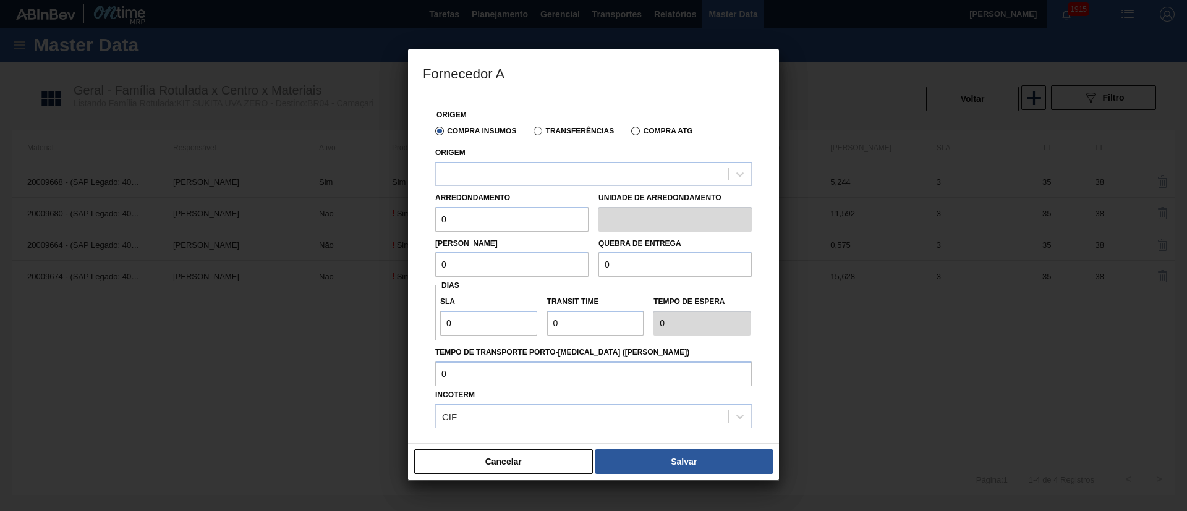
click at [539, 133] on label "Transferências" at bounding box center [574, 131] width 80 height 9
click at [532, 134] on input "Transferências" at bounding box center [532, 134] width 0 height 0
click at [506, 172] on div at bounding box center [582, 174] width 292 height 18
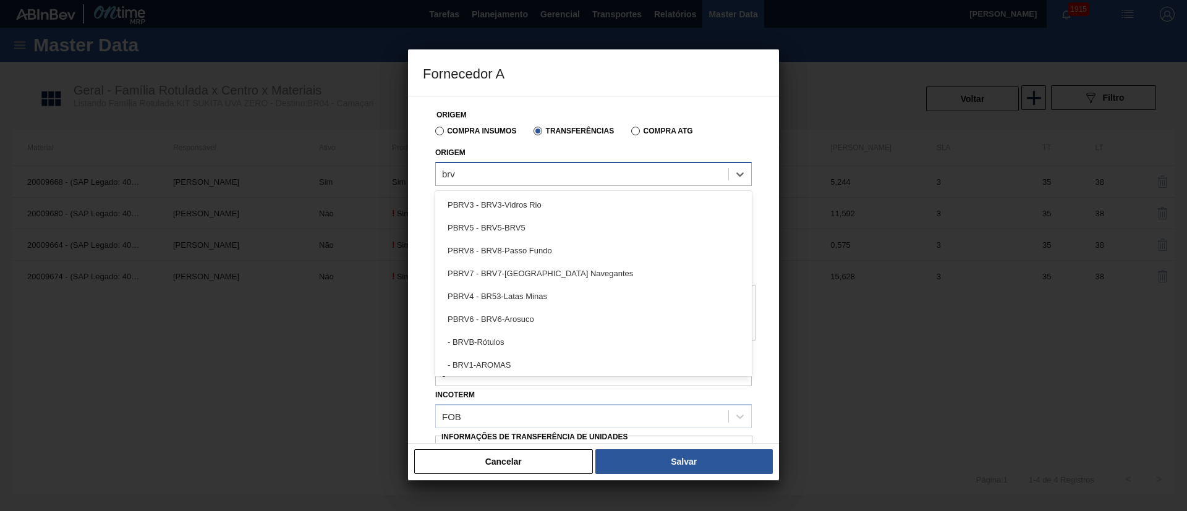
type input "brv1"
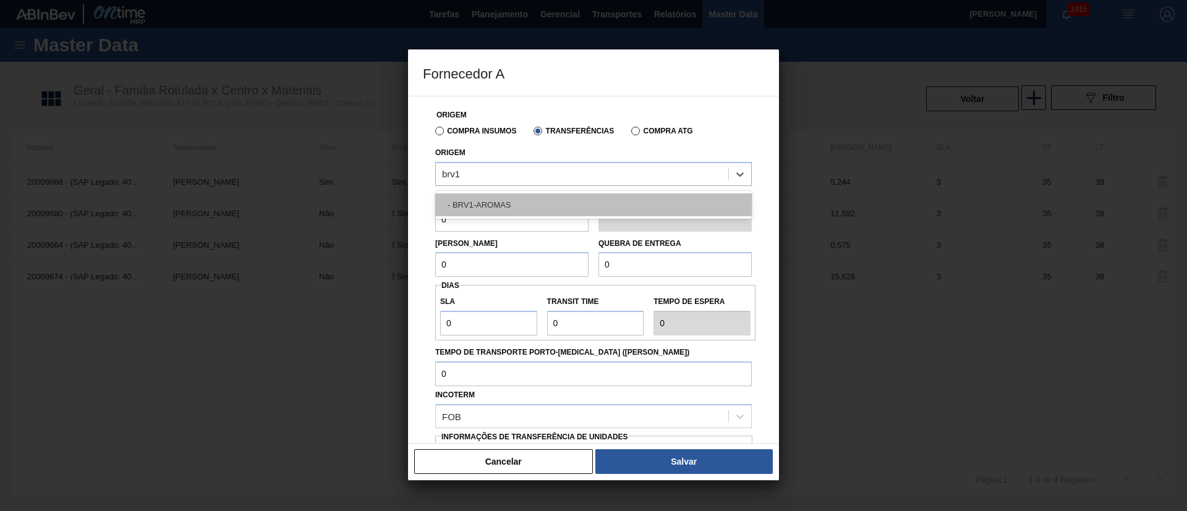
click at [493, 206] on div "- BRV1-AROMAS" at bounding box center [593, 205] width 317 height 23
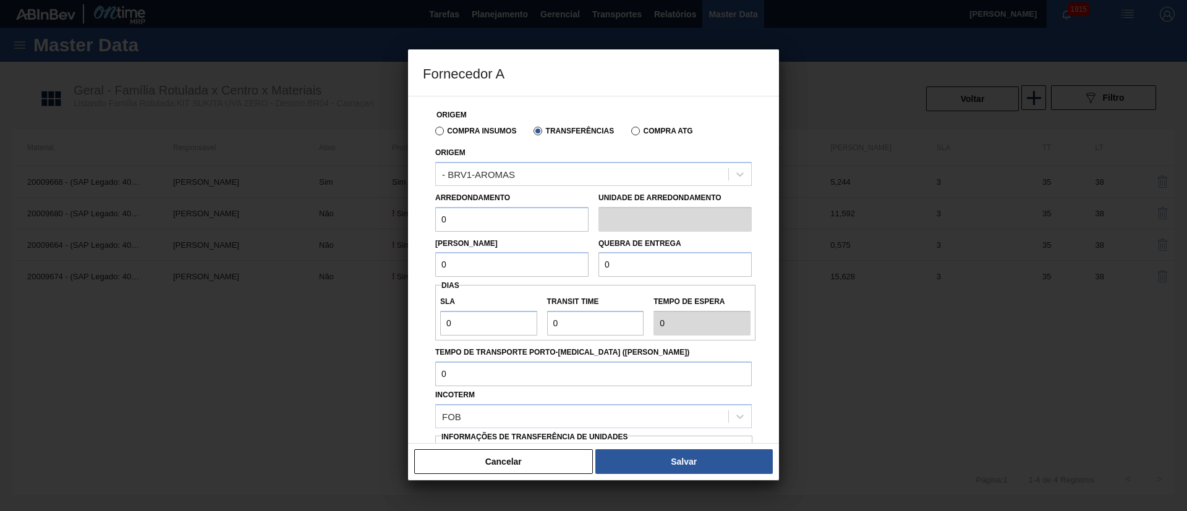
drag, startPoint x: 487, startPoint y: 213, endPoint x: 407, endPoint y: 210, distance: 80.5
click at [407, 210] on div "Fornecedor A Origem Compra Insumos Transferências Compra ATG Origem - BRV1-AROM…" at bounding box center [593, 255] width 1187 height 511
type input "4,47"
drag, startPoint x: 467, startPoint y: 256, endPoint x: 415, endPoint y: 257, distance: 51.9
click at [411, 256] on div "Origem Compra Insumos Transferências Compra ATG Origem - BRV1-AROMAS Arredondam…" at bounding box center [593, 270] width 371 height 348
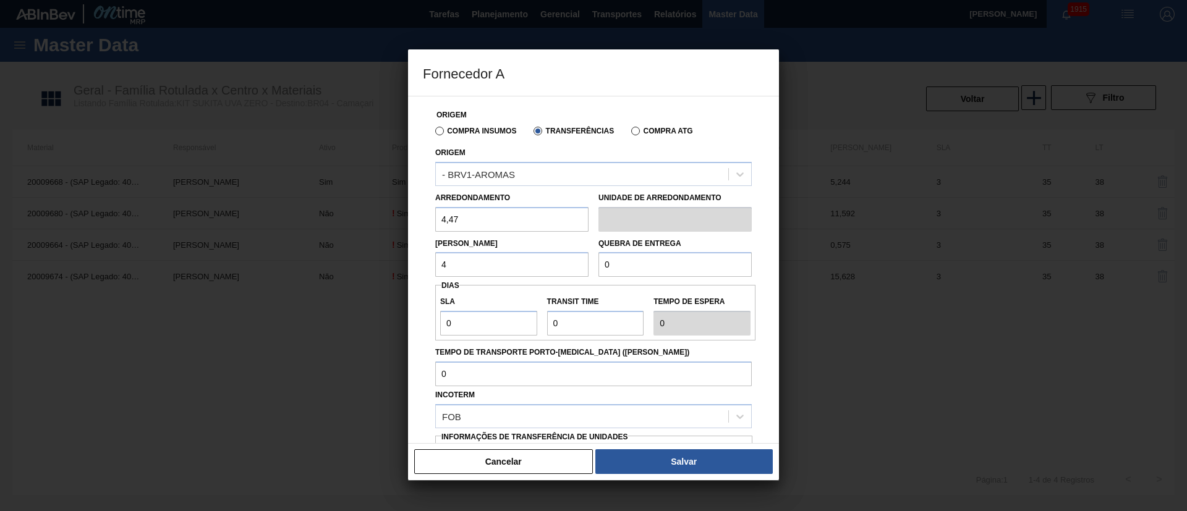
type input "4,47"
drag, startPoint x: 632, startPoint y: 263, endPoint x: 586, endPoint y: 263, distance: 47.0
click at [586, 263] on div "[PERSON_NAME] 4,47 Quebra de entrega 0" at bounding box center [593, 255] width 326 height 46
type input "2.000"
drag, startPoint x: 477, startPoint y: 325, endPoint x: 433, endPoint y: 327, distance: 44.0
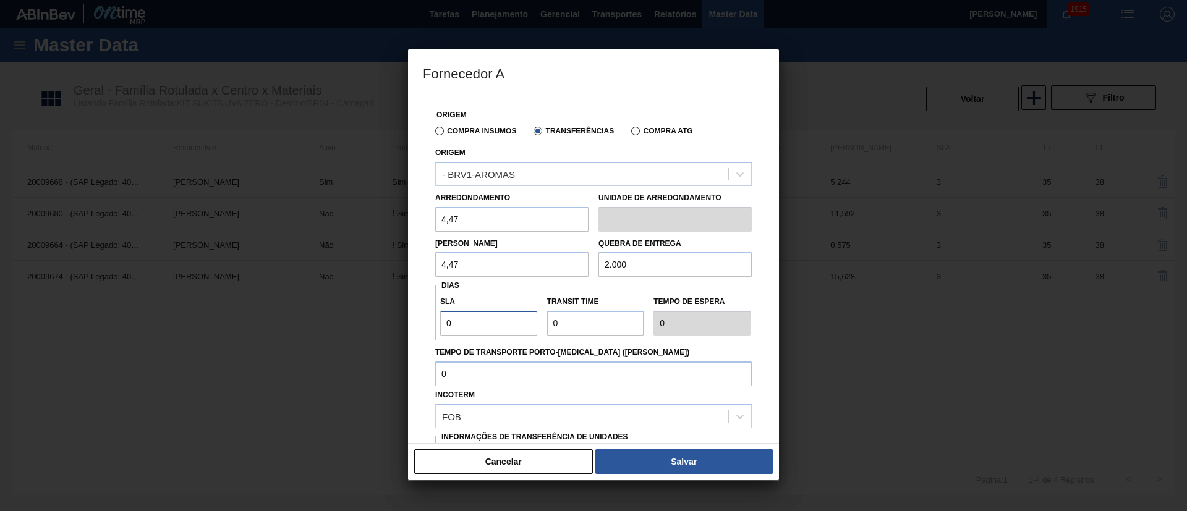
click at [433, 327] on div "Origem Compra Insumos Transferências Compra ATG Origem - BRV1-AROMAS Arredondam…" at bounding box center [593, 301] width 341 height 410
type input "3"
drag, startPoint x: 577, startPoint y: 328, endPoint x: 540, endPoint y: 328, distance: 37.7
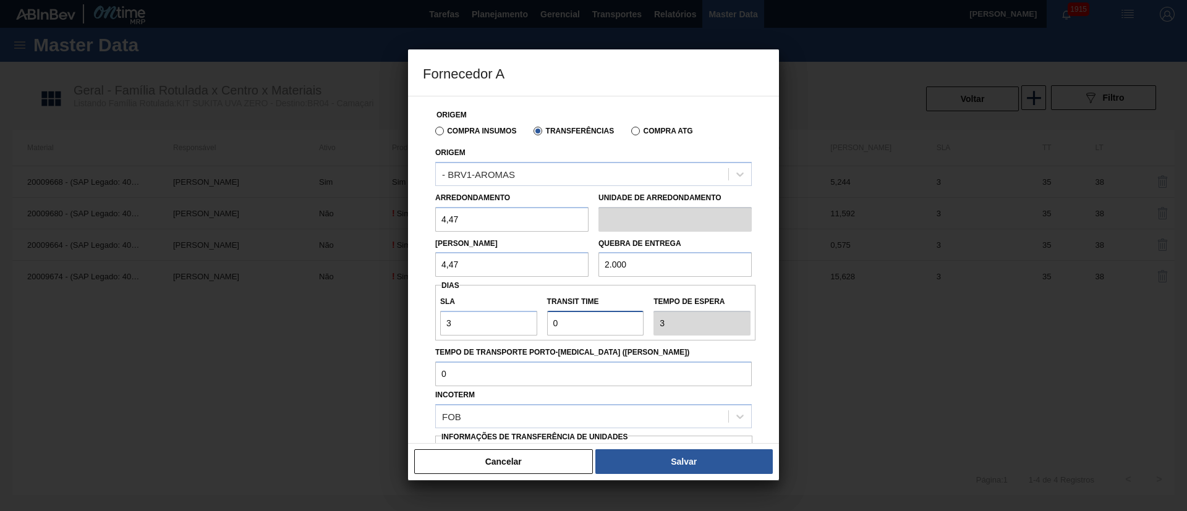
click at [540, 328] on div "SLA 3 Transit Time Tempo de espera 3" at bounding box center [595, 313] width 320 height 46
type input "3"
type input "6"
type input "35"
type input "38"
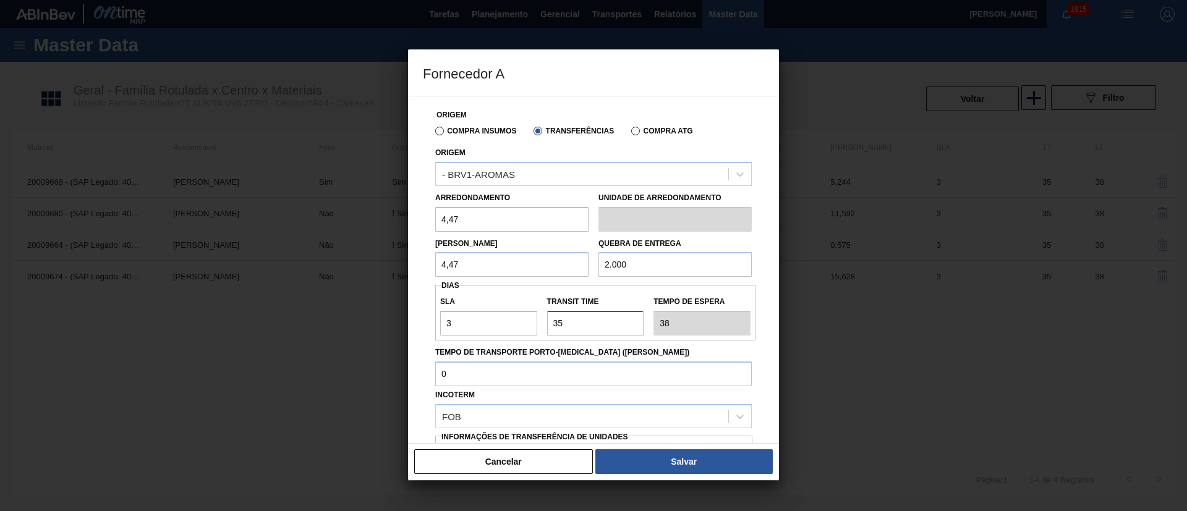
scroll to position [78, 0]
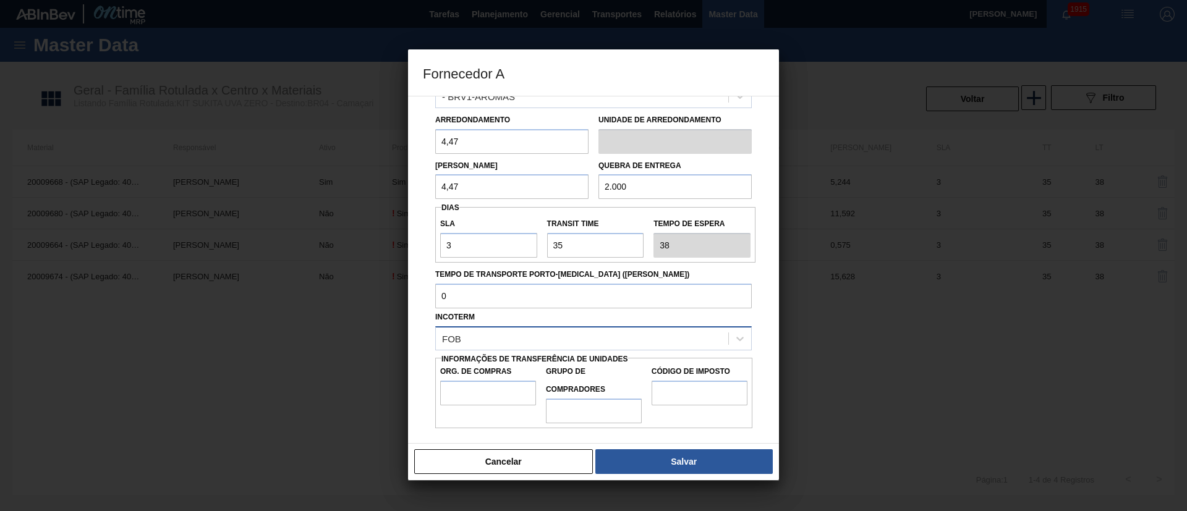
click at [500, 339] on div "FOB" at bounding box center [582, 339] width 292 height 18
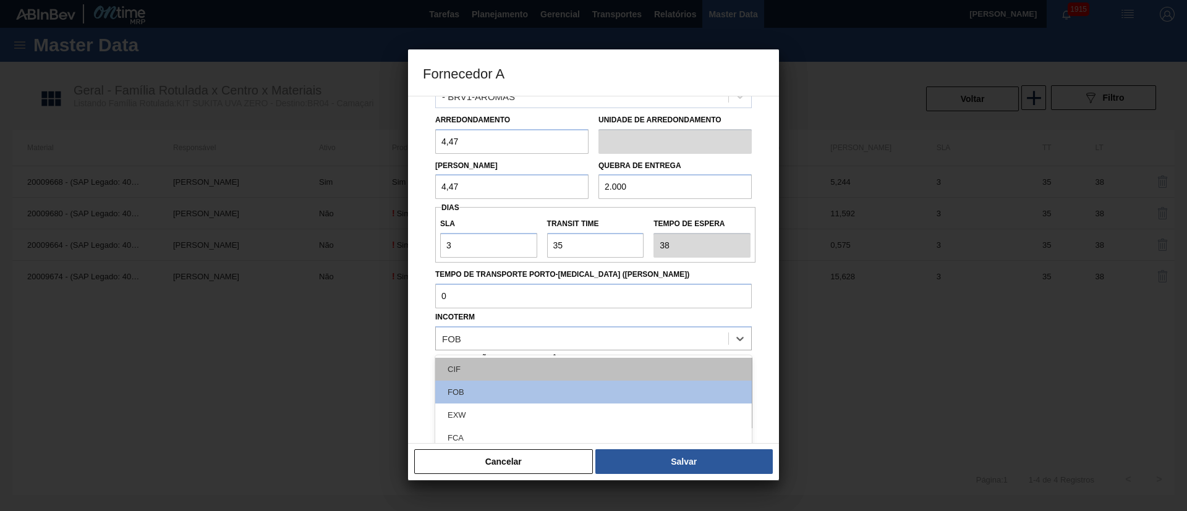
click at [483, 362] on div "CIF" at bounding box center [593, 369] width 317 height 23
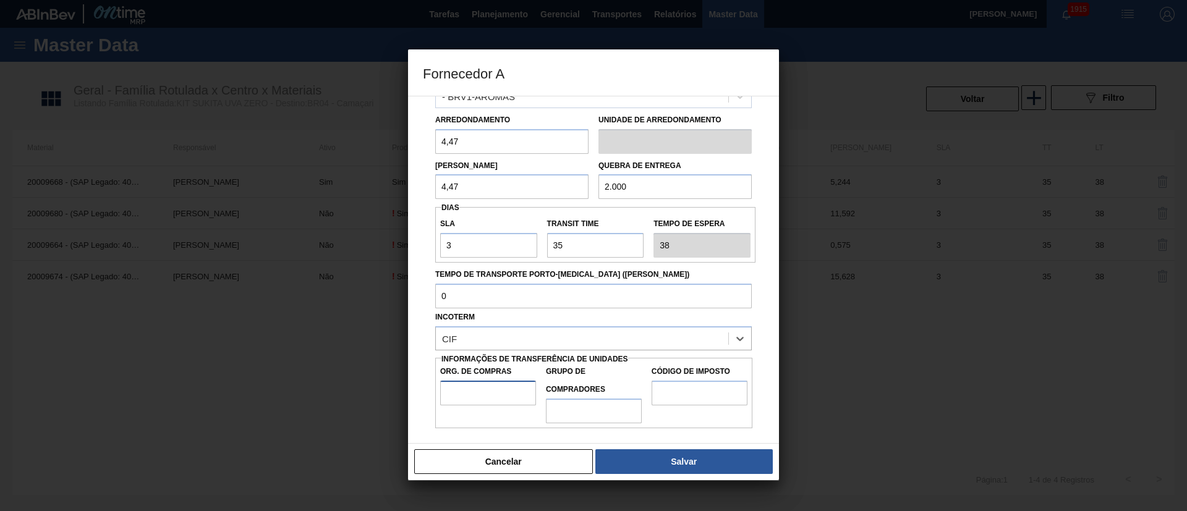
click at [469, 403] on input "Org. de Compras" at bounding box center [488, 393] width 96 height 25
type input "BR00"
click at [599, 409] on input "Grupo de Compradores" at bounding box center [594, 411] width 96 height 25
type input "A01"
click at [684, 392] on input "Código de Imposto" at bounding box center [700, 393] width 96 height 25
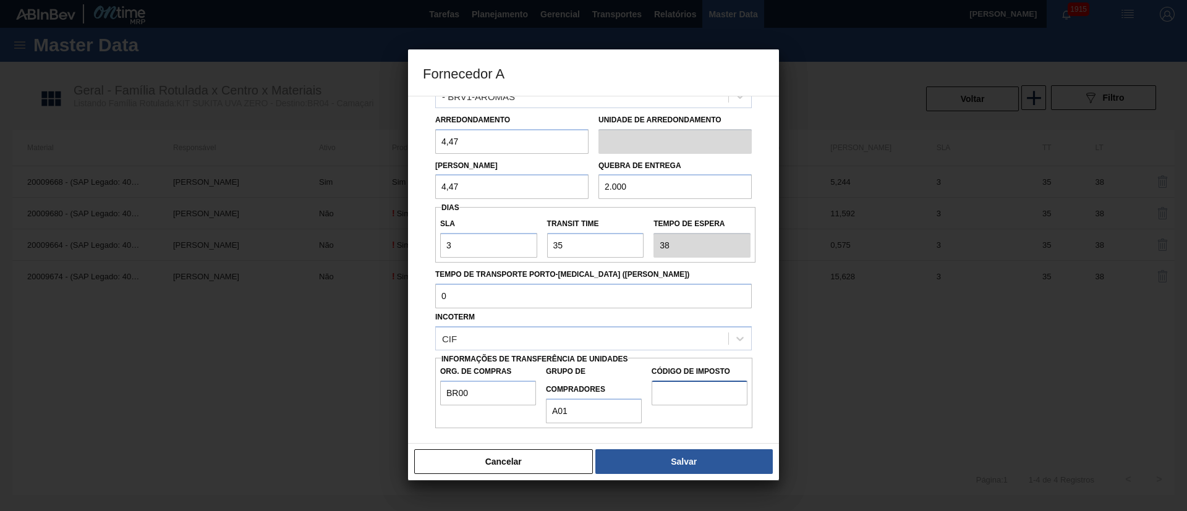
type input "I1"
drag, startPoint x: 705, startPoint y: 460, endPoint x: 699, endPoint y: 407, distance: 53.5
click at [705, 461] on button "Salvar" at bounding box center [683, 461] width 177 height 25
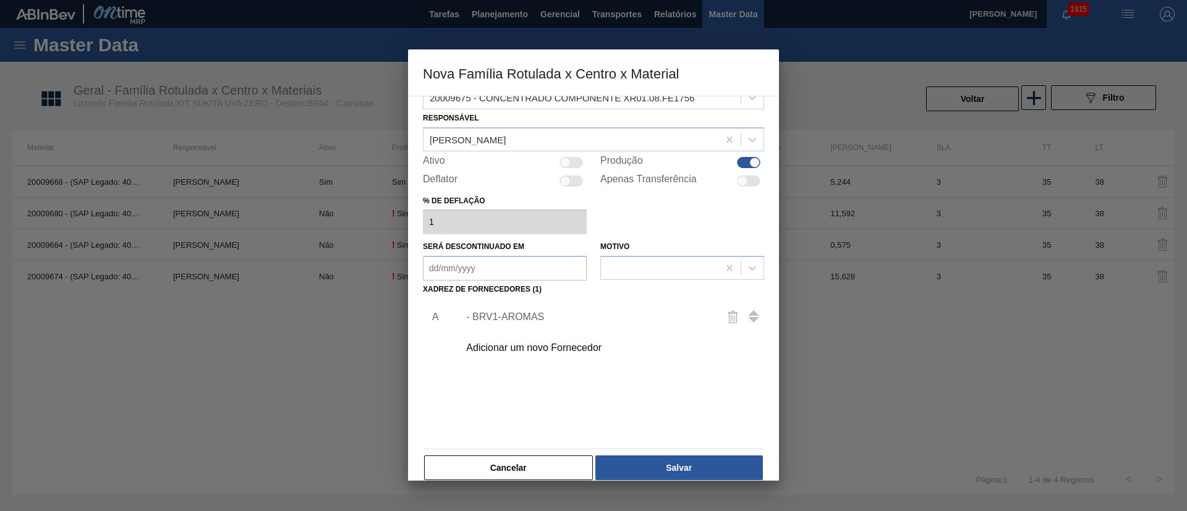
scroll to position [45, 0]
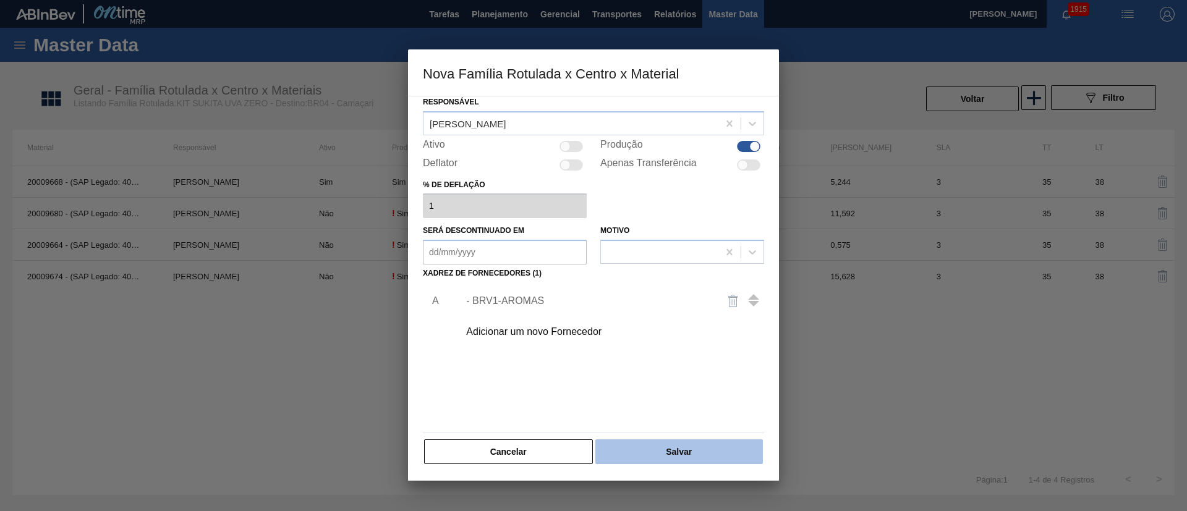
click at [681, 443] on button "Salvar" at bounding box center [679, 452] width 168 height 25
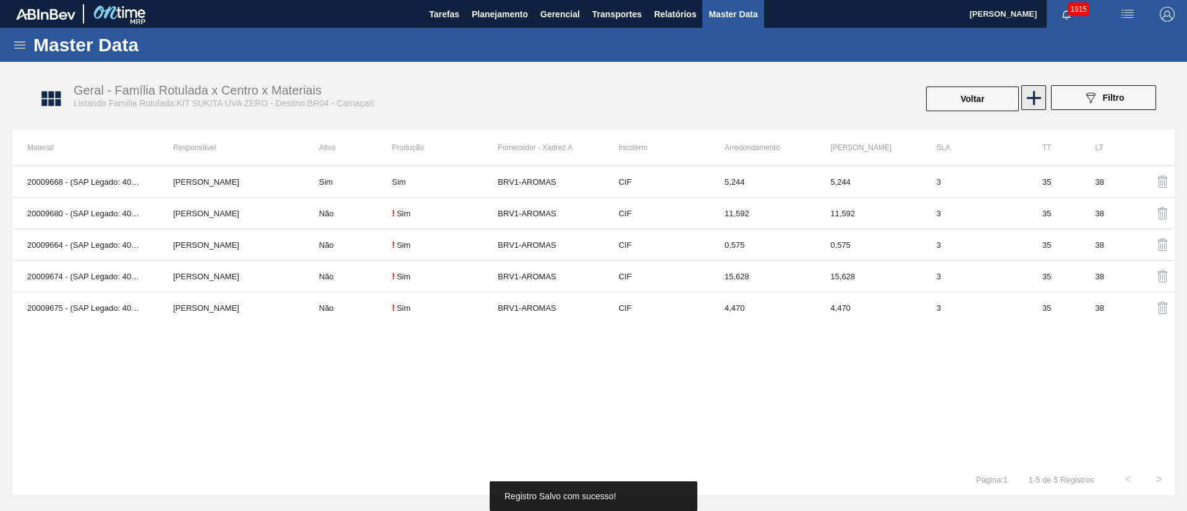
click at [1029, 85] on button at bounding box center [1033, 97] width 25 height 25
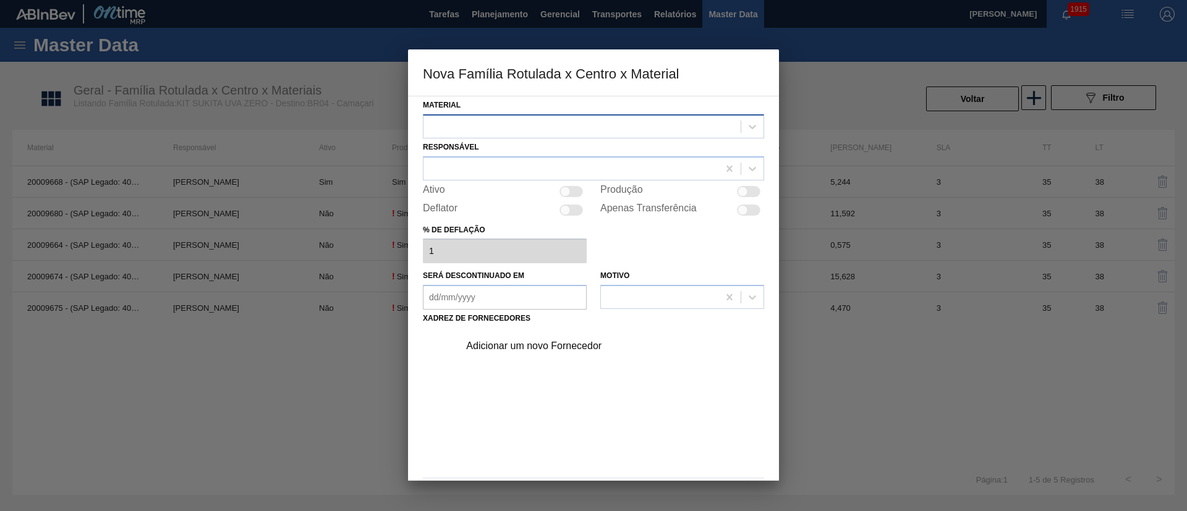
click at [460, 123] on div at bounding box center [582, 126] width 317 height 18
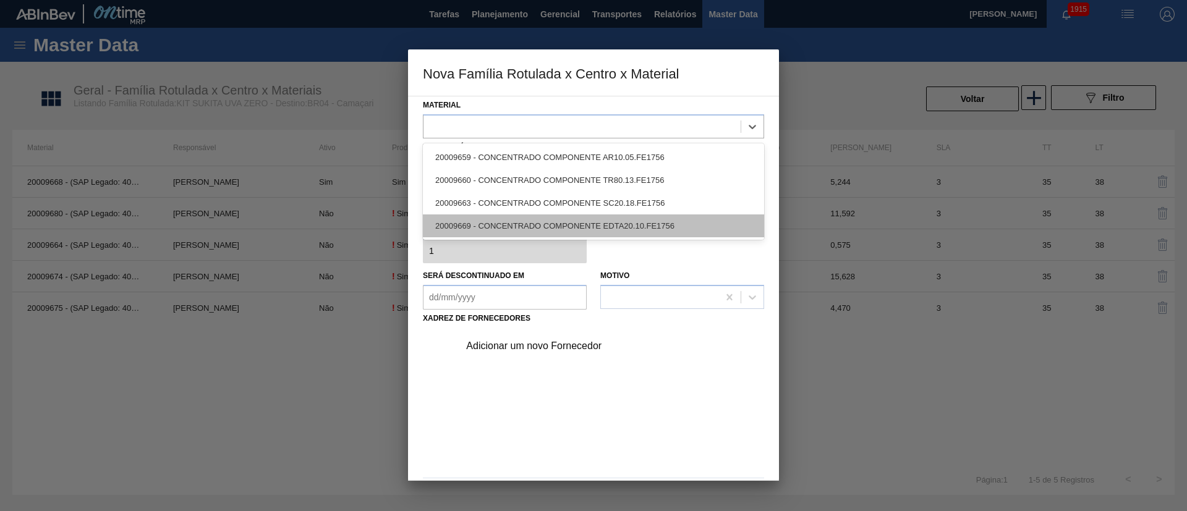
click at [498, 221] on div "20009669 - CONCENTRADO COMPONENTE EDTA20.10.FE1756" at bounding box center [593, 226] width 341 height 23
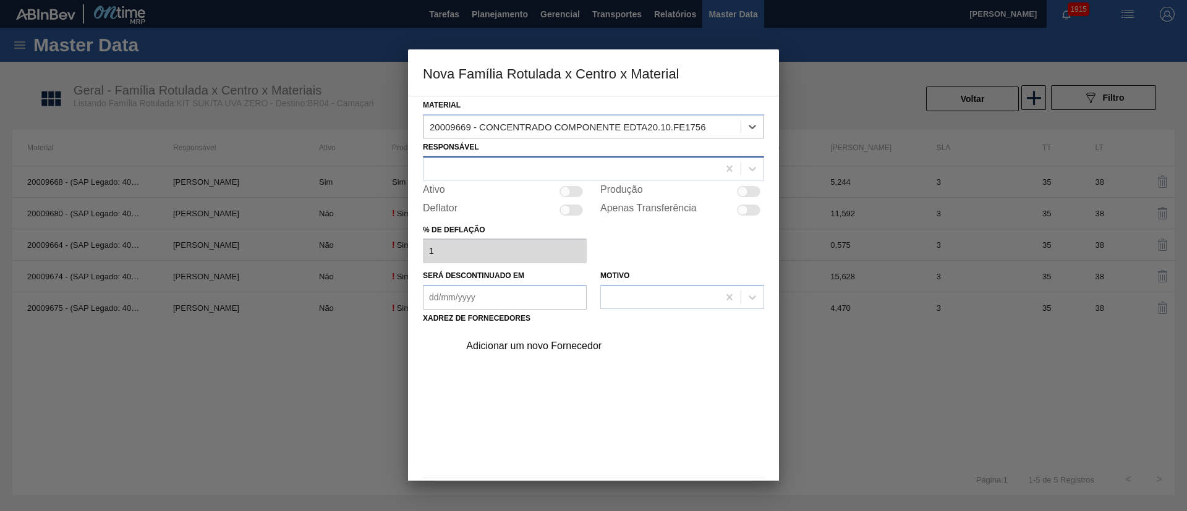
click at [459, 167] on div at bounding box center [571, 169] width 295 height 18
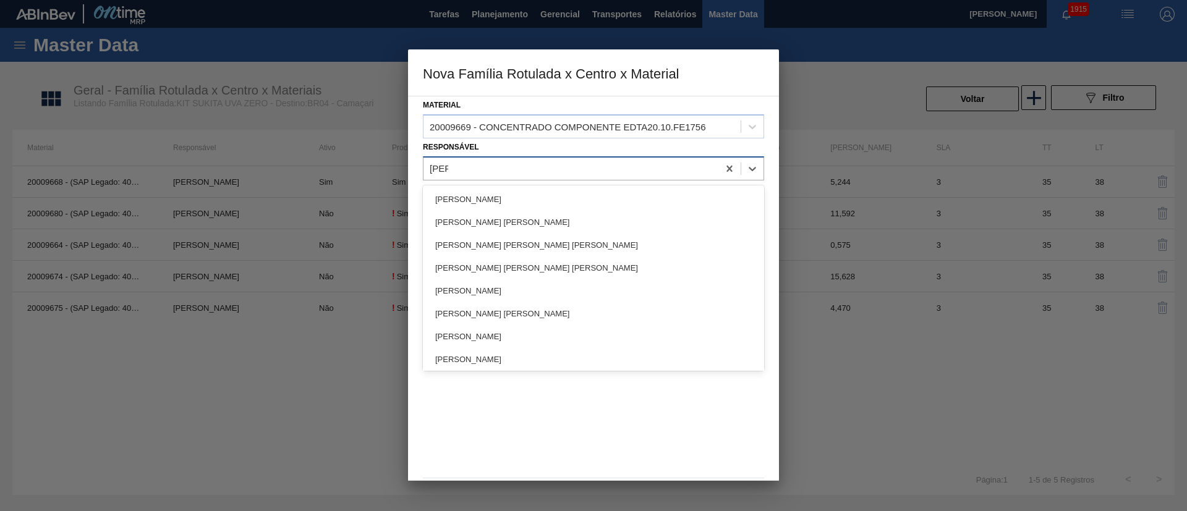
type input "[PERSON_NAME]"
drag, startPoint x: 495, startPoint y: 215, endPoint x: 495, endPoint y: 208, distance: 7.4
click at [495, 214] on div "[PERSON_NAME] [PERSON_NAME]" at bounding box center [593, 222] width 341 height 23
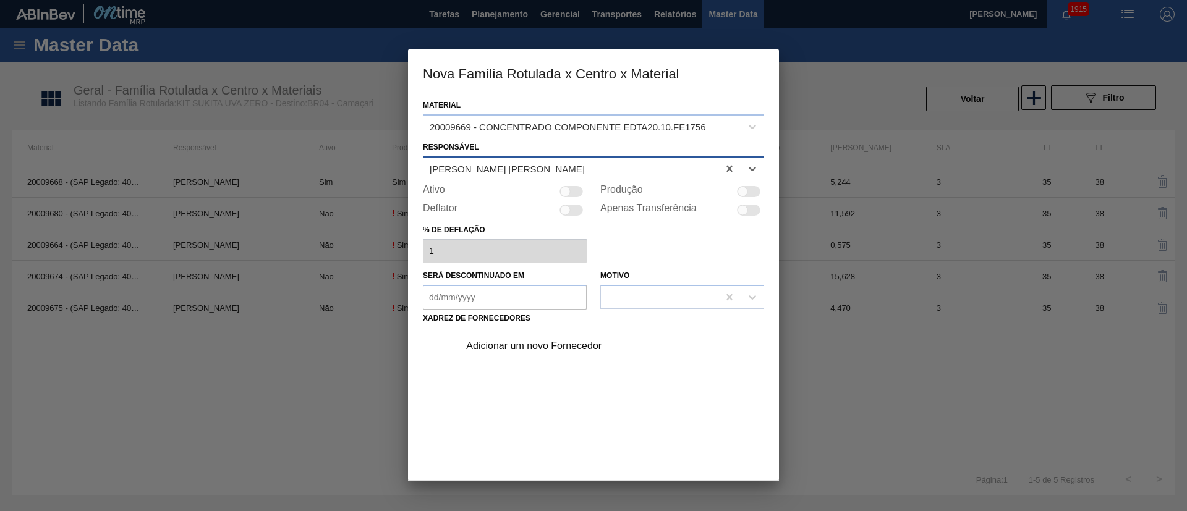
click at [506, 171] on div "[PERSON_NAME] [PERSON_NAME]" at bounding box center [507, 168] width 155 height 11
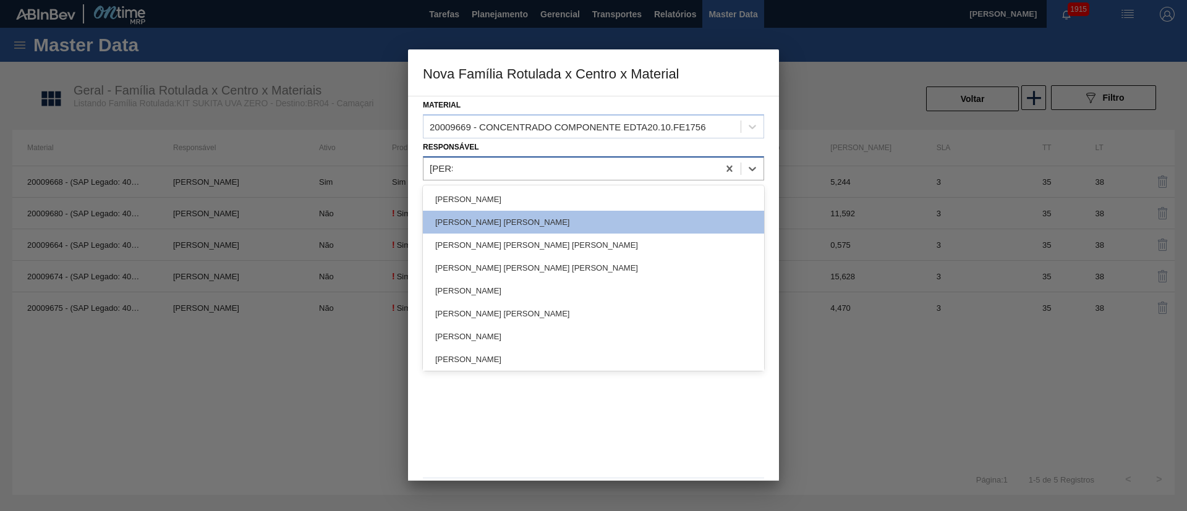
type input "[PERSON_NAME]"
drag, startPoint x: 535, startPoint y: 199, endPoint x: 606, endPoint y: 203, distance: 71.2
click at [535, 200] on div "[PERSON_NAME]" at bounding box center [593, 199] width 341 height 23
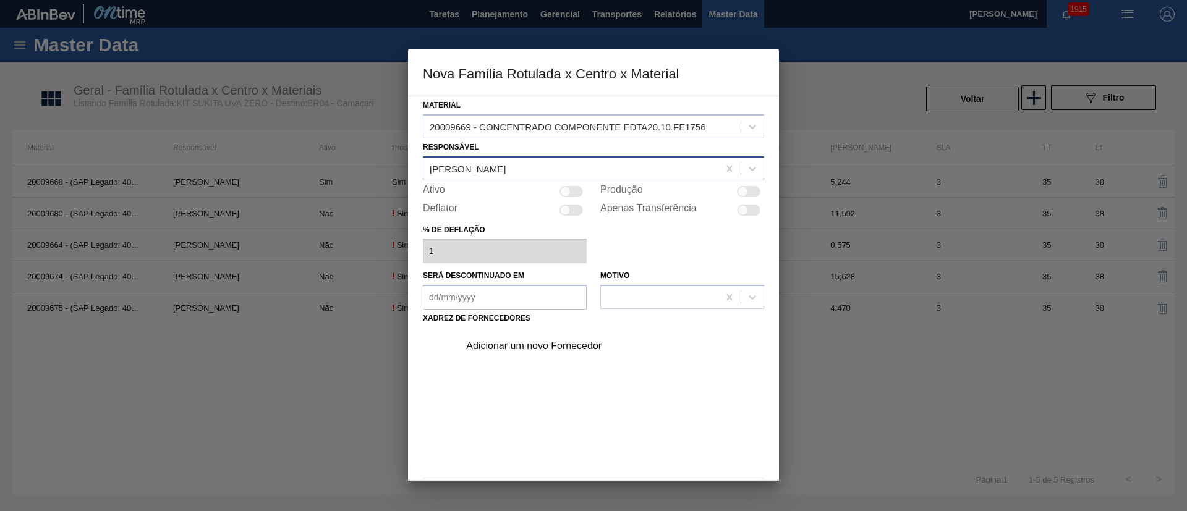
click at [738, 192] on div at bounding box center [743, 191] width 11 height 11
checkbox input "true"
click at [498, 347] on div "Adicionar um novo Fornecedor" at bounding box center [587, 346] width 242 height 11
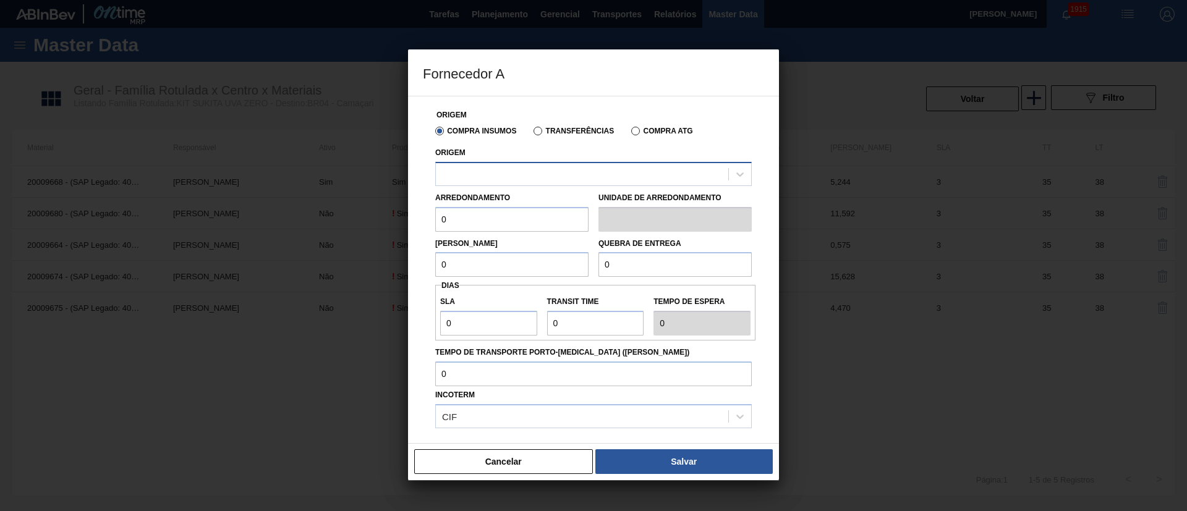
click at [524, 163] on div at bounding box center [593, 174] width 317 height 24
click at [542, 130] on label "Transferências" at bounding box center [574, 131] width 80 height 9
click at [532, 134] on input "Transferências" at bounding box center [532, 134] width 0 height 0
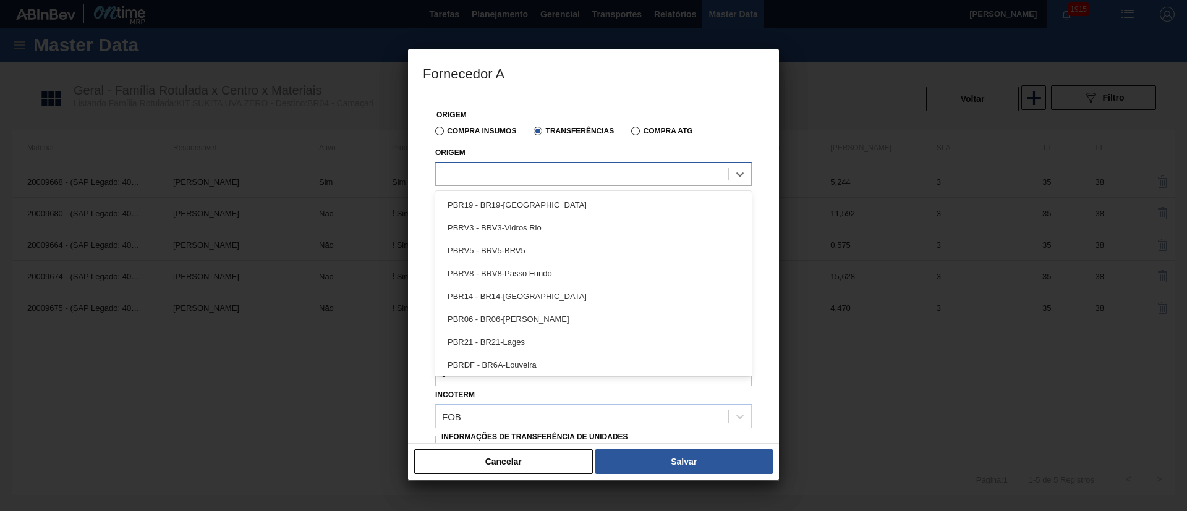
click at [480, 179] on div at bounding box center [582, 174] width 292 height 18
type input "brv1"
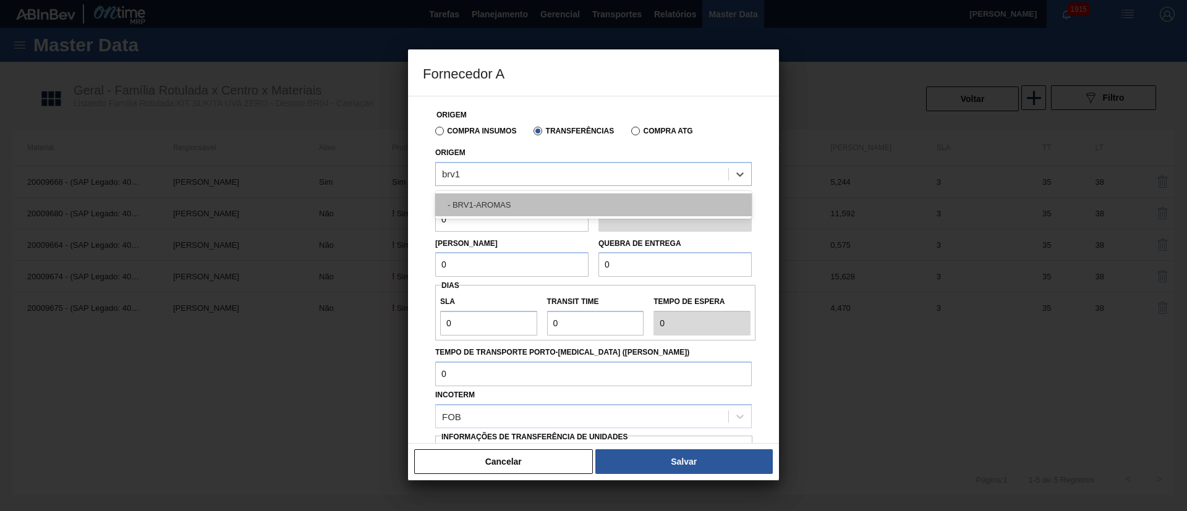
click at [480, 199] on div "- BRV1-AROMAS" at bounding box center [593, 205] width 317 height 23
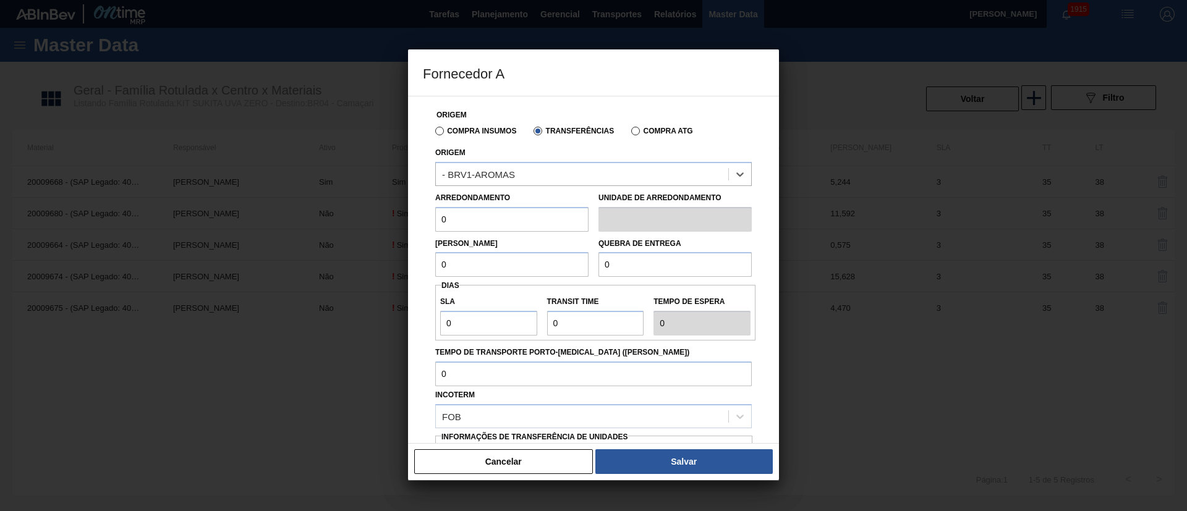
click at [471, 213] on input "0" at bounding box center [511, 219] width 153 height 25
type input "0,41"
drag, startPoint x: 484, startPoint y: 268, endPoint x: 388, endPoint y: 274, distance: 96.0
click at [388, 274] on div "Fornecedor A Origem Compra Insumos Transferências Compra ATG Origem - BRV1-AROM…" at bounding box center [593, 255] width 1187 height 511
type input "0,41"
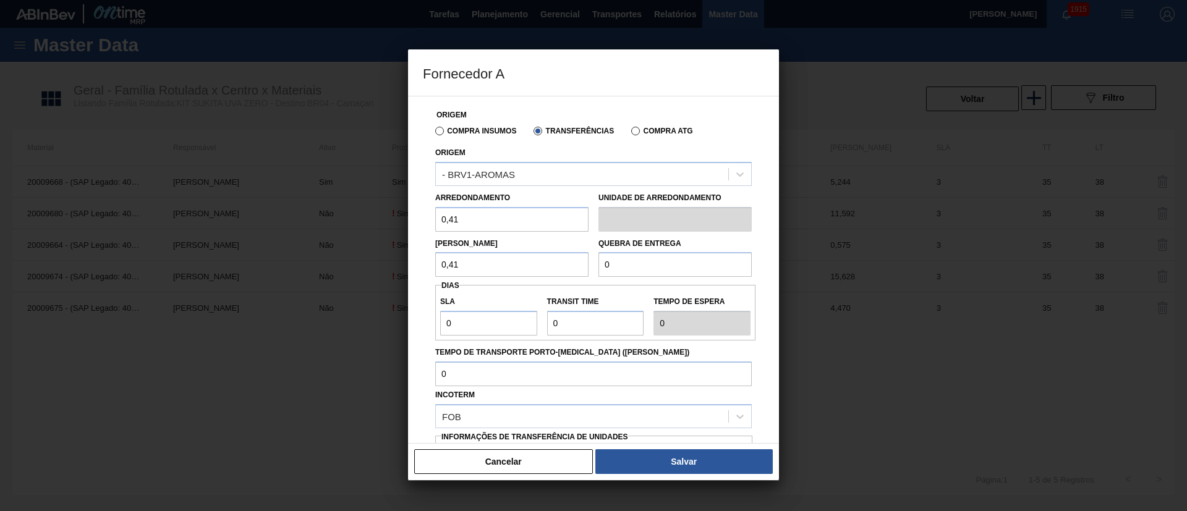
click at [594, 262] on div "Quebra de entrega 0" at bounding box center [675, 256] width 163 height 43
type input "2.000"
drag, startPoint x: 444, startPoint y: 333, endPoint x: 392, endPoint y: 342, distance: 52.8
click at [387, 338] on div "Fornecedor A Origem Compra Insumos Transferências Compra ATG Origem - BRV1-AROM…" at bounding box center [593, 255] width 1187 height 511
type input "3"
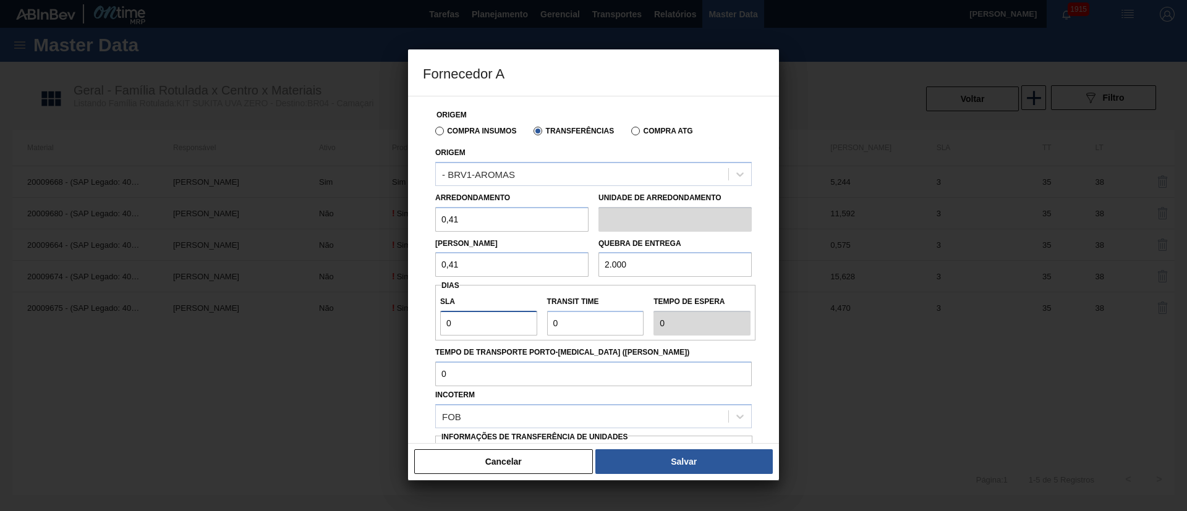
type input "3"
drag, startPoint x: 592, startPoint y: 324, endPoint x: 524, endPoint y: 322, distance: 67.4
click at [524, 322] on div "SLA 3 Transit Time Tempo de espera 3" at bounding box center [595, 313] width 320 height 46
type input "3"
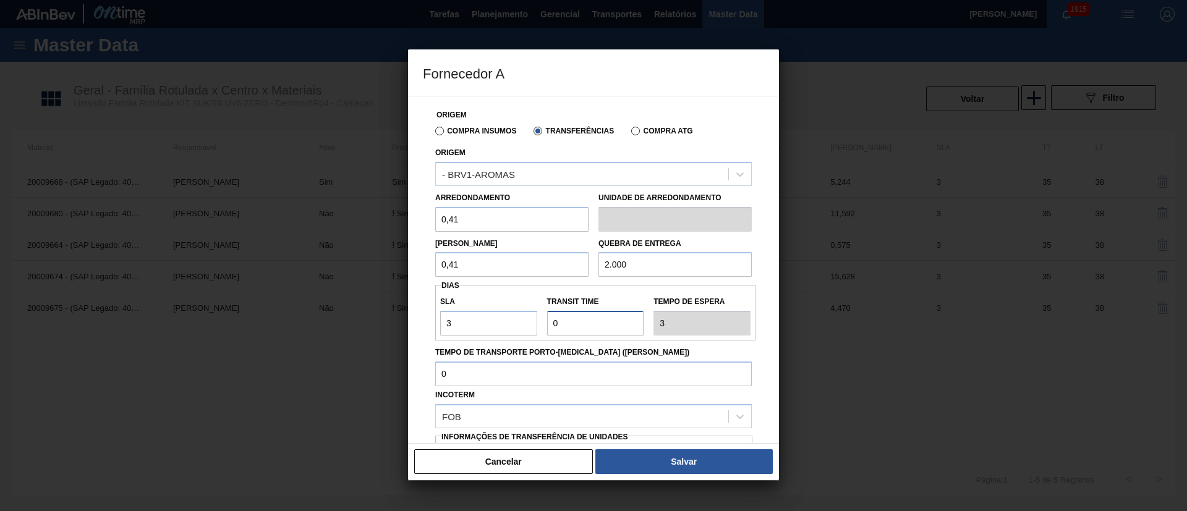
type input "6"
type input "35"
type input "38"
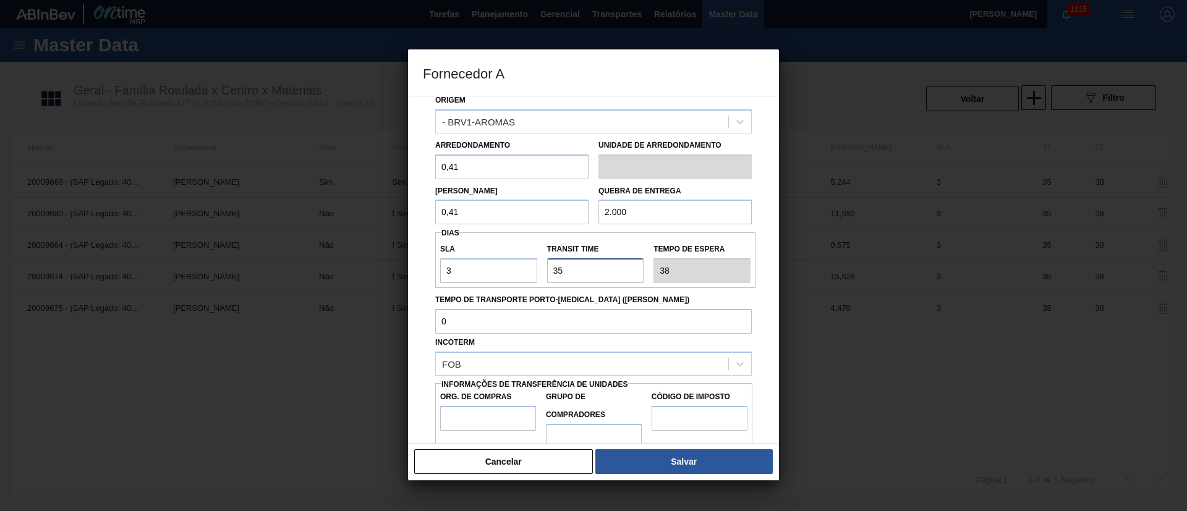
scroll to position [78, 0]
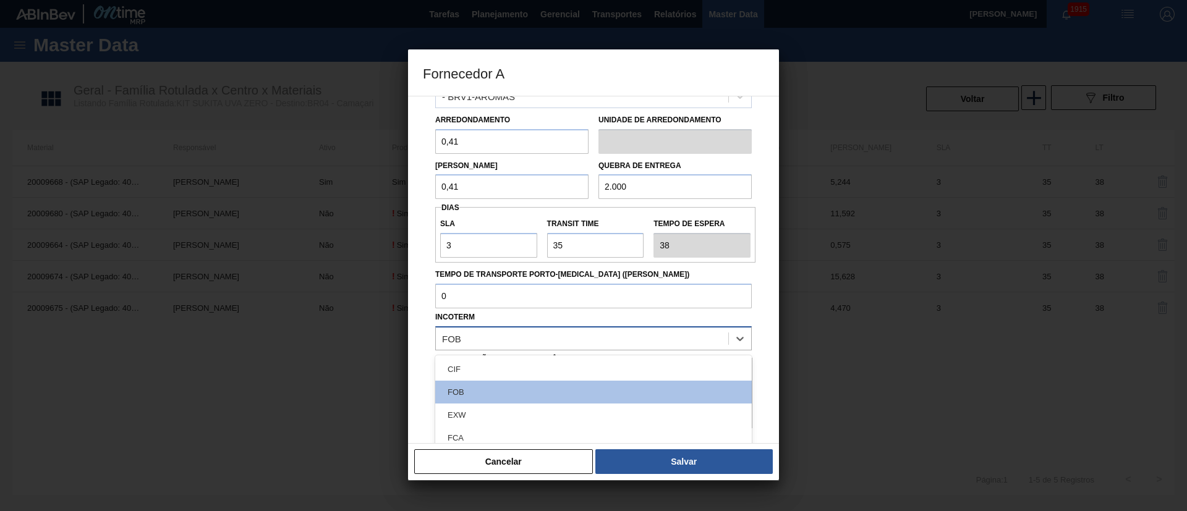
click at [485, 346] on div "FOB" at bounding box center [582, 339] width 292 height 18
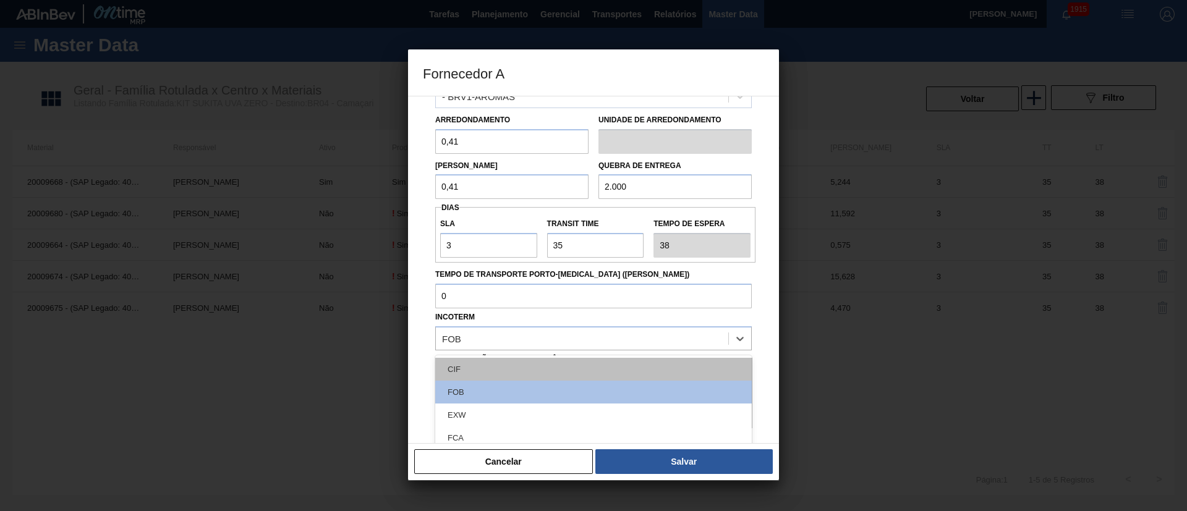
click at [474, 373] on div "CIF" at bounding box center [593, 369] width 317 height 23
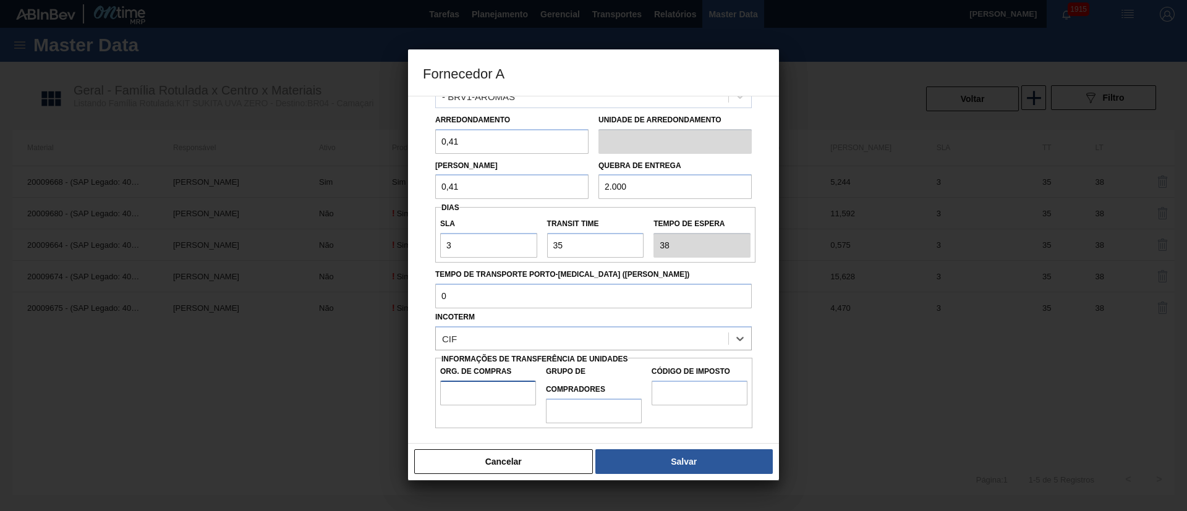
drag, startPoint x: 463, startPoint y: 389, endPoint x: 474, endPoint y: 395, distance: 12.2
click at [463, 389] on input "Org. de Compras" at bounding box center [488, 393] width 96 height 25
type input "BR00"
drag, startPoint x: 583, startPoint y: 411, endPoint x: 595, endPoint y: 411, distance: 12.4
click at [583, 411] on input "Grupo de Compradores" at bounding box center [594, 411] width 96 height 25
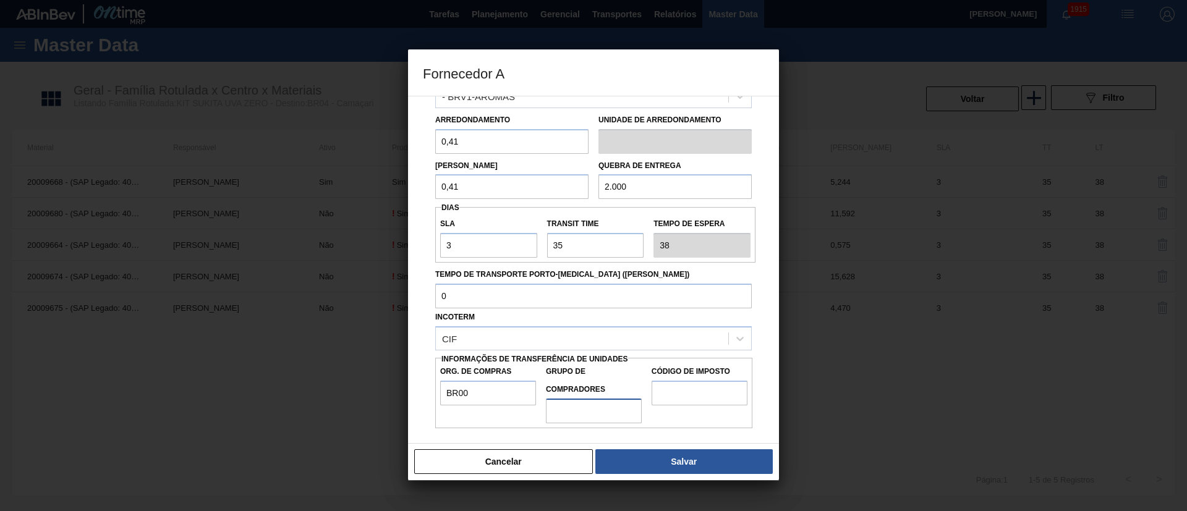
type input "A01"
click at [681, 395] on input "Código de Imposto" at bounding box center [700, 393] width 96 height 25
type input "I1"
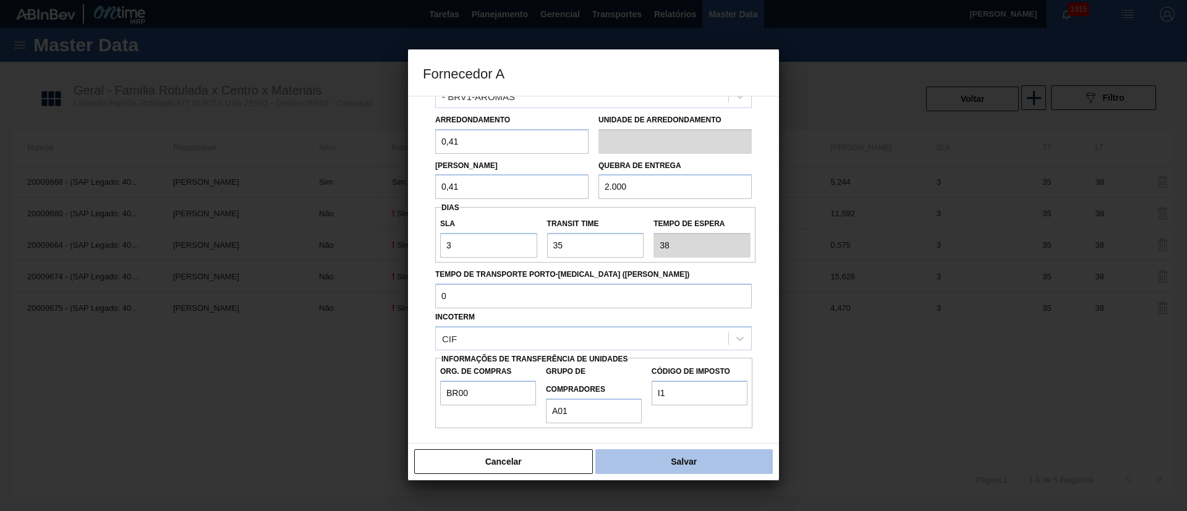
click at [670, 459] on button "Salvar" at bounding box center [683, 461] width 177 height 25
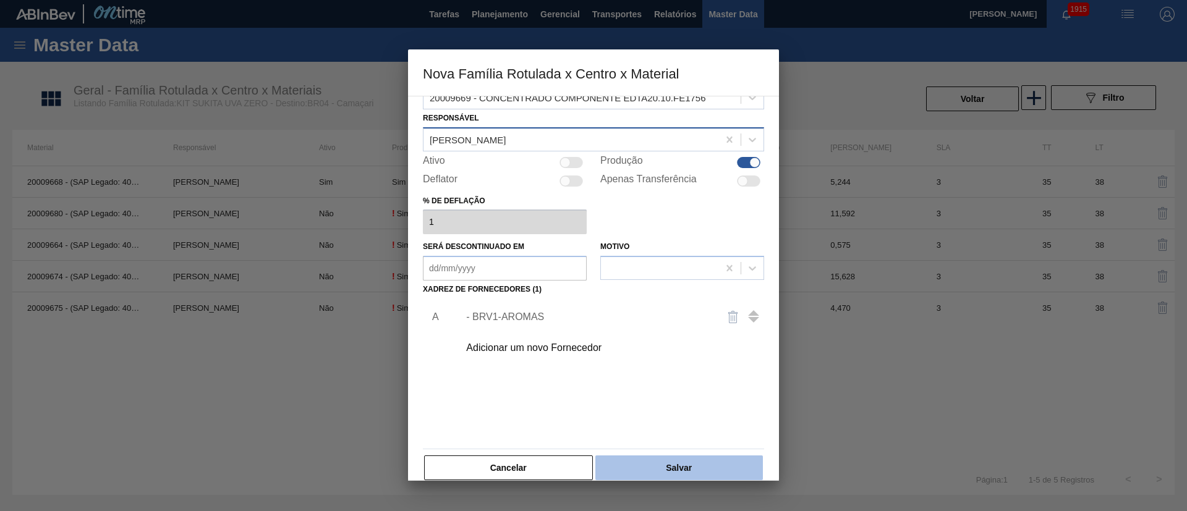
scroll to position [45, 0]
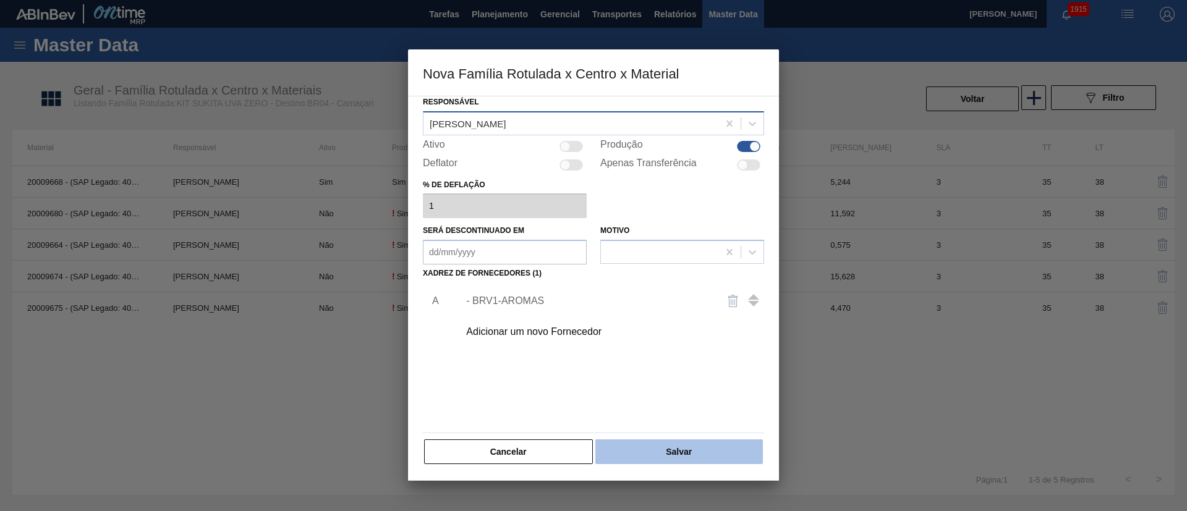
click at [677, 449] on button "Salvar" at bounding box center [679, 452] width 168 height 25
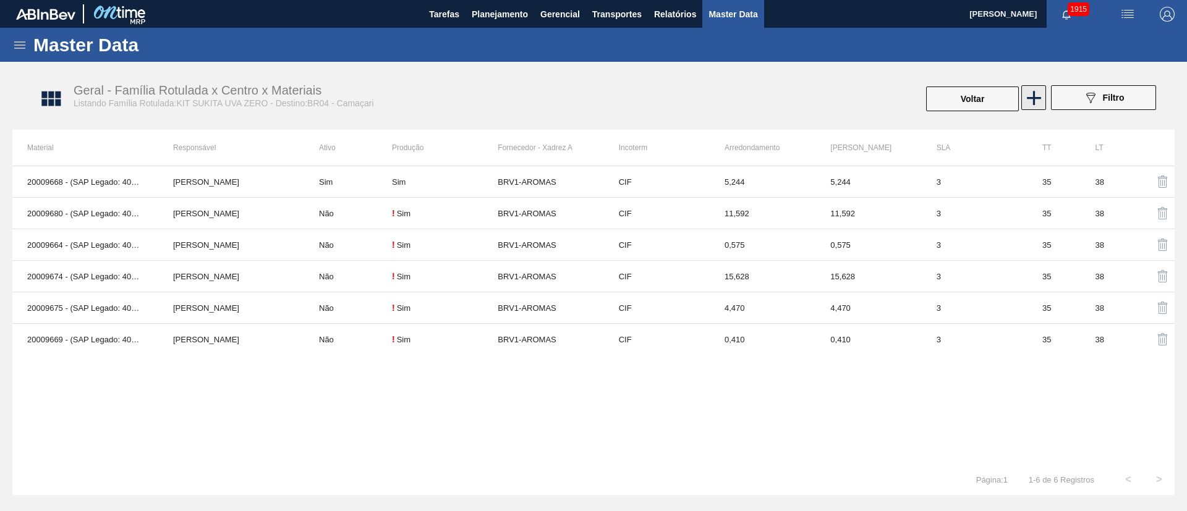
click at [1033, 93] on icon at bounding box center [1034, 98] width 14 height 14
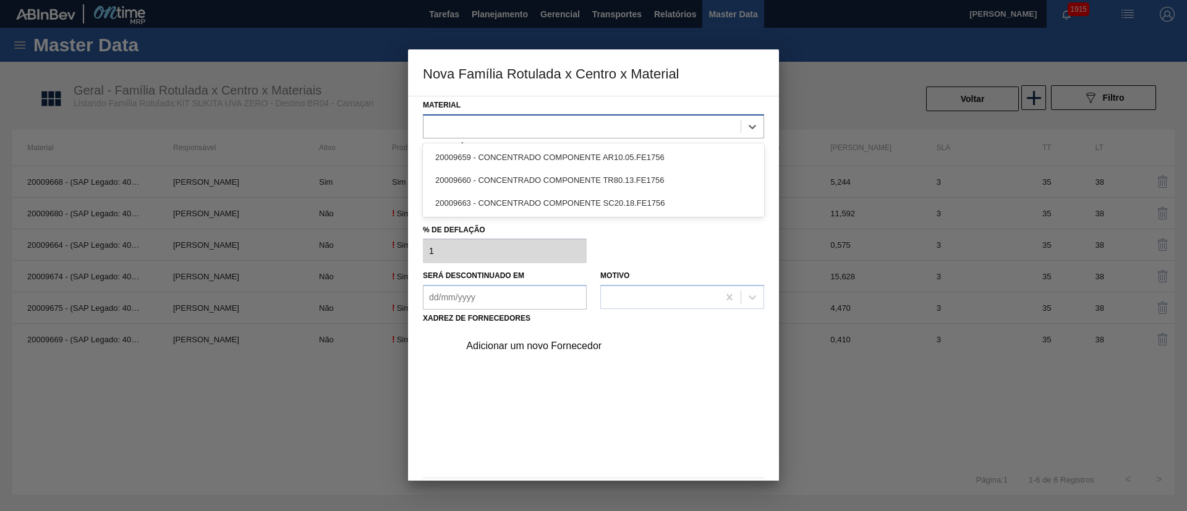
click at [443, 132] on div at bounding box center [582, 126] width 317 height 18
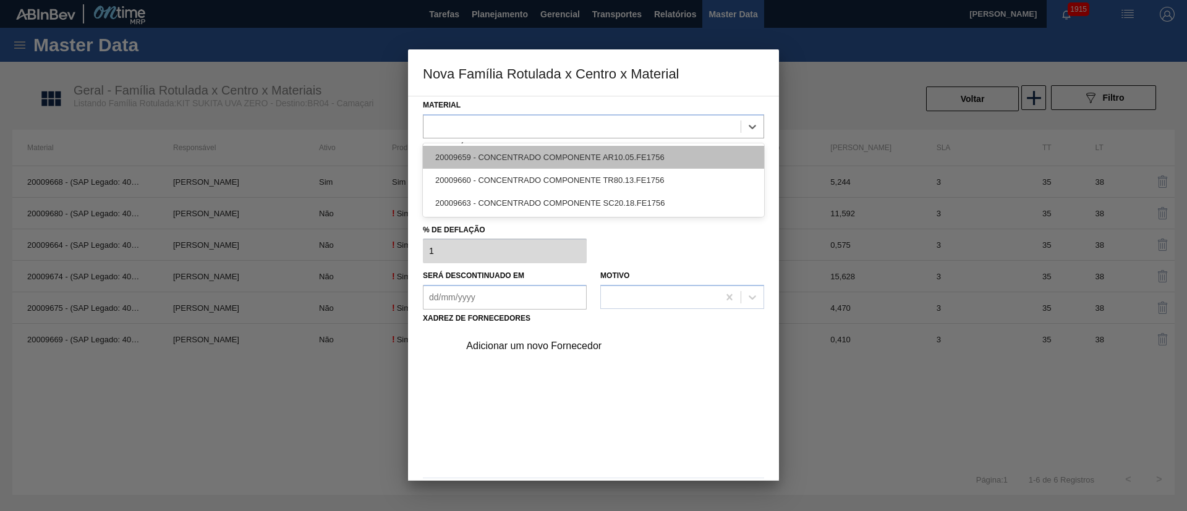
click at [503, 159] on div "20009659 - CONCENTRADO COMPONENTE AR10.05.FE1756" at bounding box center [593, 157] width 341 height 23
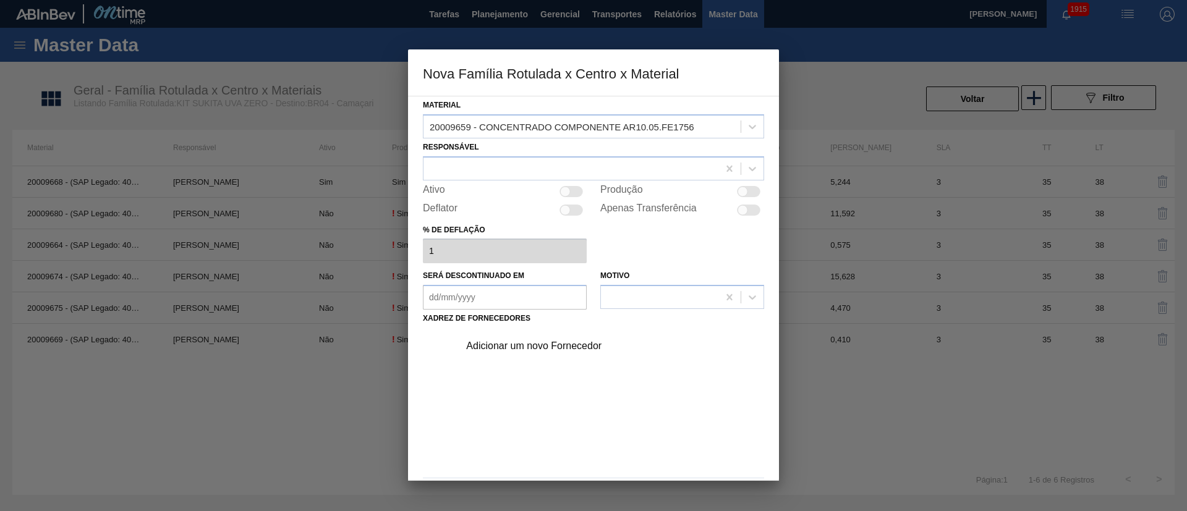
click at [739, 194] on div at bounding box center [743, 191] width 11 height 11
checkbox input "true"
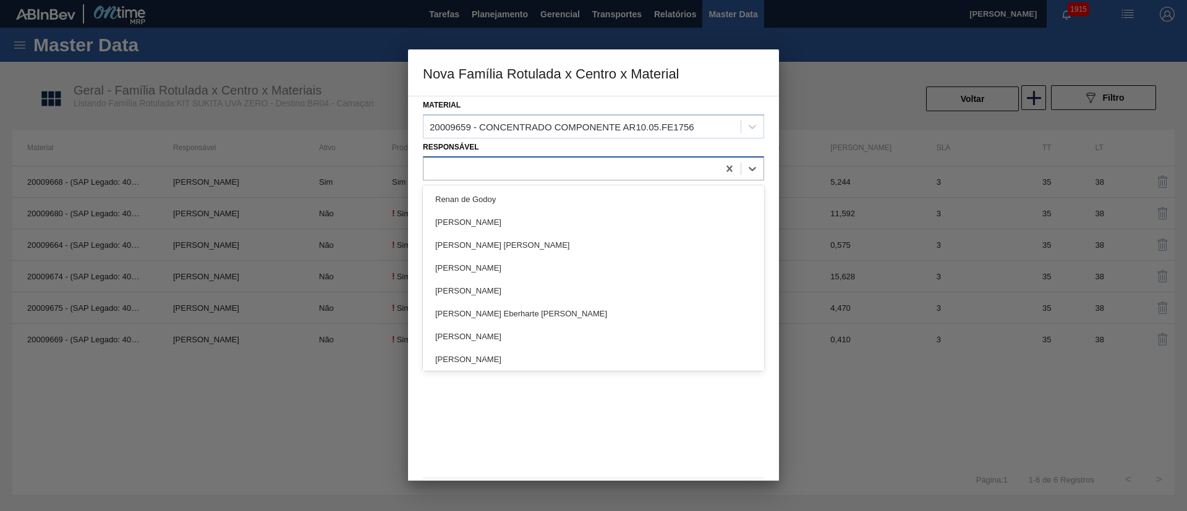
click at [506, 170] on div at bounding box center [571, 169] width 295 height 18
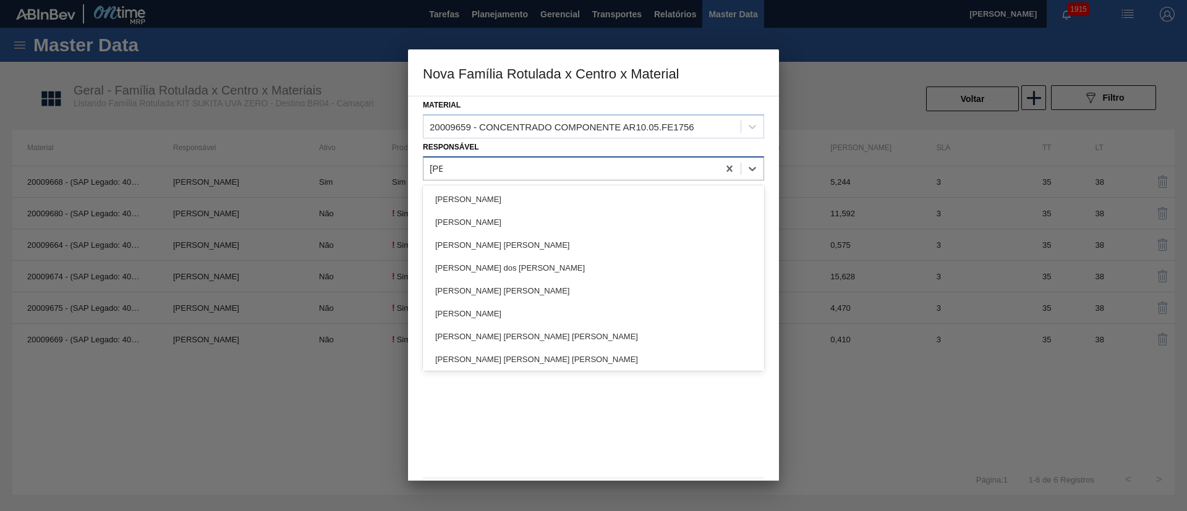
type input "[PERSON_NAME]"
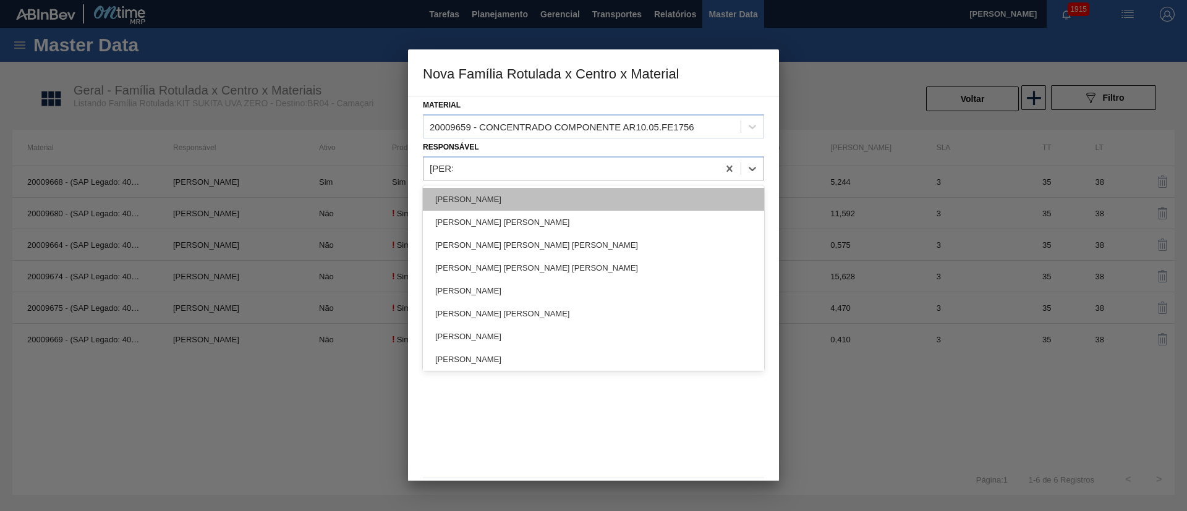
click at [499, 193] on div "[PERSON_NAME]" at bounding box center [593, 199] width 341 height 23
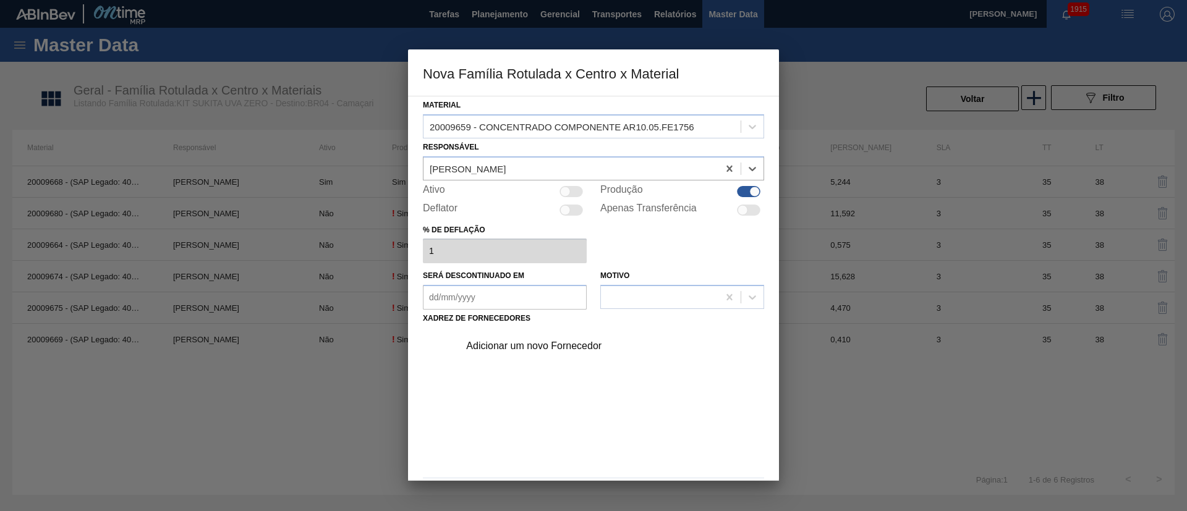
click at [534, 348] on div "Adicionar um novo Fornecedor" at bounding box center [587, 346] width 242 height 11
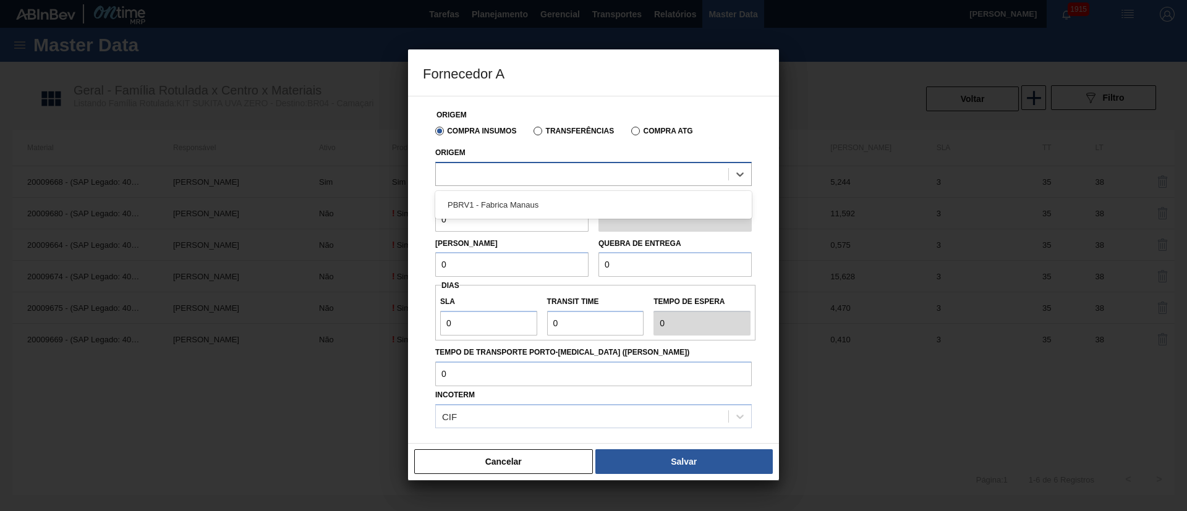
click at [497, 166] on div at bounding box center [582, 174] width 292 height 18
click at [535, 130] on label "Transferências" at bounding box center [574, 131] width 80 height 9
click at [532, 134] on input "Transferências" at bounding box center [532, 134] width 0 height 0
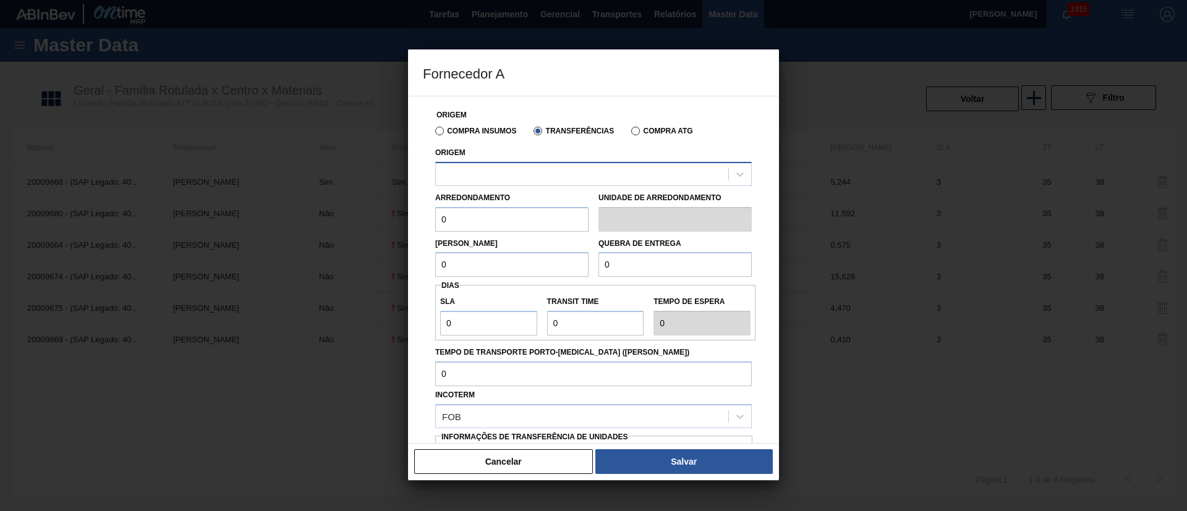
click at [504, 172] on div at bounding box center [582, 174] width 292 height 18
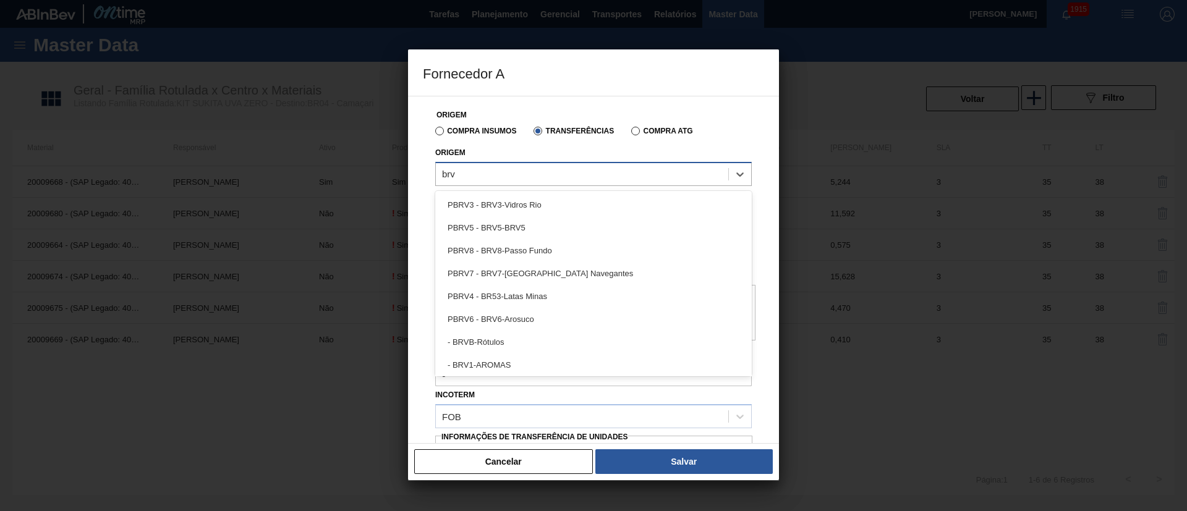
type input "brv1"
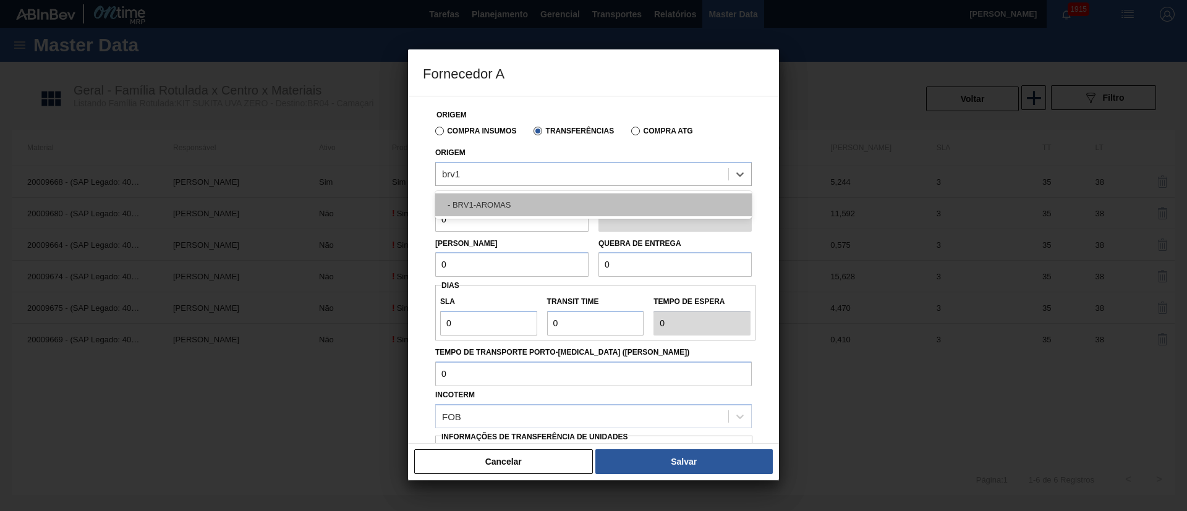
click at [503, 202] on div "- BRV1-AROMAS" at bounding box center [593, 205] width 317 height 23
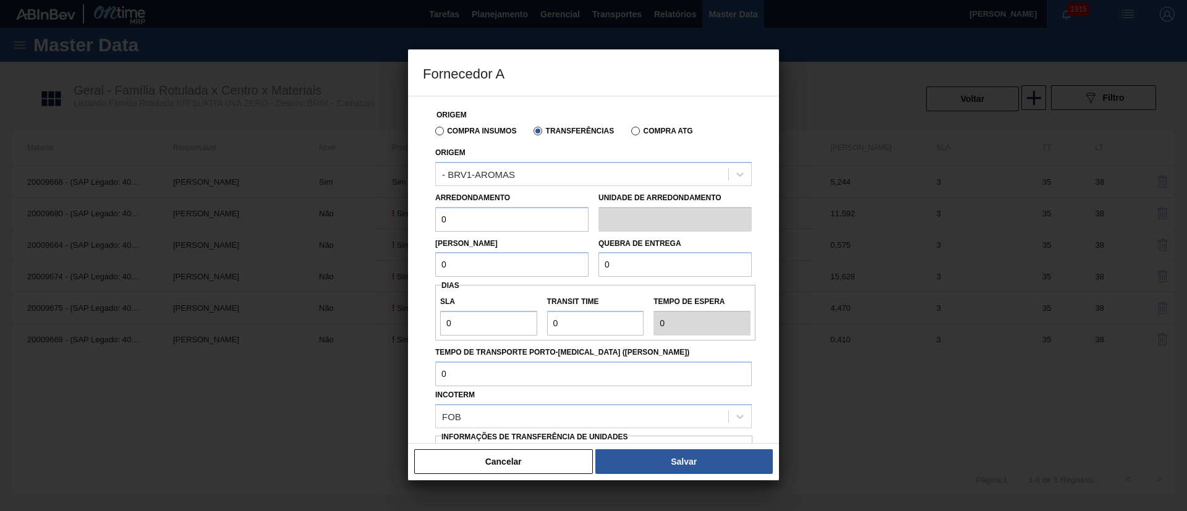
drag, startPoint x: 479, startPoint y: 228, endPoint x: 410, endPoint y: 221, distance: 69.6
click at [410, 221] on div "Origem Compra Insumos Transferências Compra ATG Origem - BRV1-AROMAS Arredondam…" at bounding box center [593, 270] width 371 height 348
type input "2,534"
drag, startPoint x: 472, startPoint y: 266, endPoint x: 416, endPoint y: 266, distance: 56.3
click at [416, 266] on div "Origem Compra Insumos Transferências Compra ATG Origem - BRV1-AROMAS Arredondam…" at bounding box center [593, 270] width 371 height 348
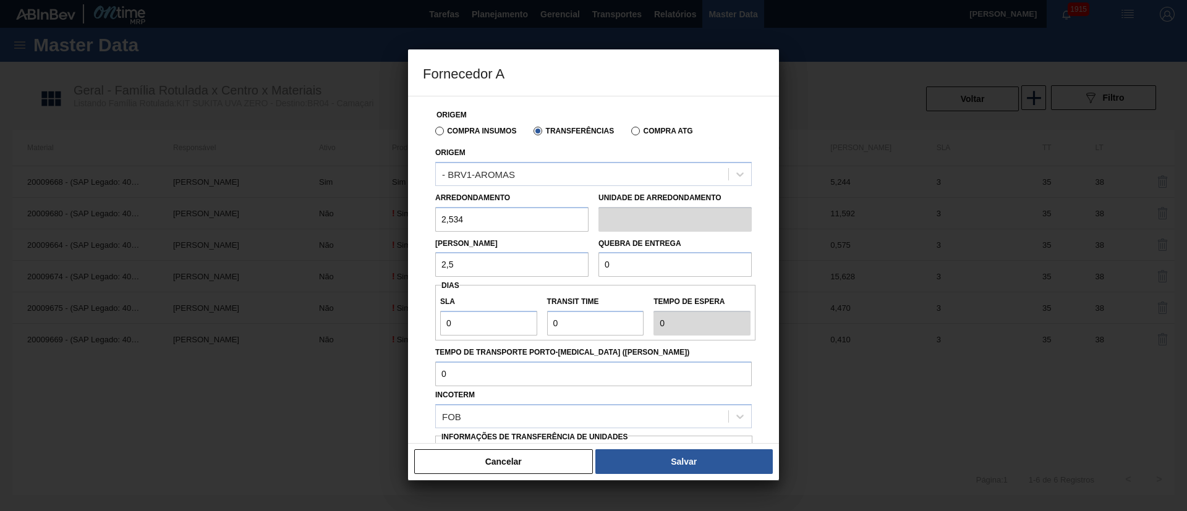
type input "2,534"
drag, startPoint x: 582, startPoint y: 265, endPoint x: 571, endPoint y: 266, distance: 10.6
click at [571, 266] on div "Lote Mínimo 2,534 Quebra de entrega 0" at bounding box center [593, 255] width 326 height 46
type input "2.000"
drag, startPoint x: 477, startPoint y: 323, endPoint x: 394, endPoint y: 323, distance: 83.5
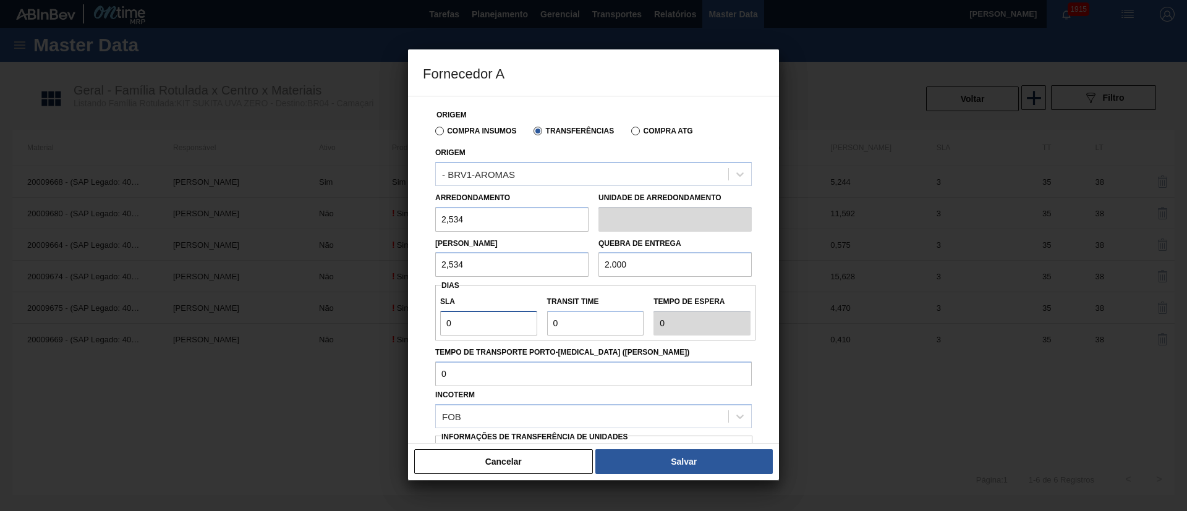
click at [394, 323] on div "Fornecedor A Origem Compra Insumos Transferências Compra ATG Origem - BRV1-AROM…" at bounding box center [593, 255] width 1187 height 511
type input "3"
drag, startPoint x: 593, startPoint y: 317, endPoint x: 485, endPoint y: 313, distance: 107.6
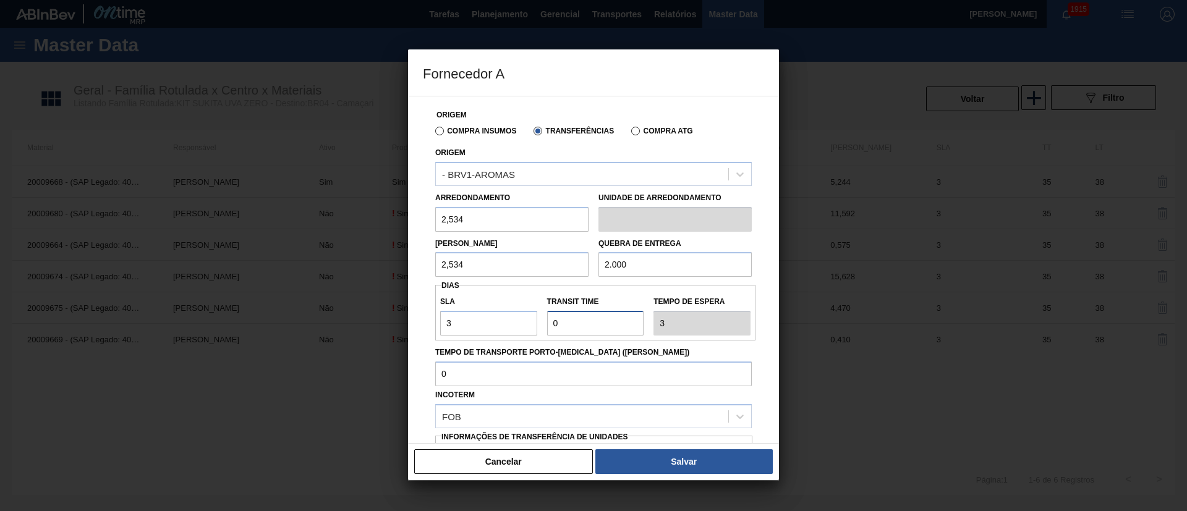
click at [485, 313] on div "SLA 3 Transit Time Tempo de espera 3" at bounding box center [595, 313] width 320 height 46
type input "3"
type input "6"
type input "35"
type input "38"
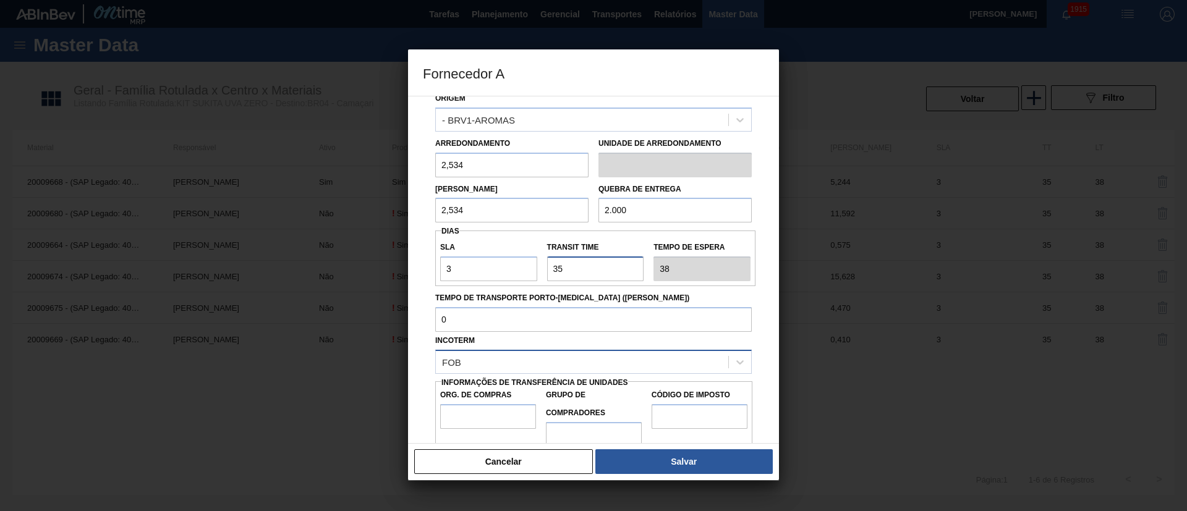
scroll to position [78, 0]
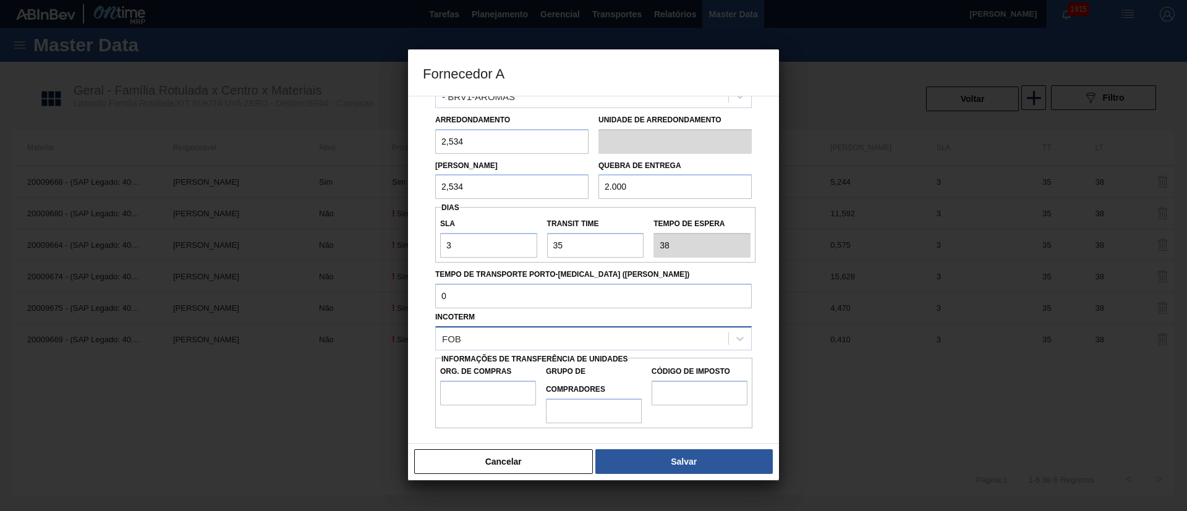
click at [493, 339] on div "FOB" at bounding box center [582, 339] width 292 height 18
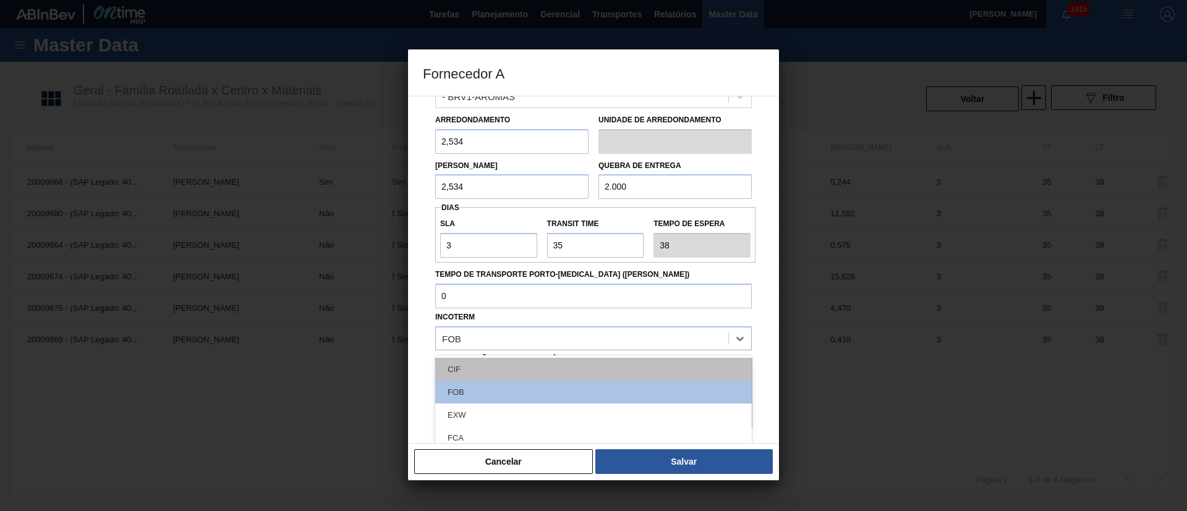
click at [471, 373] on div "CIF" at bounding box center [593, 369] width 317 height 23
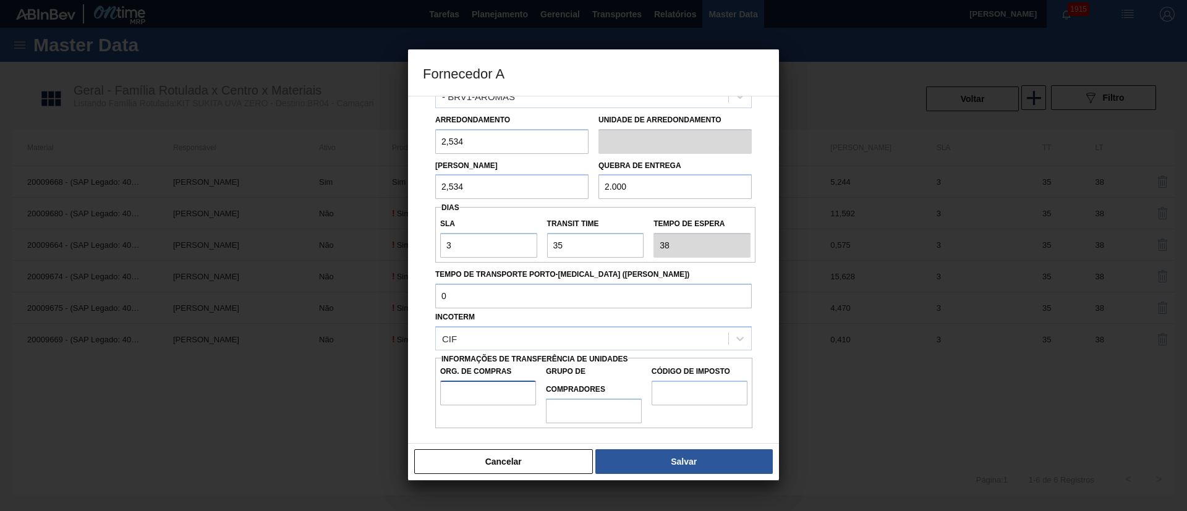
drag, startPoint x: 474, startPoint y: 390, endPoint x: 487, endPoint y: 406, distance: 20.7
click at [474, 390] on input "Org. de Compras" at bounding box center [488, 393] width 96 height 25
type input "BR00"
click at [584, 411] on input "Grupo de Compradores" at bounding box center [594, 411] width 96 height 25
type input "A01"
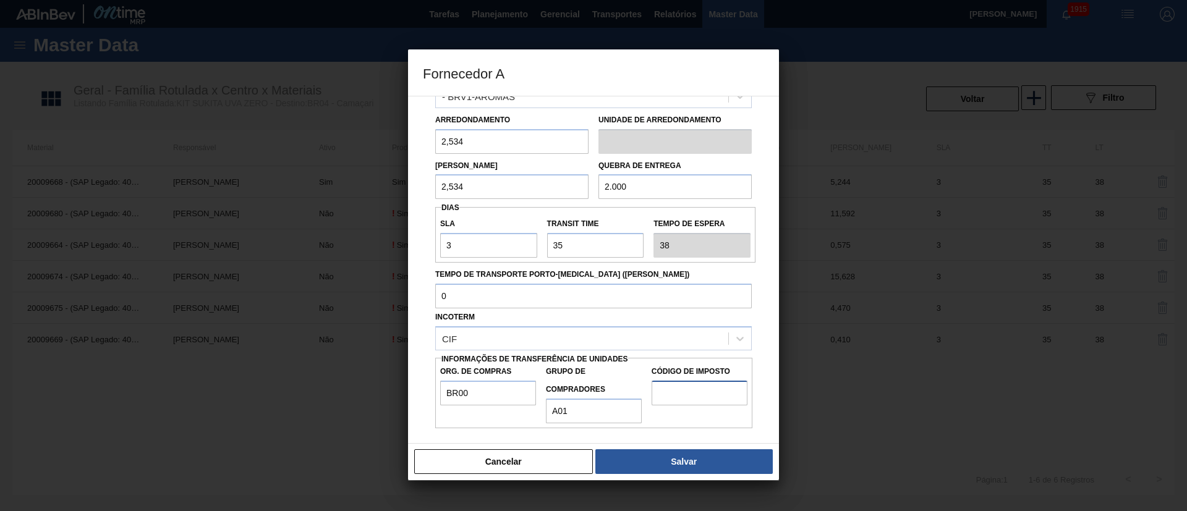
click at [683, 391] on input "Código de Imposto" at bounding box center [700, 393] width 96 height 25
type input "I1"
drag, startPoint x: 680, startPoint y: 459, endPoint x: 662, endPoint y: 402, distance: 59.6
click at [679, 458] on button "Salvar" at bounding box center [683, 461] width 177 height 25
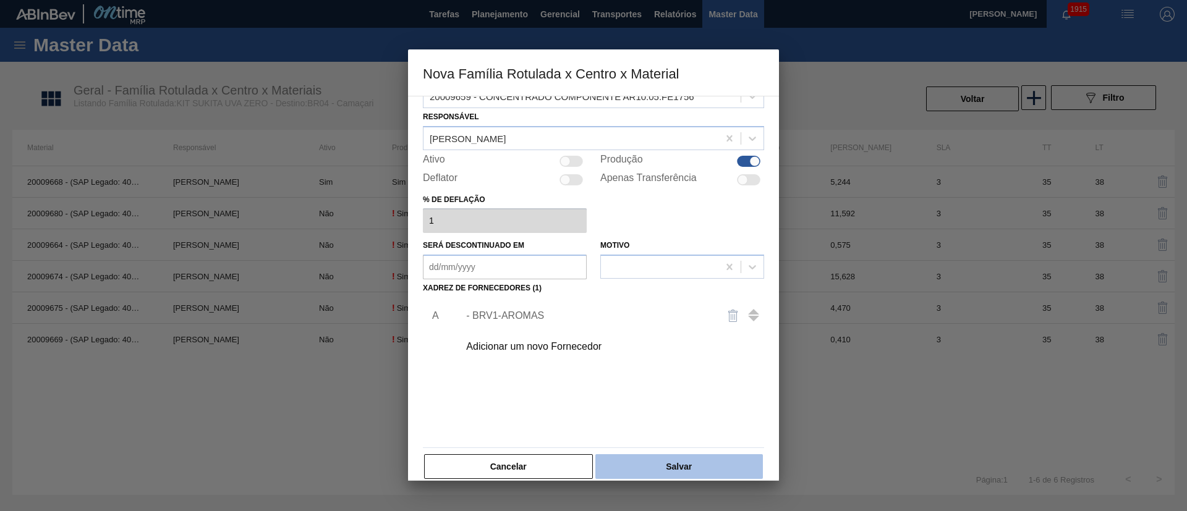
scroll to position [45, 0]
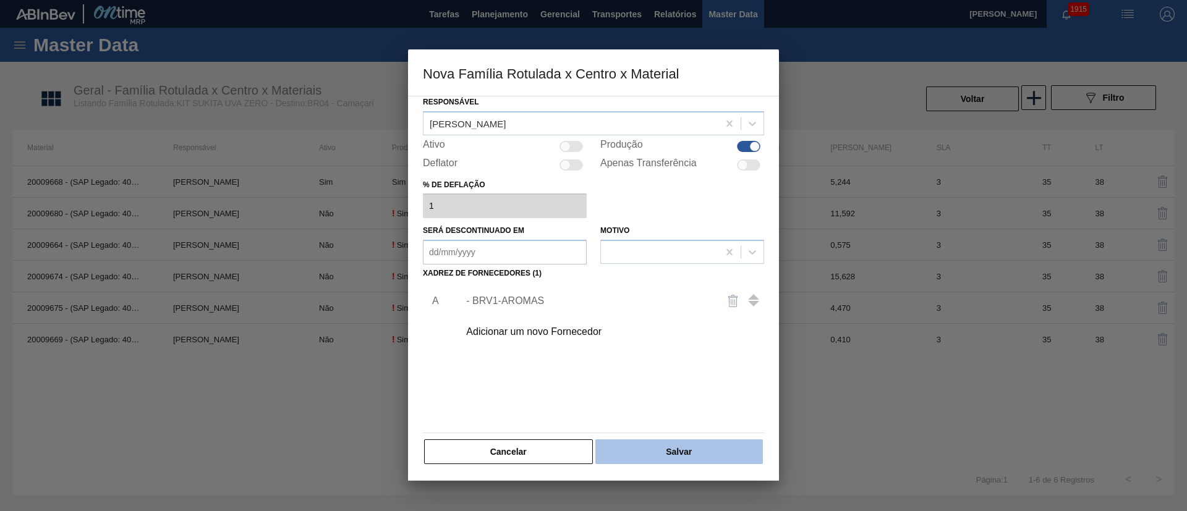
click at [680, 451] on button "Salvar" at bounding box center [679, 452] width 168 height 25
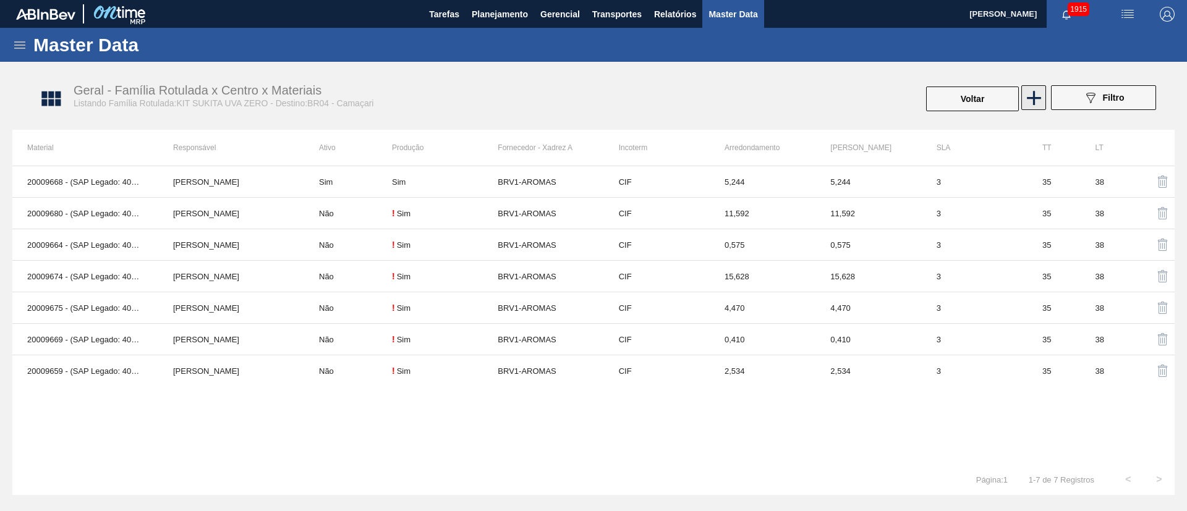
click at [1026, 87] on icon at bounding box center [1034, 98] width 24 height 24
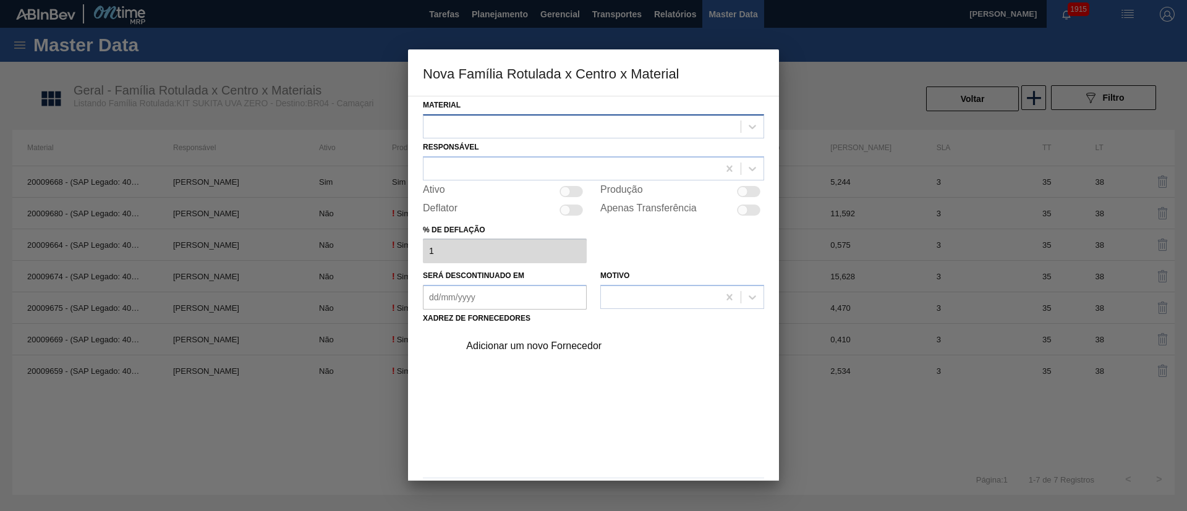
click at [451, 117] on div at bounding box center [582, 126] width 317 height 18
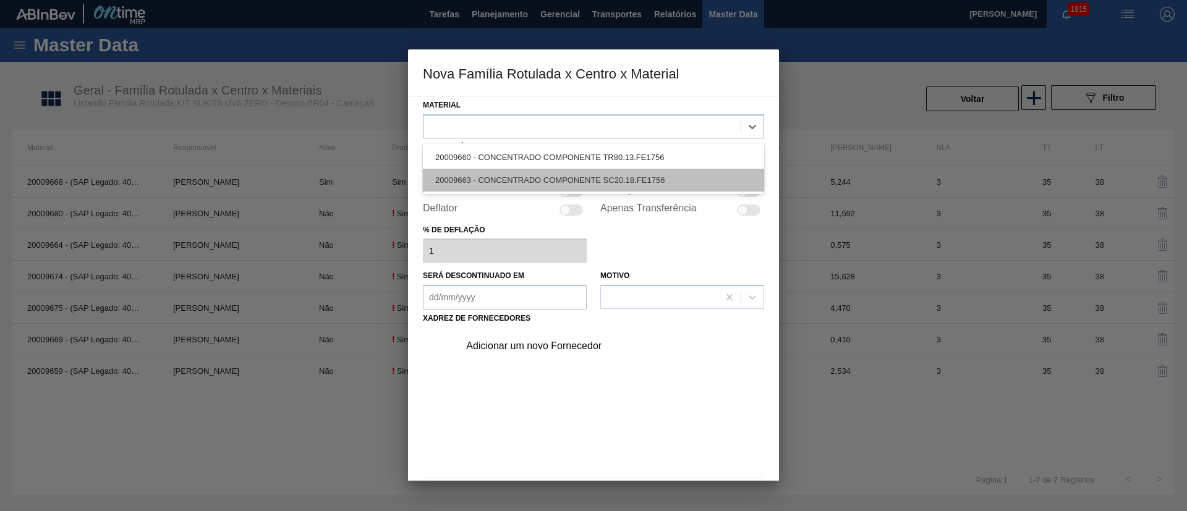
click at [490, 175] on div "20009663 - CONCENTRADO COMPONENTE SC20.18.FE1756" at bounding box center [593, 180] width 341 height 23
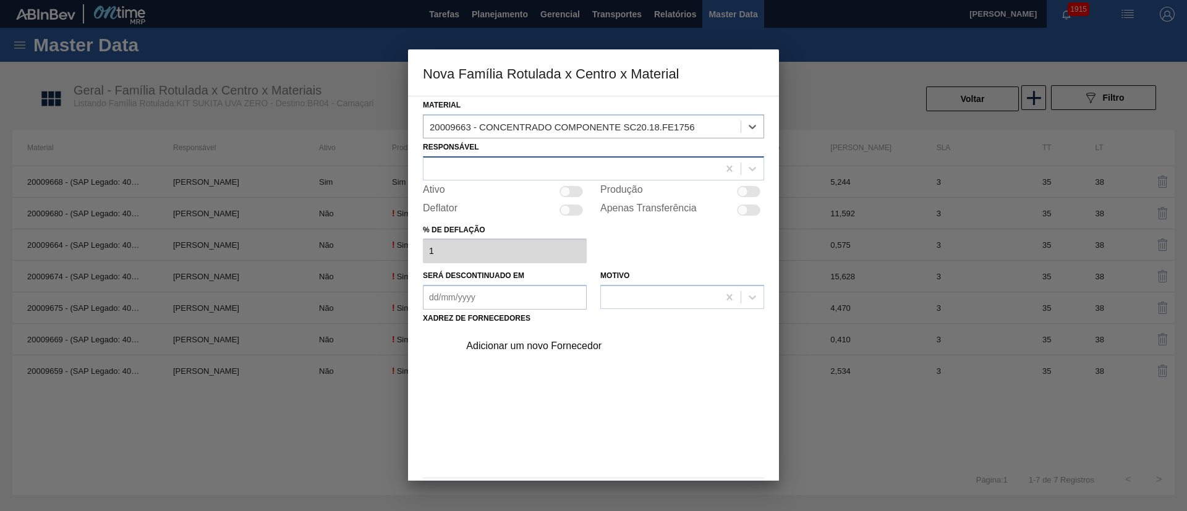
click at [456, 163] on div at bounding box center [571, 169] width 295 height 18
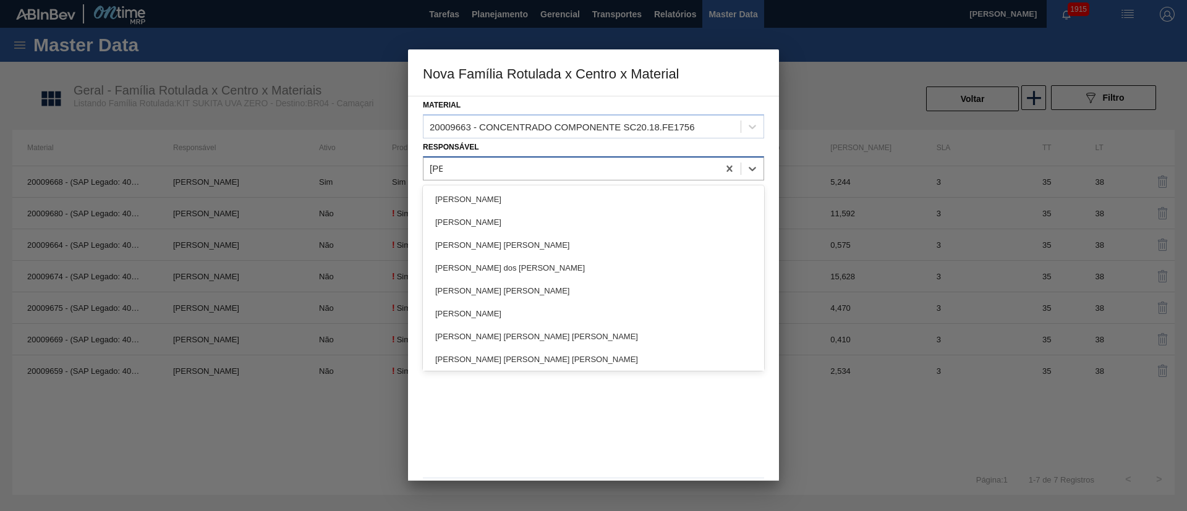
type input "[PERSON_NAME]"
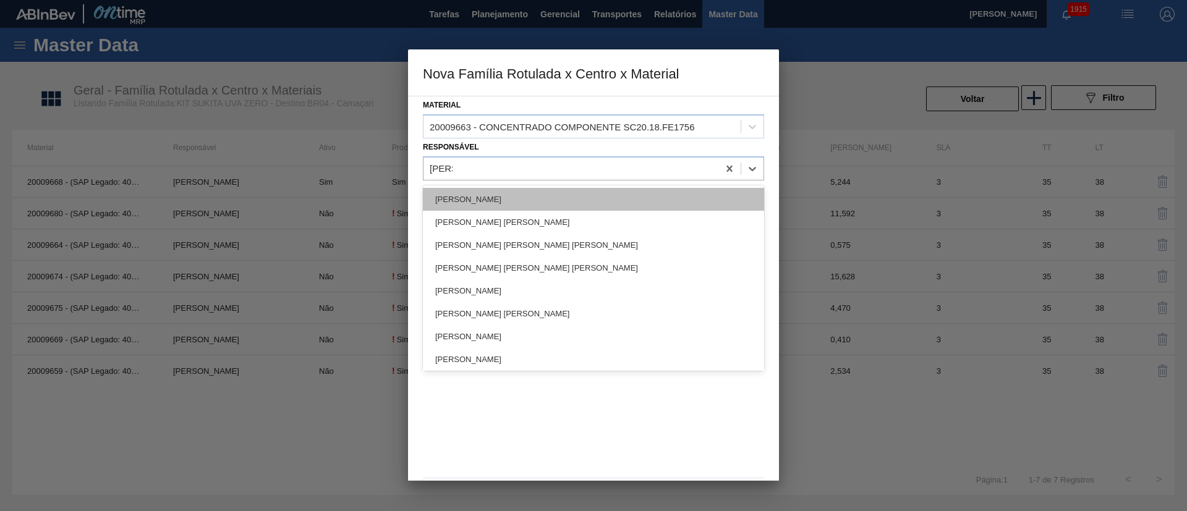
click at [457, 192] on div "[PERSON_NAME]" at bounding box center [593, 199] width 341 height 23
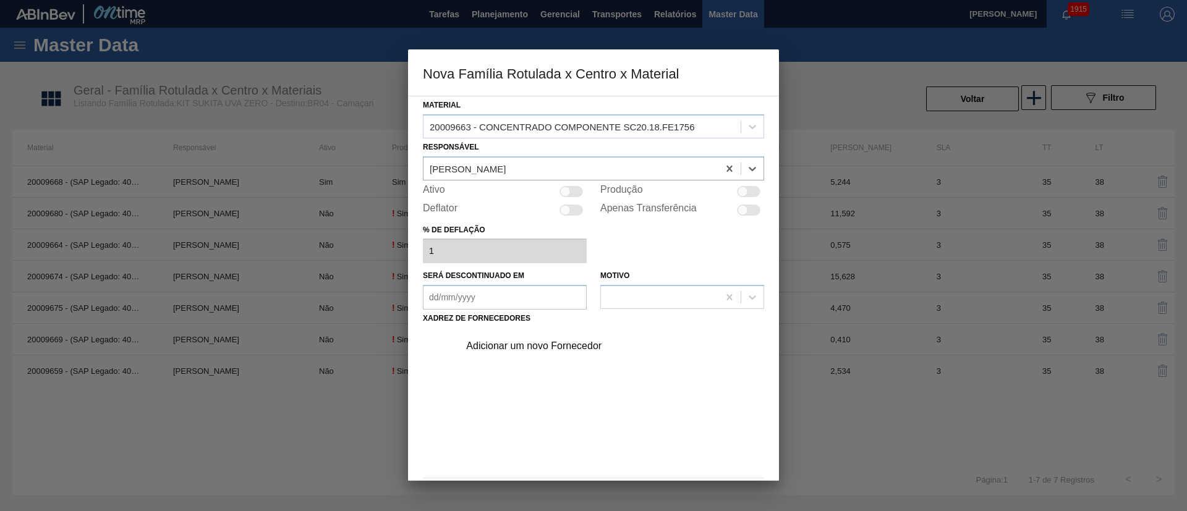
click at [739, 187] on div at bounding box center [743, 191] width 11 height 11
checkbox input "true"
click at [537, 349] on div "Adicionar um novo Fornecedor" at bounding box center [587, 346] width 242 height 11
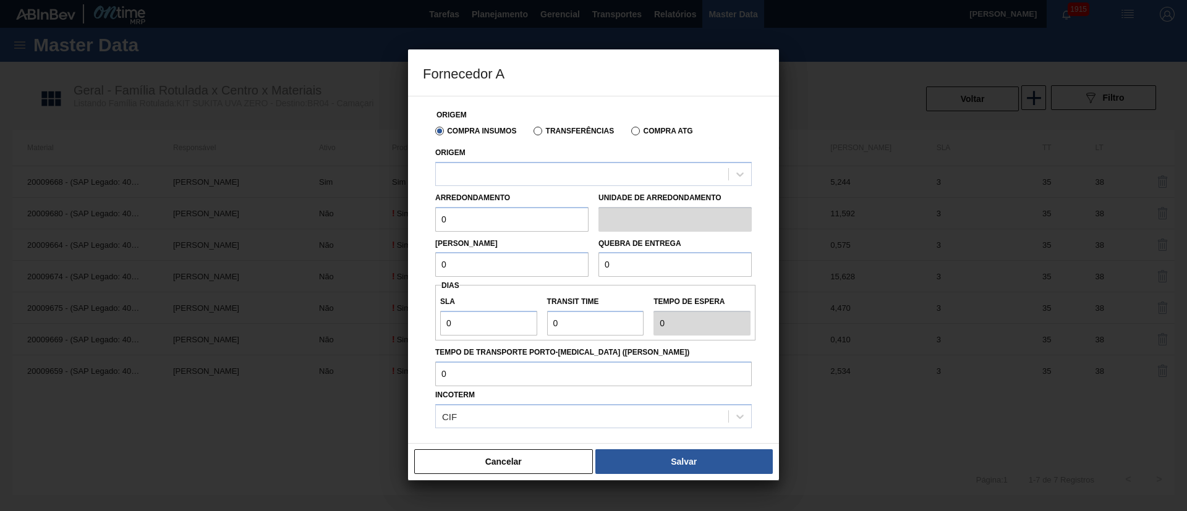
click at [540, 129] on label "Transferências" at bounding box center [574, 131] width 80 height 9
click at [532, 134] on input "Transferências" at bounding box center [532, 134] width 0 height 0
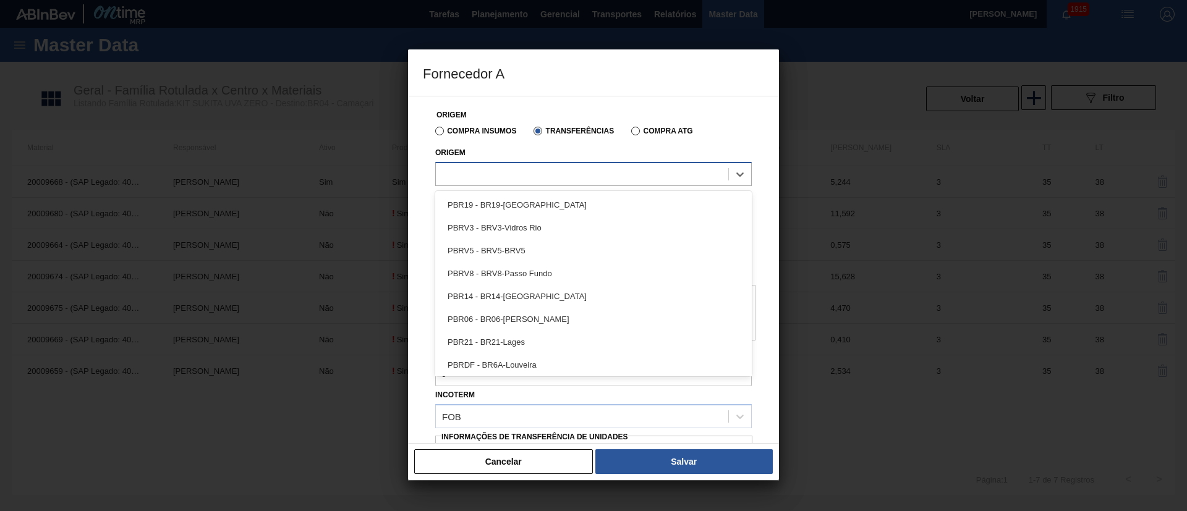
click at [512, 175] on div at bounding box center [582, 174] width 292 height 18
type input "brv1"
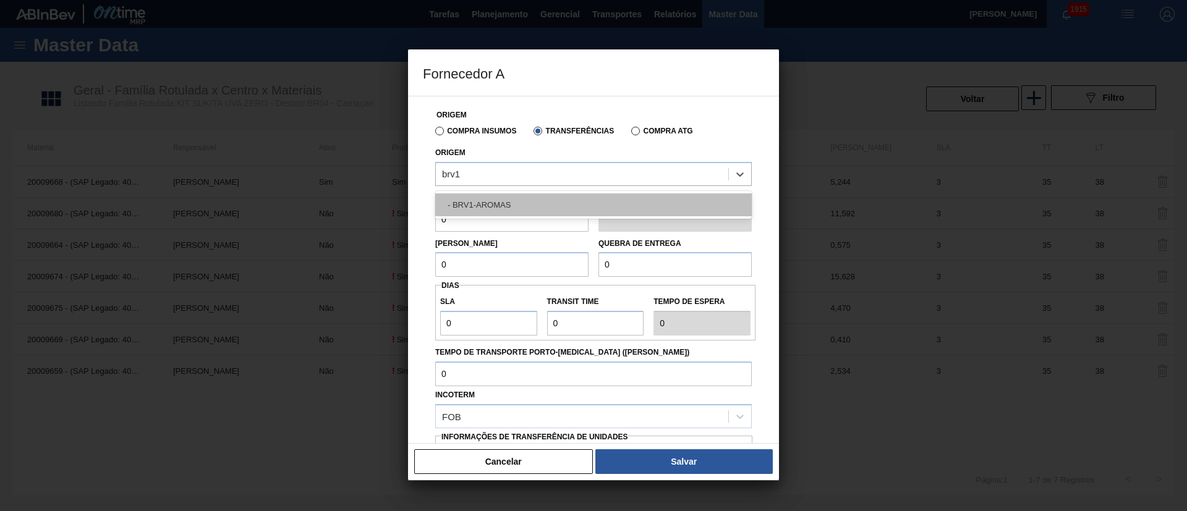
click at [501, 197] on div "- BRV1-AROMAS" at bounding box center [593, 205] width 317 height 23
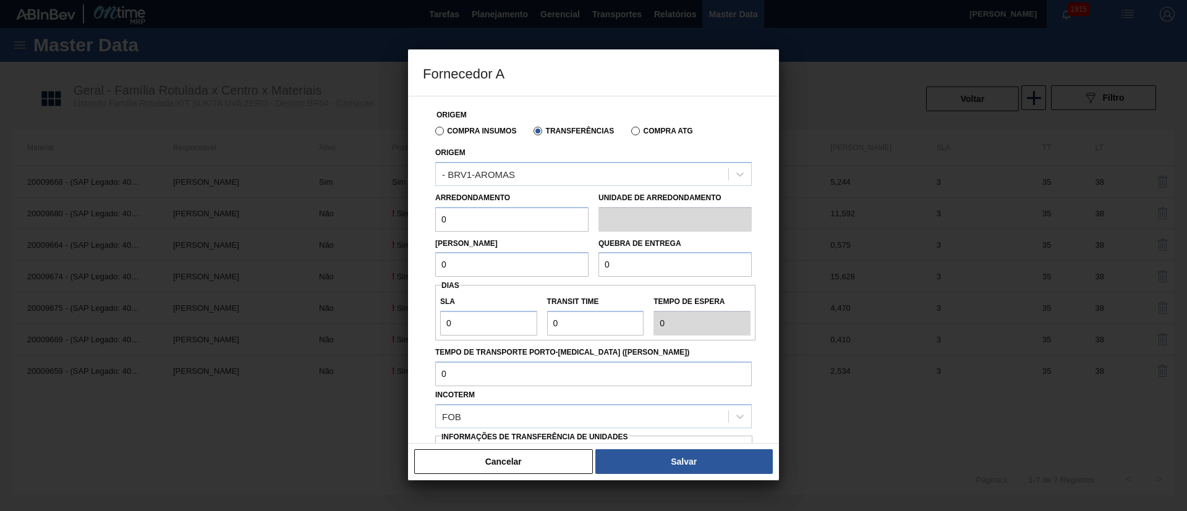
drag, startPoint x: 480, startPoint y: 217, endPoint x: 347, endPoint y: 217, distance: 132.3
click at [347, 217] on div "Fornecedor A Origem Compra Insumos Transferências Compra ATG Origem - BRV1-AROM…" at bounding box center [593, 255] width 1187 height 511
type input "0,719"
drag, startPoint x: 480, startPoint y: 270, endPoint x: 407, endPoint y: 273, distance: 73.7
click at [404, 271] on div "Fornecedor A Origem Compra Insumos Transferências Compra ATG Origem - BRV1-AROM…" at bounding box center [593, 255] width 1187 height 511
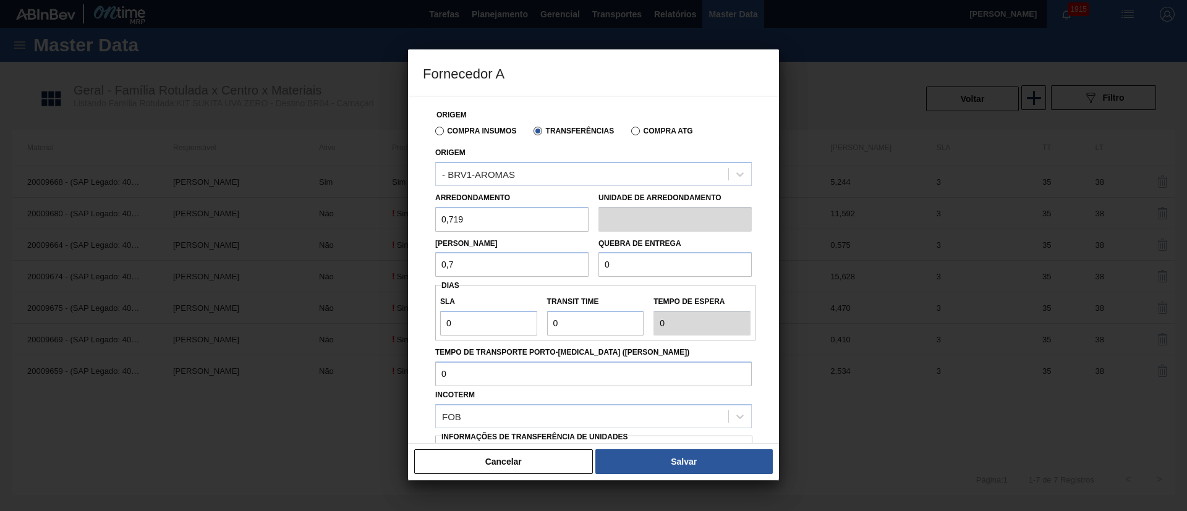
type input "0,719"
drag, startPoint x: 623, startPoint y: 268, endPoint x: 588, endPoint y: 267, distance: 34.6
click at [588, 267] on div "Lote Mínimo 0,719 Quebra de entrega 0" at bounding box center [593, 255] width 326 height 46
type input "2.000"
drag, startPoint x: 480, startPoint y: 325, endPoint x: 430, endPoint y: 330, distance: 50.3
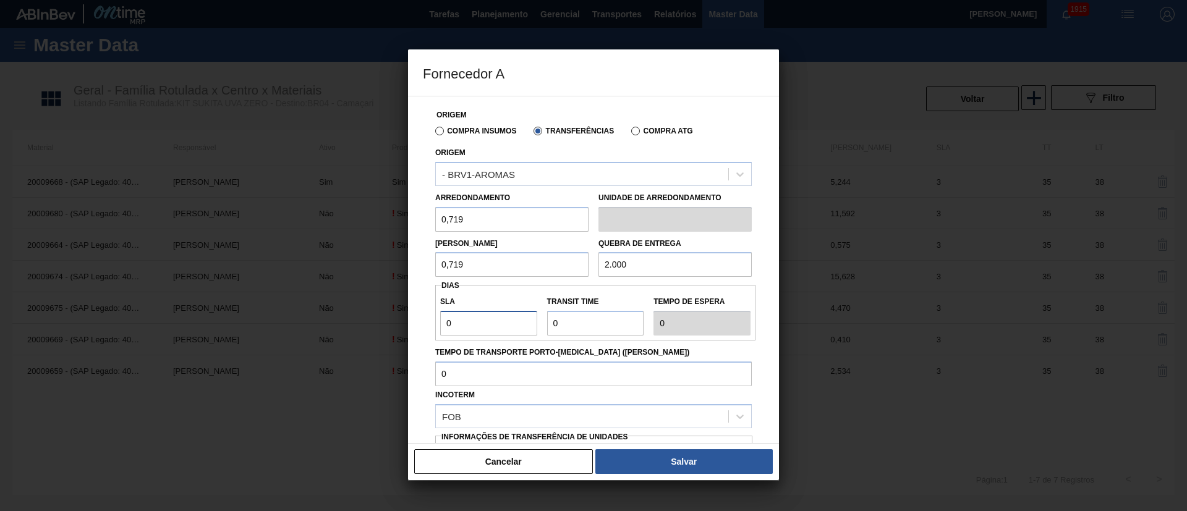
click at [430, 330] on div "Origem Compra Insumos Transferências Compra ATG Origem - BRV1-AROMAS Arredondam…" at bounding box center [593, 301] width 341 height 410
type input "3"
drag, startPoint x: 596, startPoint y: 328, endPoint x: 545, endPoint y: 326, distance: 51.3
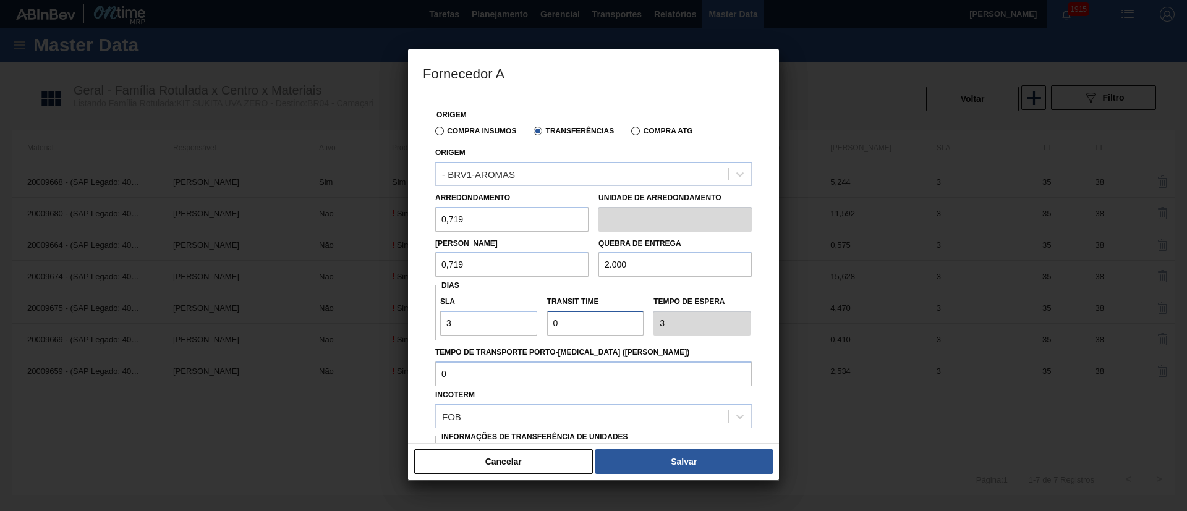
click at [545, 326] on div "Transit Time" at bounding box center [595, 314] width 107 height 43
type input "3"
type input "6"
type input "35"
type input "38"
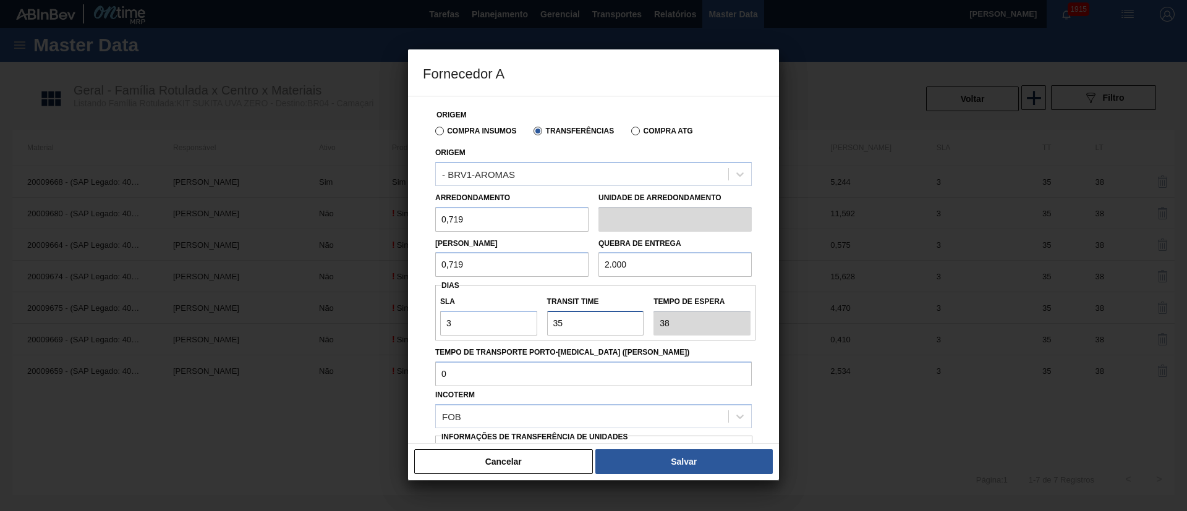
scroll to position [78, 0]
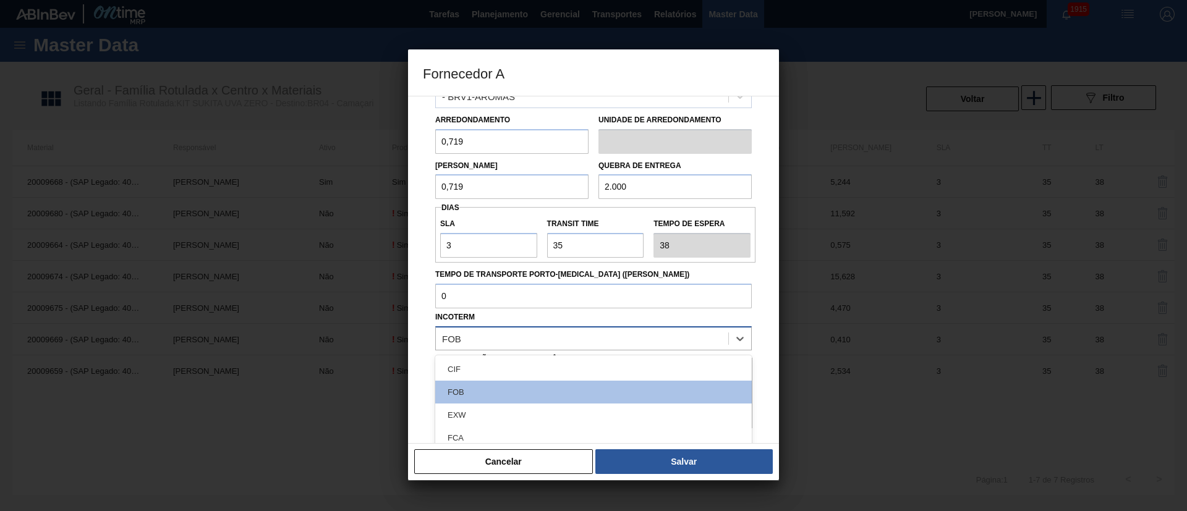
click at [477, 338] on div "FOB" at bounding box center [582, 339] width 292 height 18
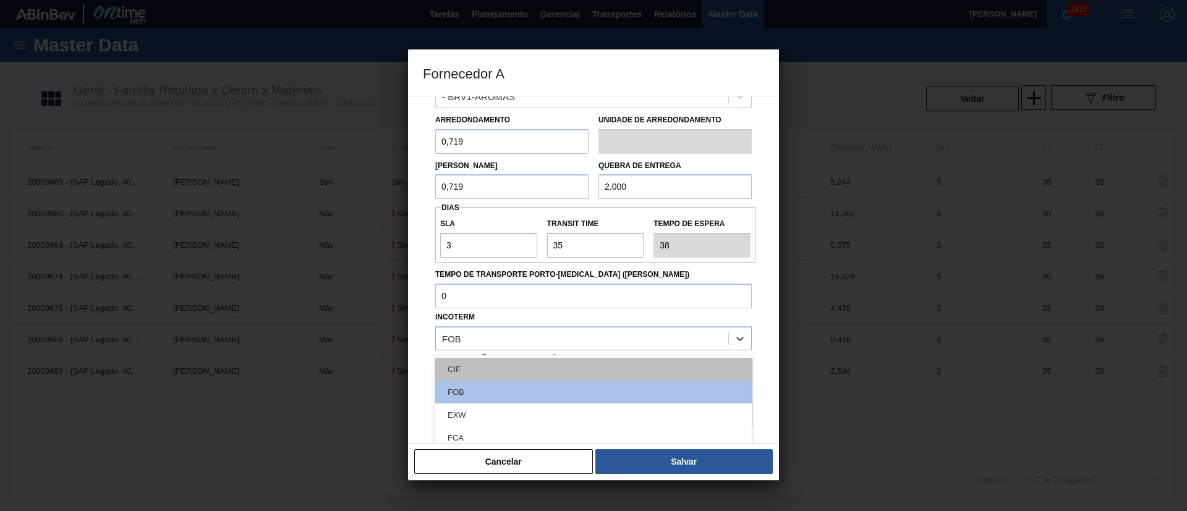
click at [487, 371] on div "CIF" at bounding box center [593, 369] width 317 height 23
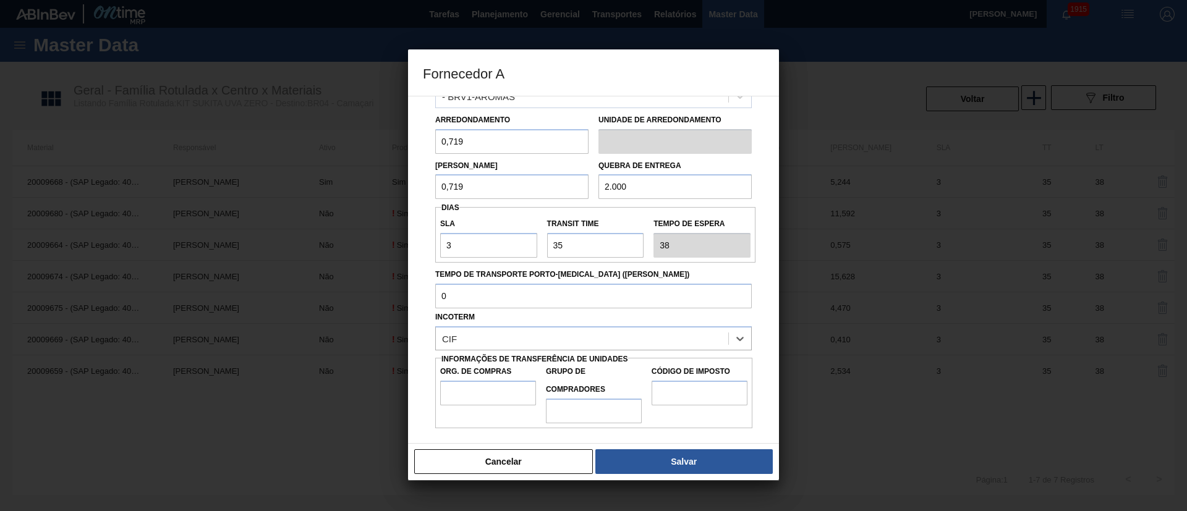
click at [474, 379] on label "Org. de Compras" at bounding box center [488, 372] width 96 height 18
click at [474, 381] on input "Org. de Compras" at bounding box center [488, 393] width 96 height 25
drag, startPoint x: 474, startPoint y: 394, endPoint x: 476, endPoint y: 401, distance: 7.8
click at [474, 394] on input "Org. de Compras" at bounding box center [488, 393] width 96 height 25
type input "BR00"
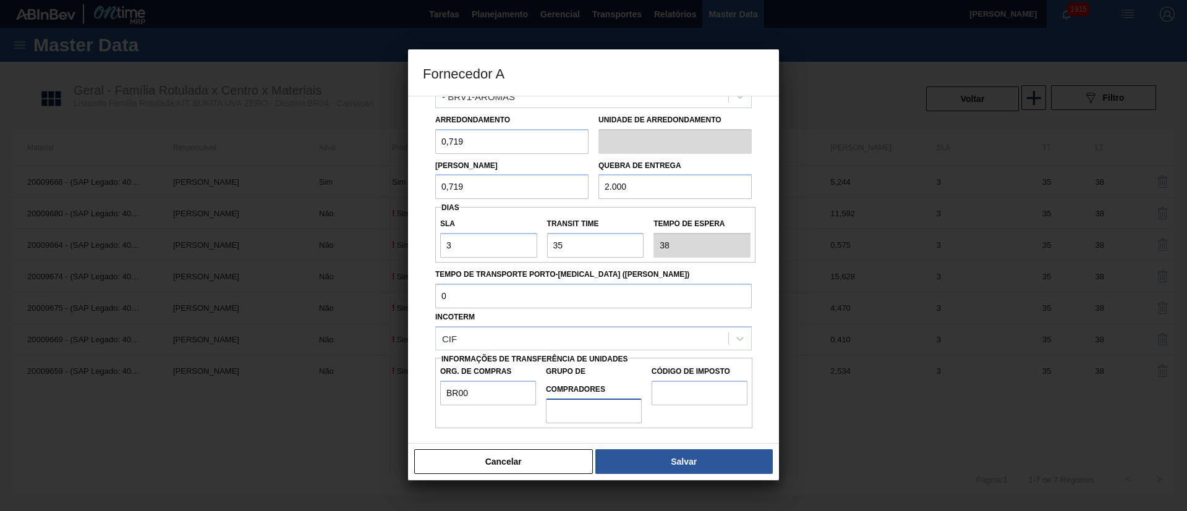
click at [584, 412] on input "Grupo de Compradores" at bounding box center [594, 411] width 96 height 25
type input "A01"
click at [684, 396] on input "Código de Imposto" at bounding box center [700, 393] width 96 height 25
type input "I1"
drag, startPoint x: 691, startPoint y: 463, endPoint x: 666, endPoint y: 422, distance: 48.2
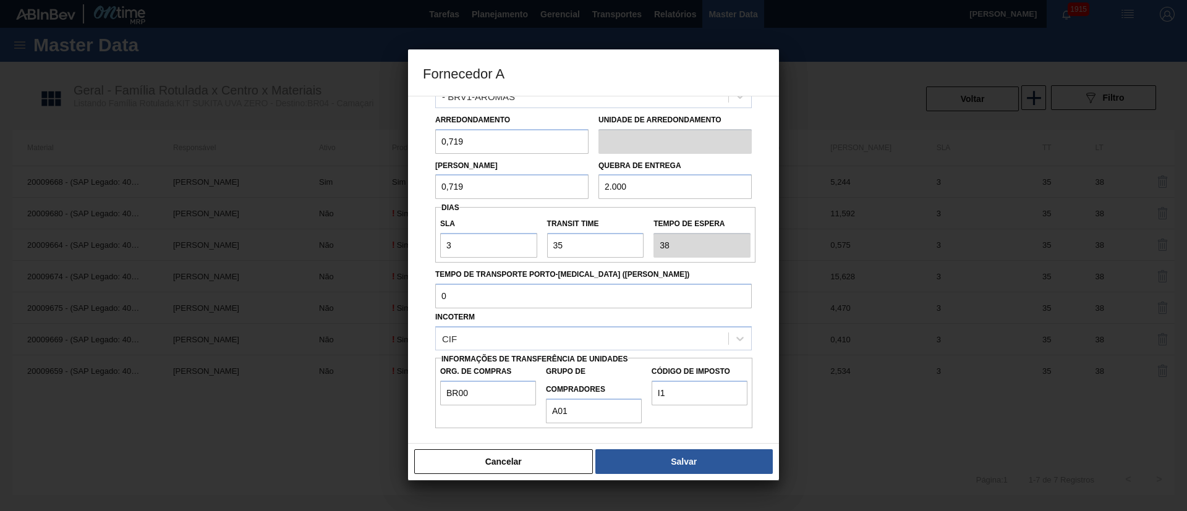
click at [689, 463] on button "Salvar" at bounding box center [683, 461] width 177 height 25
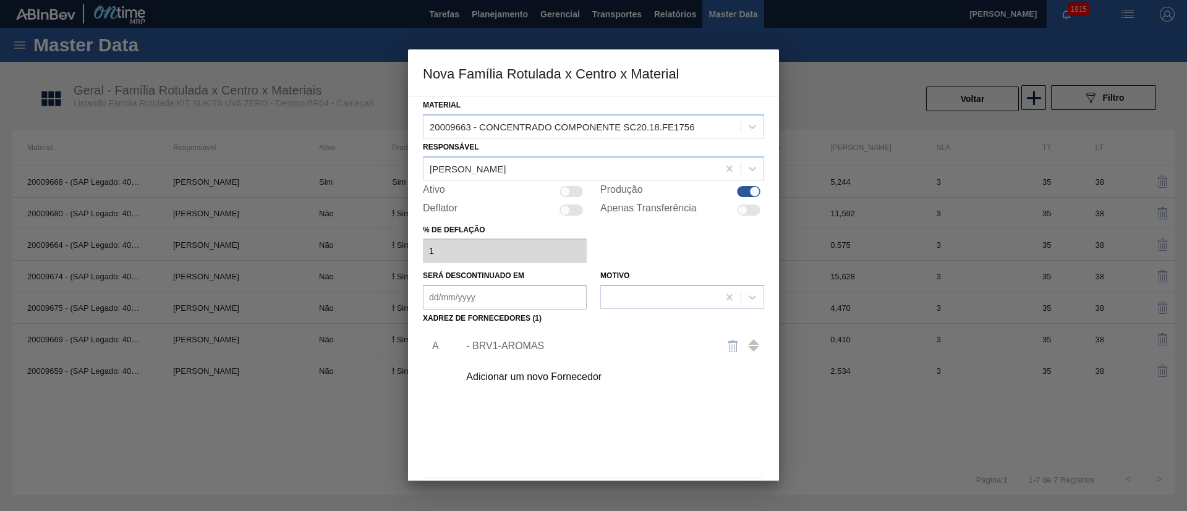
scroll to position [45, 0]
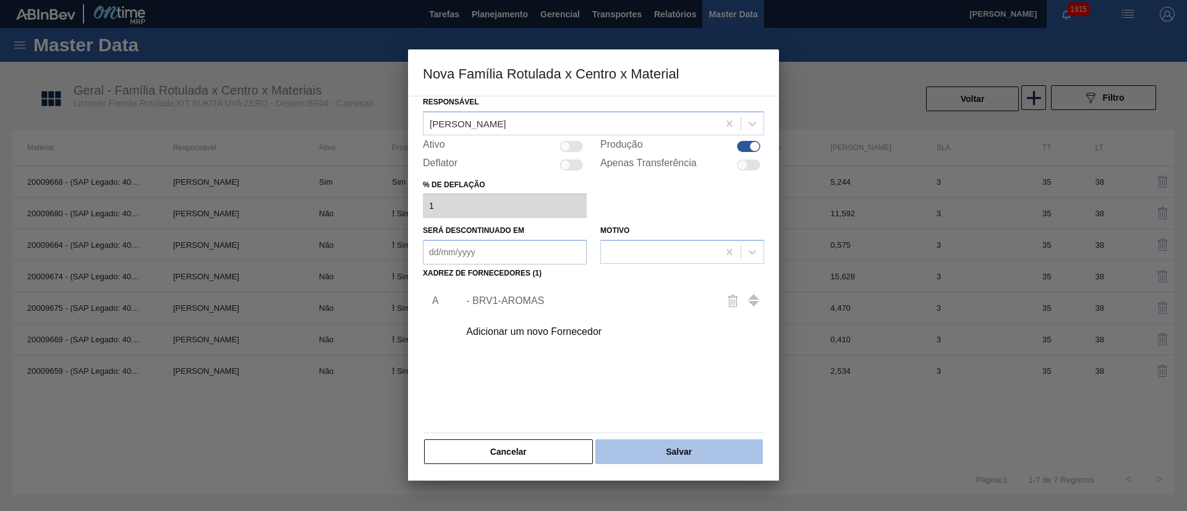
click at [652, 455] on button "Salvar" at bounding box center [679, 452] width 168 height 25
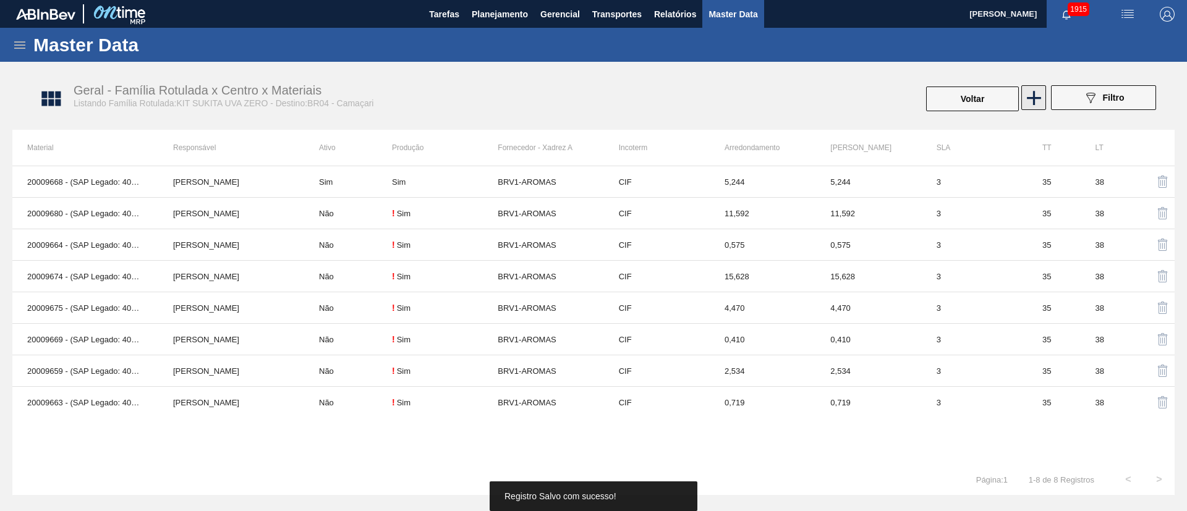
click at [1030, 95] on icon at bounding box center [1034, 98] width 24 height 24
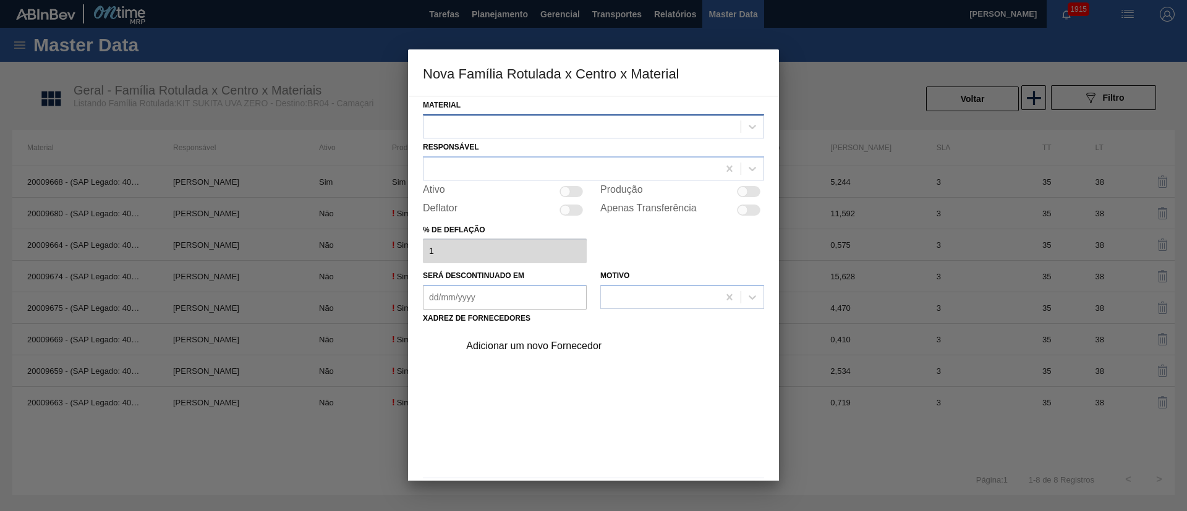
click at [457, 132] on div at bounding box center [582, 126] width 317 height 18
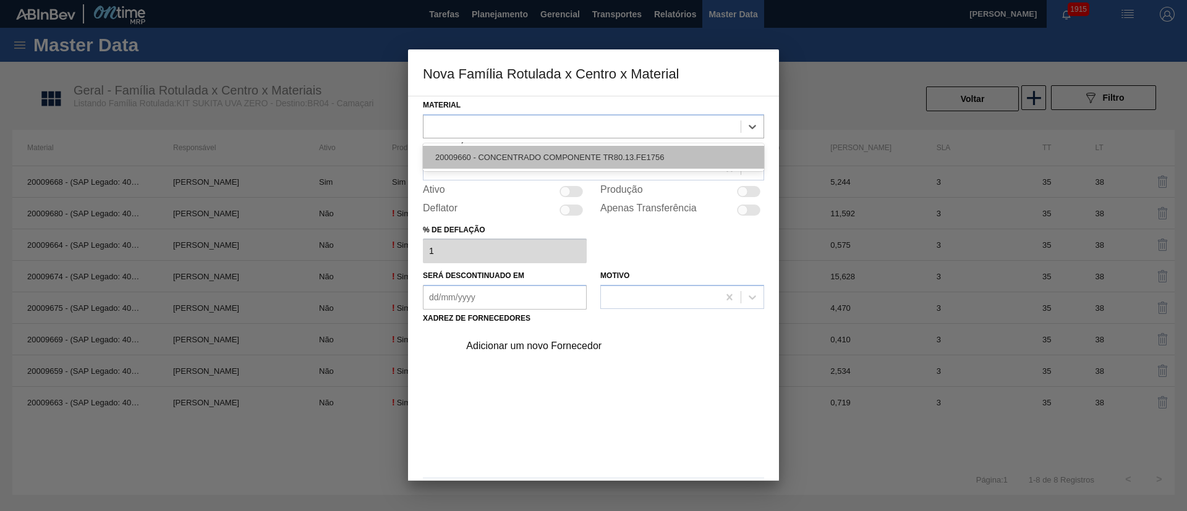
click at [490, 158] on div "20009660 - CONCENTRADO COMPONENTE TR80.13.FE1756" at bounding box center [593, 157] width 341 height 23
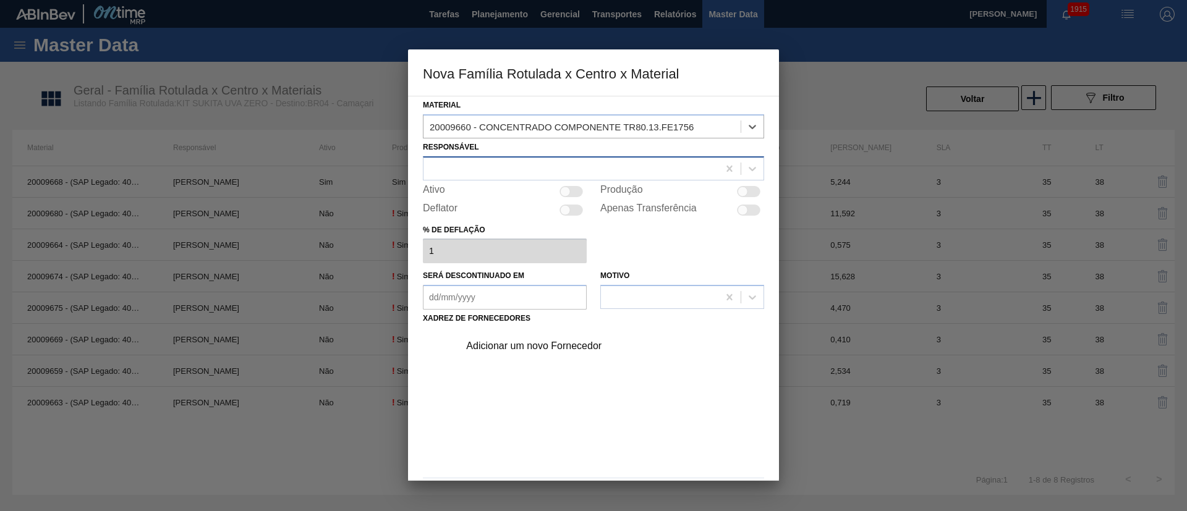
click at [482, 171] on div at bounding box center [571, 169] width 295 height 18
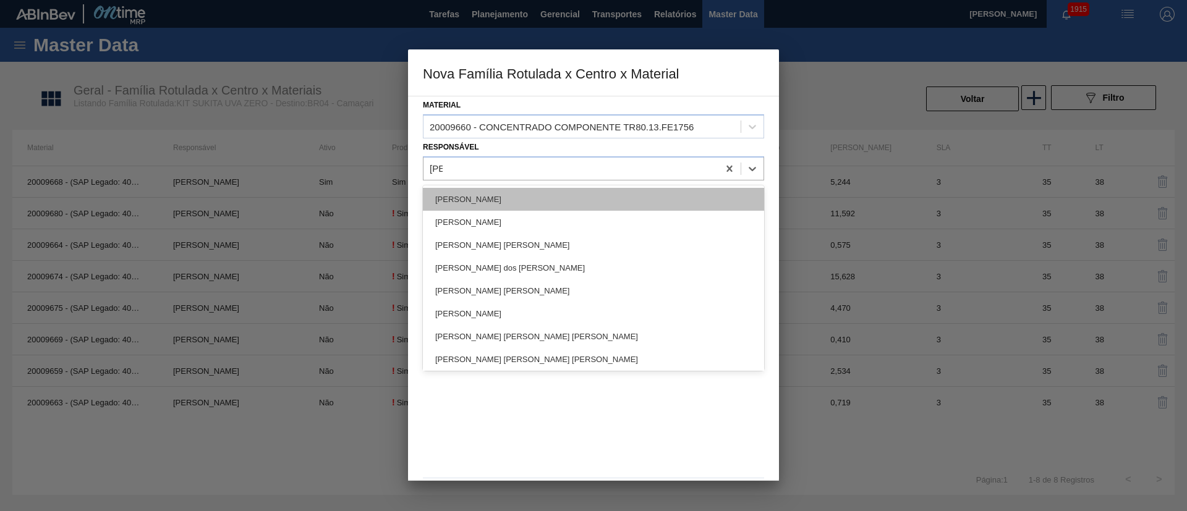
type input "[PERSON_NAME]"
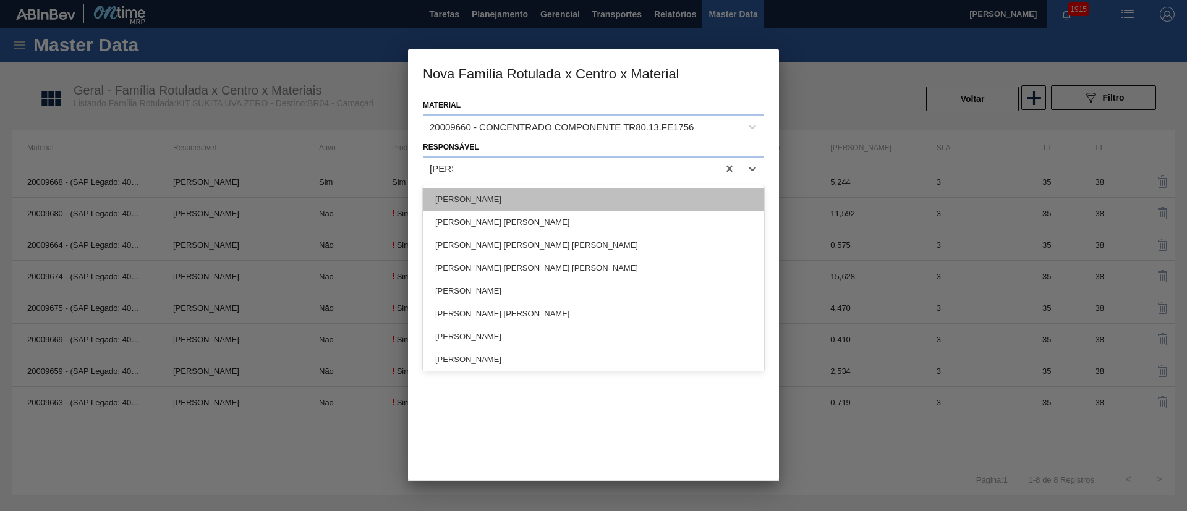
click at [479, 200] on div "[PERSON_NAME]" at bounding box center [593, 199] width 341 height 23
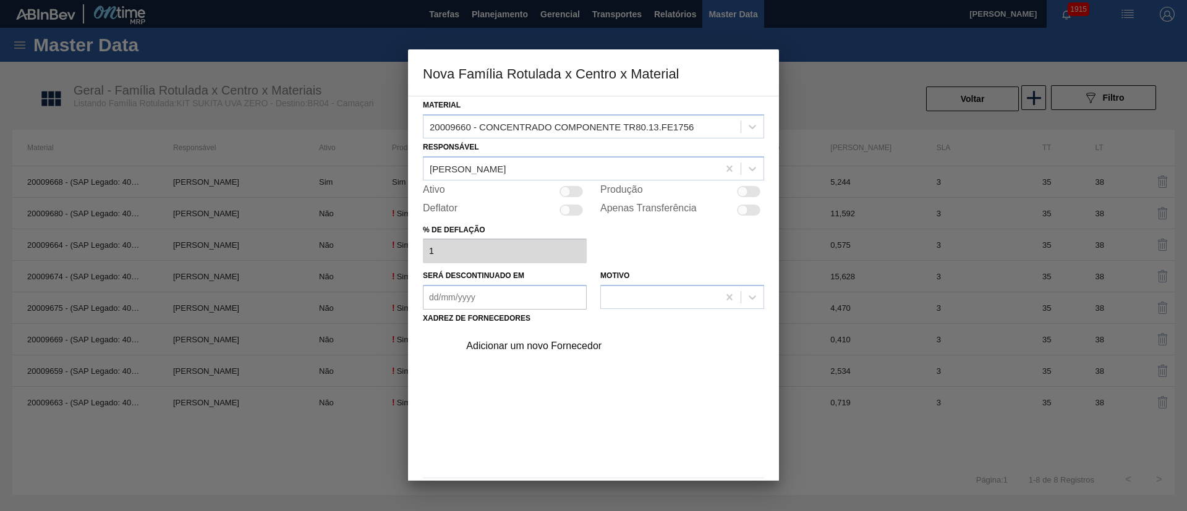
click at [744, 192] on div at bounding box center [743, 191] width 11 height 11
checkbox input "true"
click at [535, 349] on div "Adicionar um novo Fornecedor" at bounding box center [587, 346] width 242 height 11
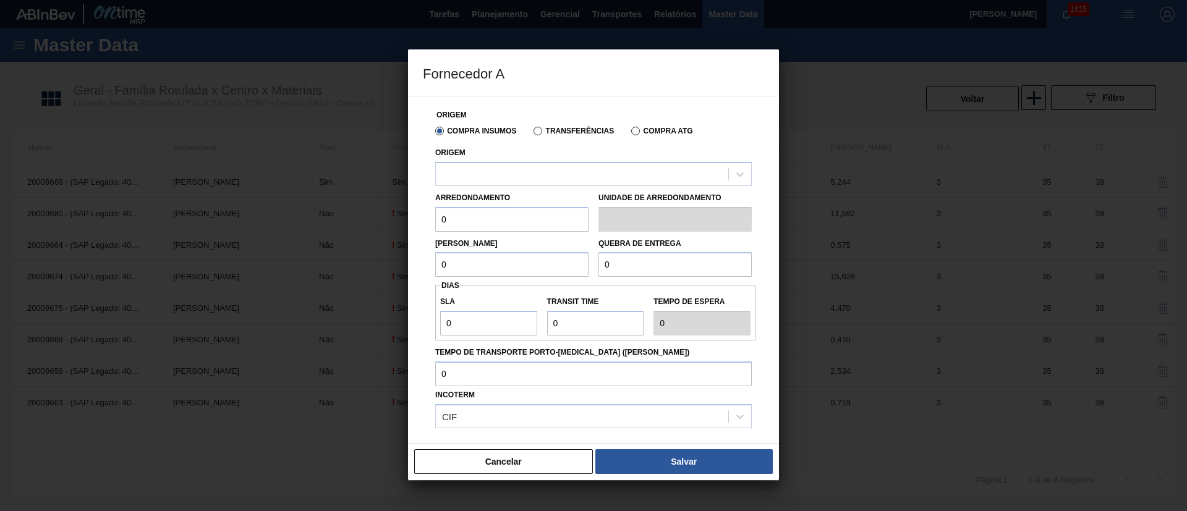
click at [546, 137] on div "Compra Insumos Transferências Compra ATG" at bounding box center [593, 130] width 326 height 21
click at [540, 136] on div "Compra Insumos Transferências Compra ATG" at bounding box center [593, 130] width 326 height 21
click at [535, 133] on label "Transferências" at bounding box center [574, 131] width 80 height 9
click at [532, 134] on input "Transferências" at bounding box center [532, 134] width 0 height 0
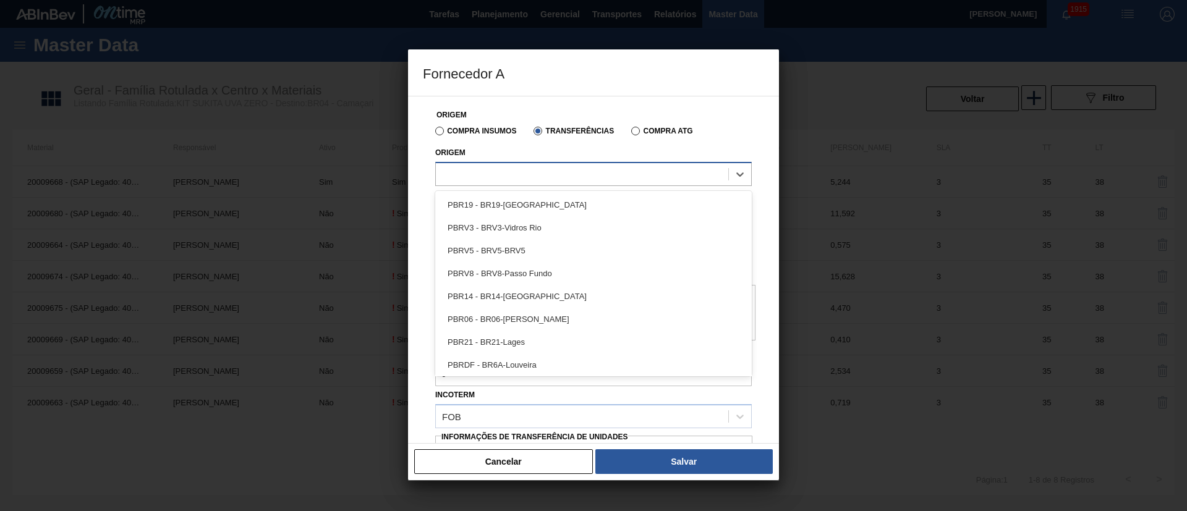
click at [500, 177] on div at bounding box center [582, 174] width 292 height 18
type input "brv1"
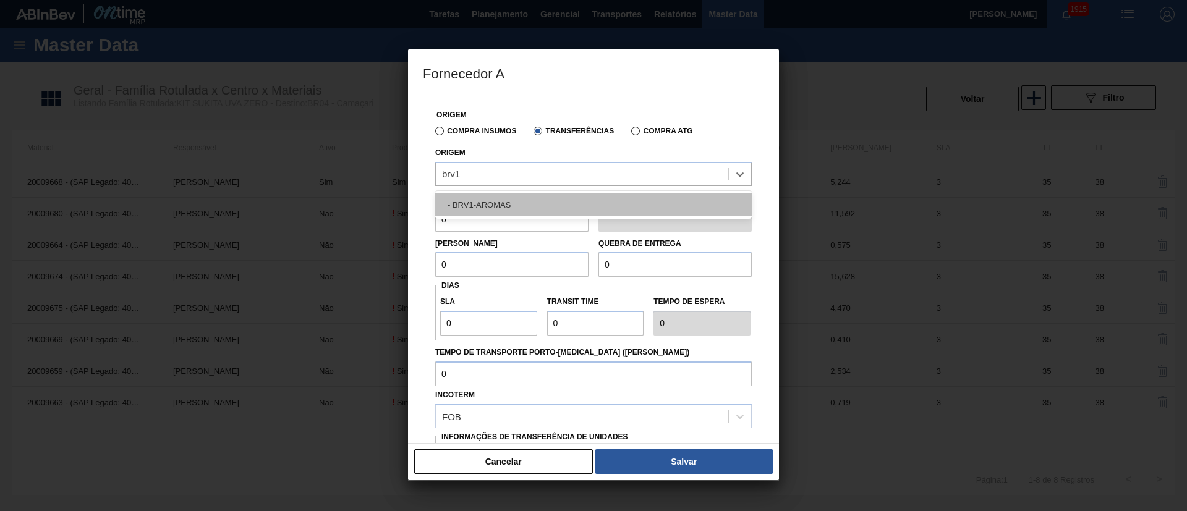
click at [480, 207] on div "- BRV1-AROMAS" at bounding box center [593, 205] width 317 height 23
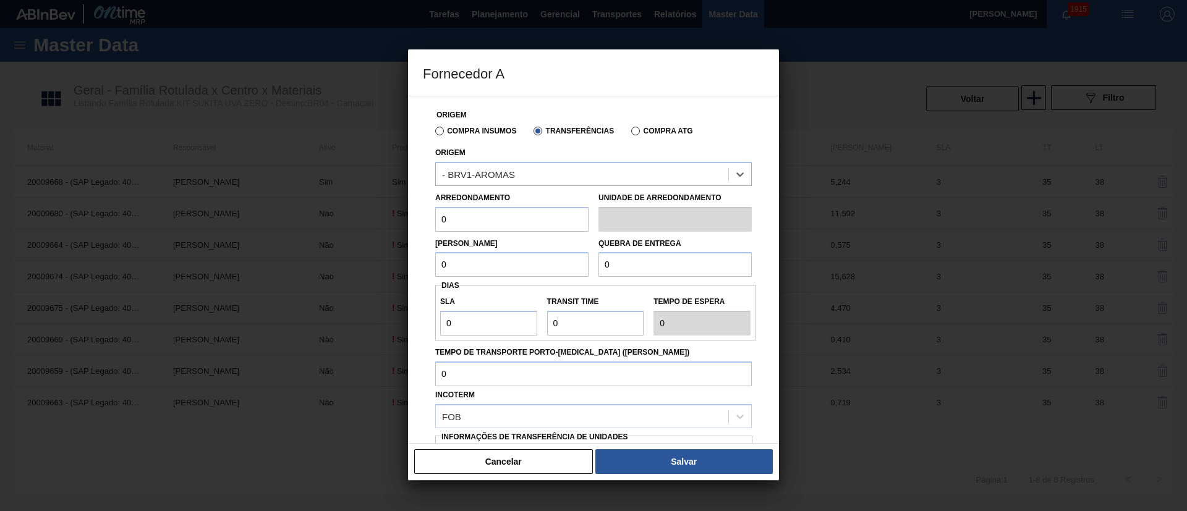
click at [471, 223] on input "0" at bounding box center [511, 219] width 153 height 25
drag, startPoint x: 473, startPoint y: 221, endPoint x: 411, endPoint y: 217, distance: 62.0
click at [411, 217] on div "Origem Compra Insumos Transferências Compra ATG Origem - BRV1-AROMAS Arredondam…" at bounding box center [593, 270] width 371 height 348
type input "2,582"
drag, startPoint x: 457, startPoint y: 273, endPoint x: 425, endPoint y: 272, distance: 32.2
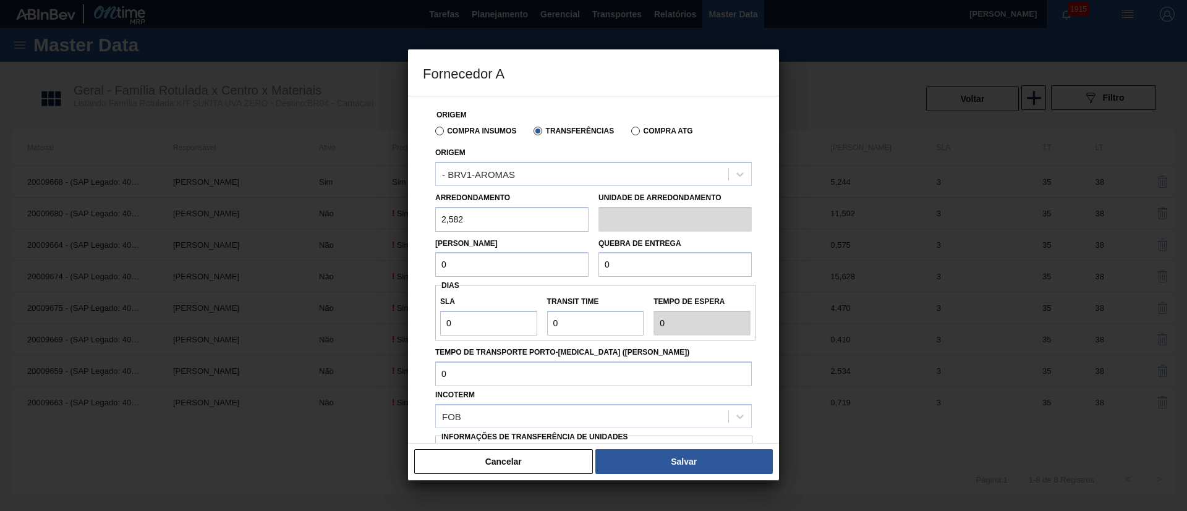
click at [430, 272] on div "Lote Mínimo 0" at bounding box center [511, 256] width 163 height 43
type input "2,582"
drag, startPoint x: 616, startPoint y: 268, endPoint x: 584, endPoint y: 264, distance: 31.7
click at [584, 264] on div "Lote Mínimo 2,582 Quebra de entrega 0" at bounding box center [593, 255] width 326 height 46
type input "2.000"
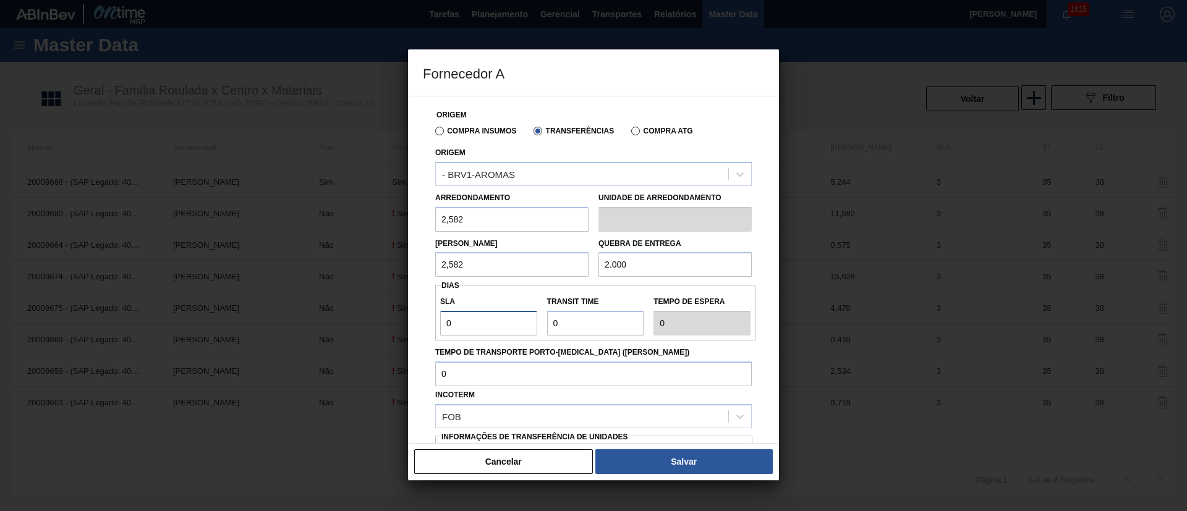
drag, startPoint x: 474, startPoint y: 328, endPoint x: 402, endPoint y: 329, distance: 71.1
click at [402, 329] on div "Fornecedor A Origem Compra Insumos Transferências Compra ATG Origem - BRV1-AROM…" at bounding box center [593, 255] width 1187 height 511
type input "3"
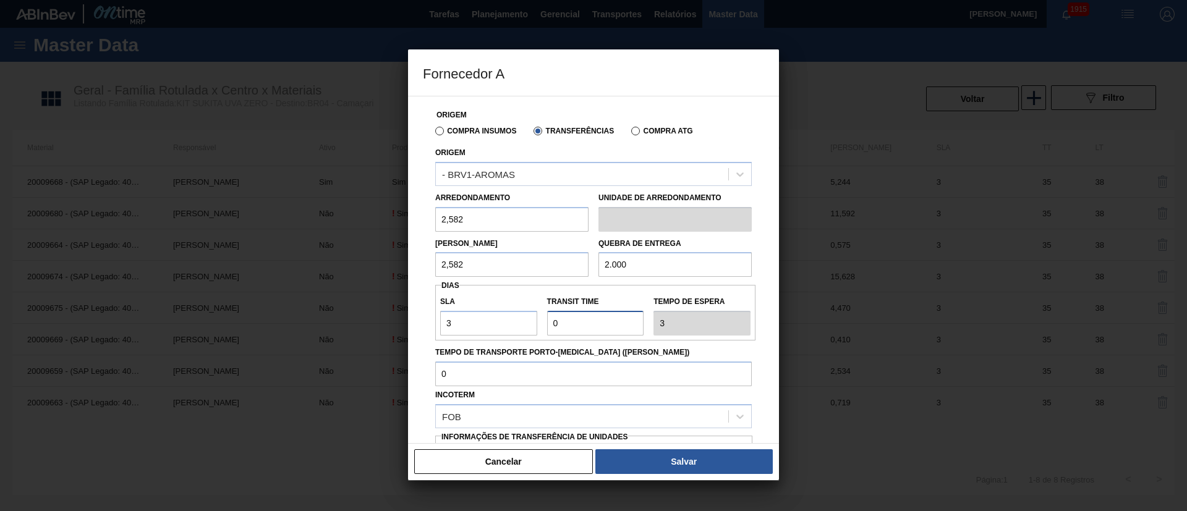
drag, startPoint x: 550, startPoint y: 326, endPoint x: 539, endPoint y: 326, distance: 11.7
click at [539, 326] on div "SLA 3 Transit Time Tempo de espera 3" at bounding box center [595, 313] width 320 height 46
type input "3"
type input "6"
type input "35"
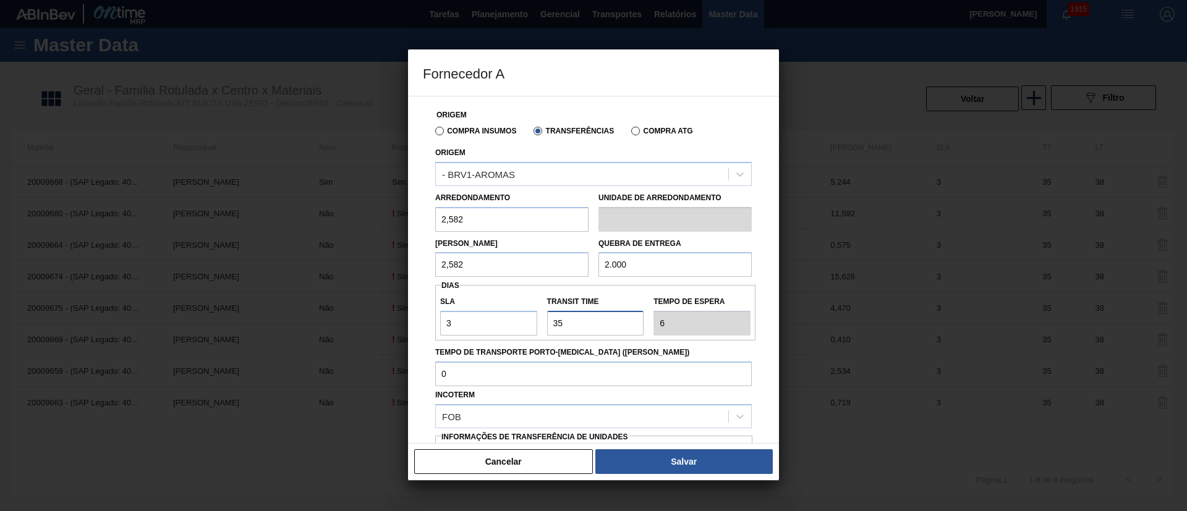
type input "38"
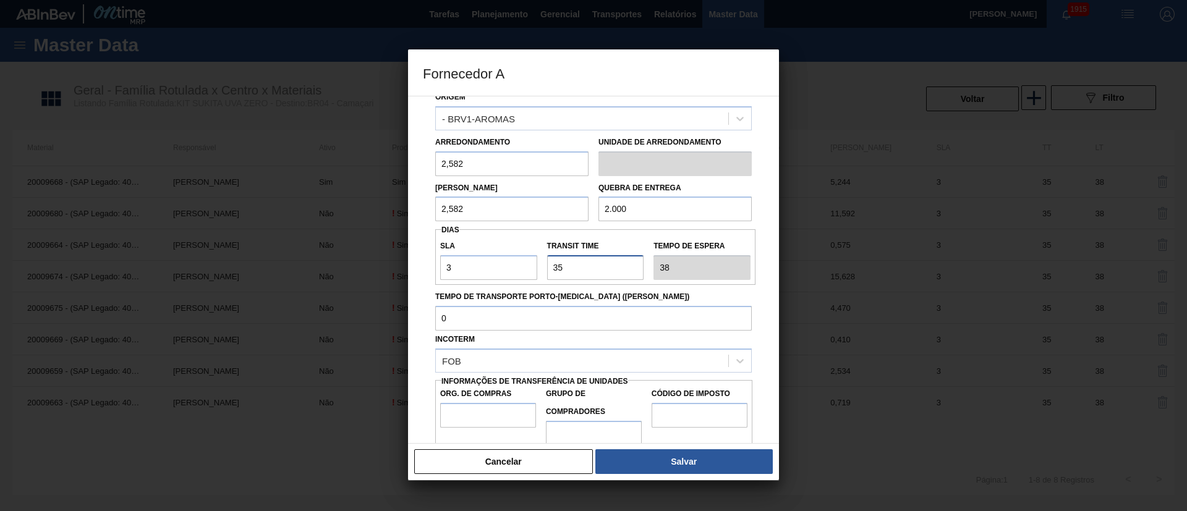
scroll to position [78, 0]
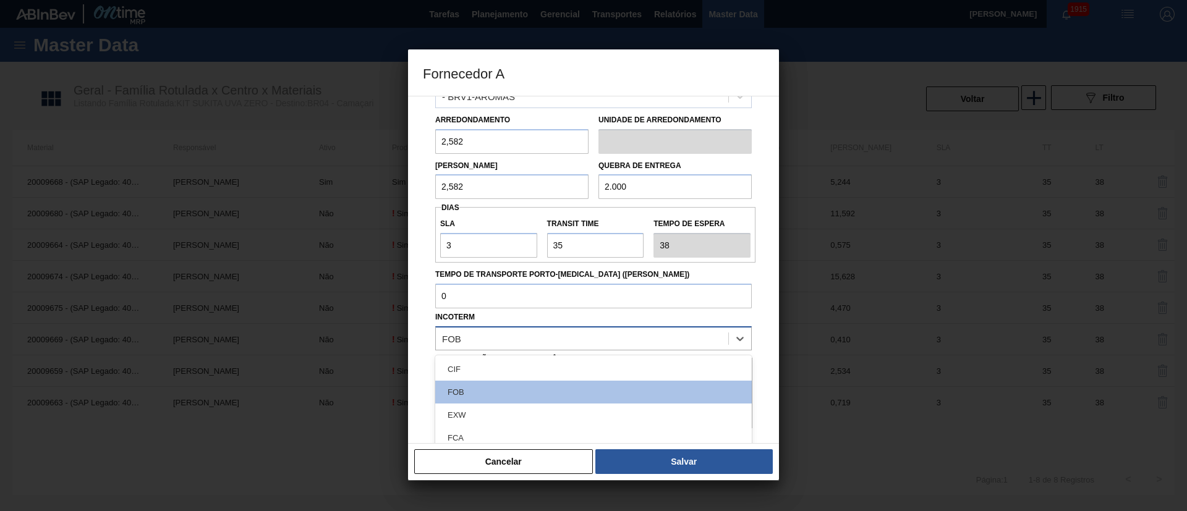
click at [491, 338] on div "FOB" at bounding box center [582, 339] width 292 height 18
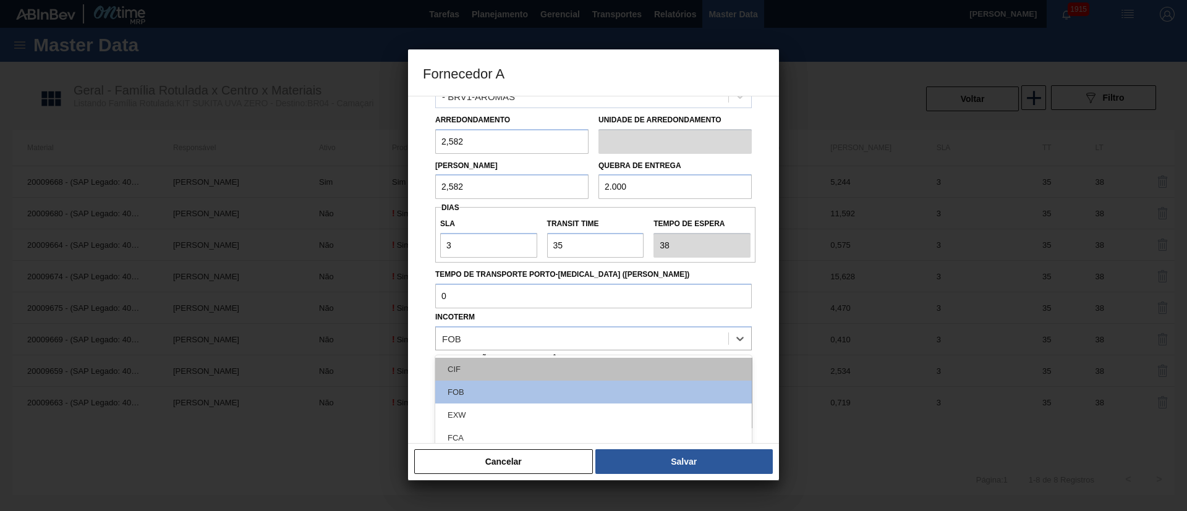
click at [496, 370] on div "CIF" at bounding box center [593, 369] width 317 height 23
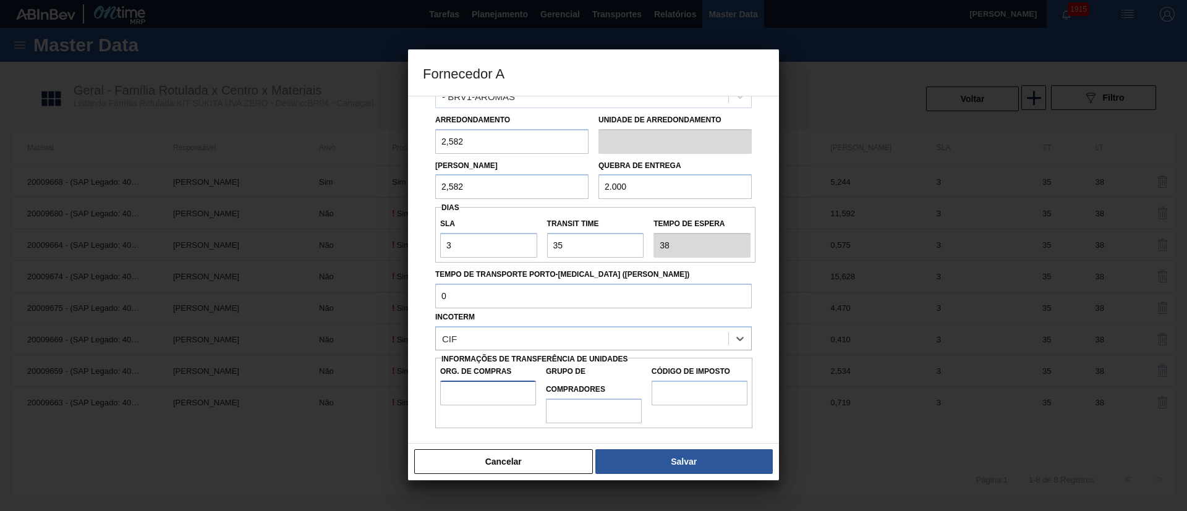
click at [474, 382] on input "Org. de Compras" at bounding box center [488, 393] width 96 height 25
type input "BR00"
click at [587, 407] on input "Grupo de Compradores" at bounding box center [594, 411] width 96 height 25
type input "A01"
click at [694, 396] on input "Código de Imposto" at bounding box center [700, 393] width 96 height 25
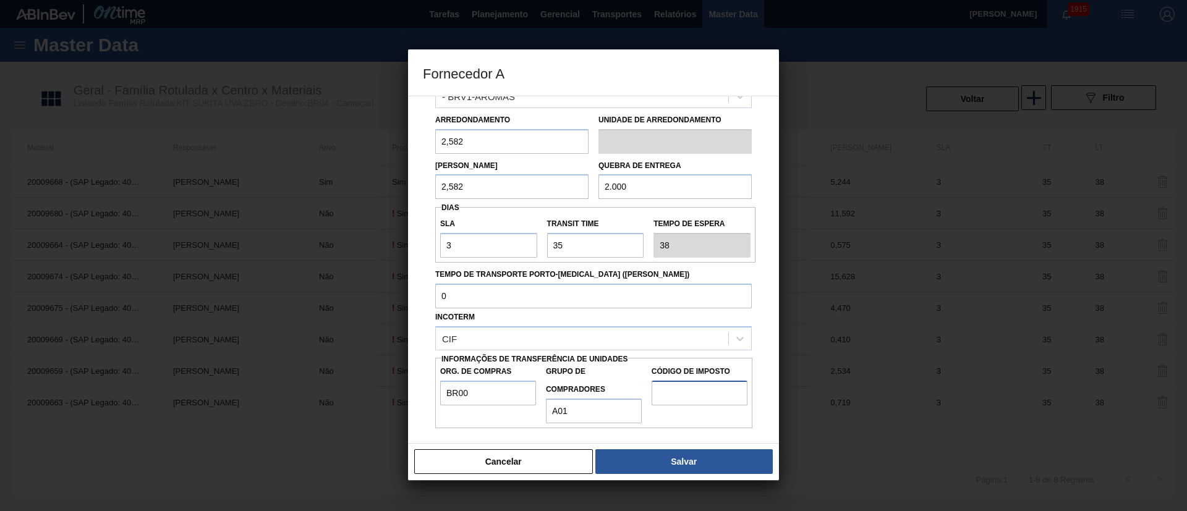
type input "I1"
drag, startPoint x: 663, startPoint y: 464, endPoint x: 656, endPoint y: 454, distance: 11.5
click at [661, 464] on button "Salvar" at bounding box center [683, 461] width 177 height 25
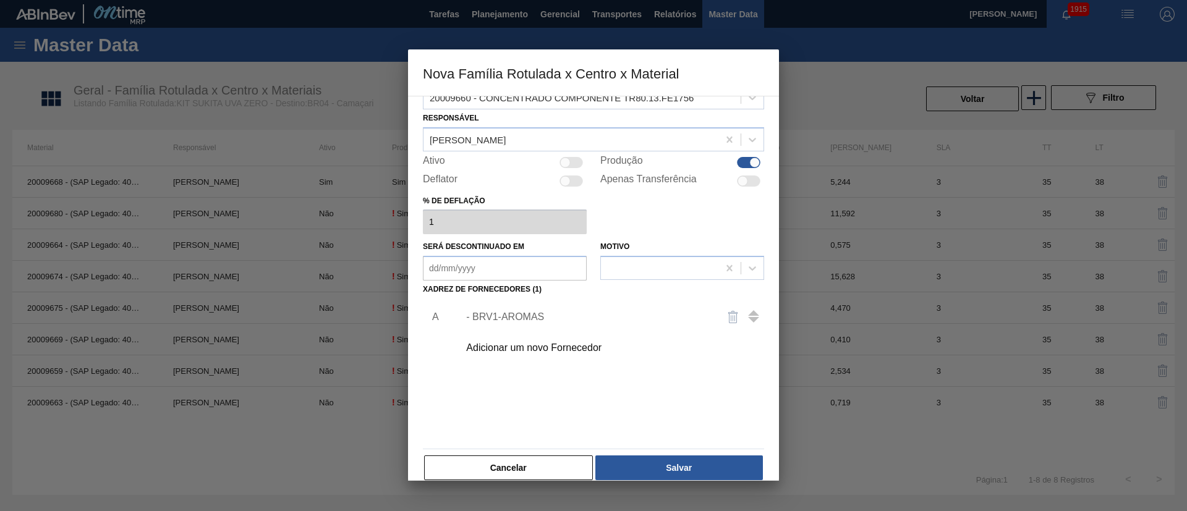
scroll to position [45, 0]
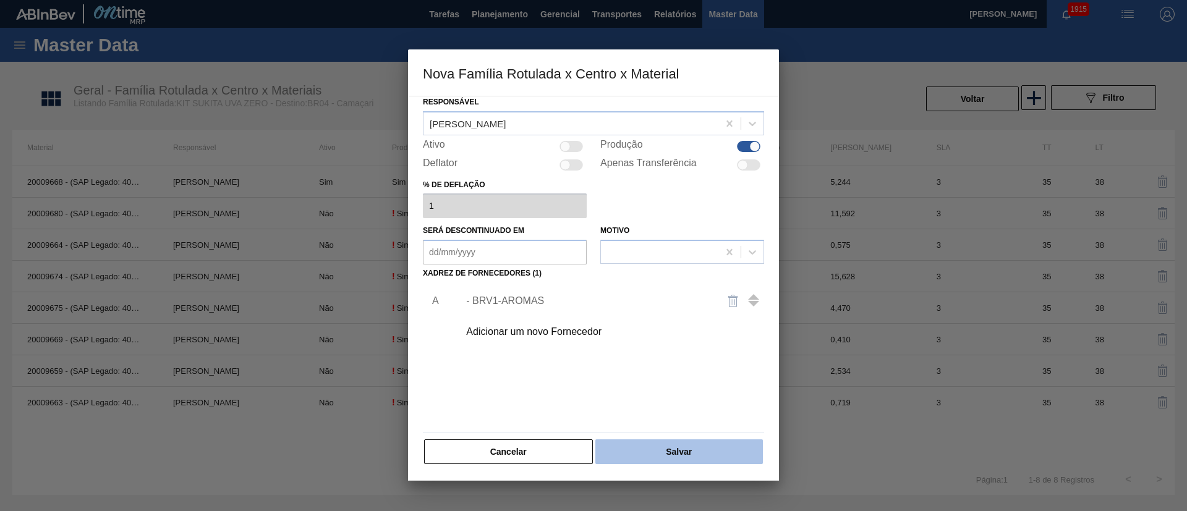
click at [676, 446] on button "Salvar" at bounding box center [679, 452] width 168 height 25
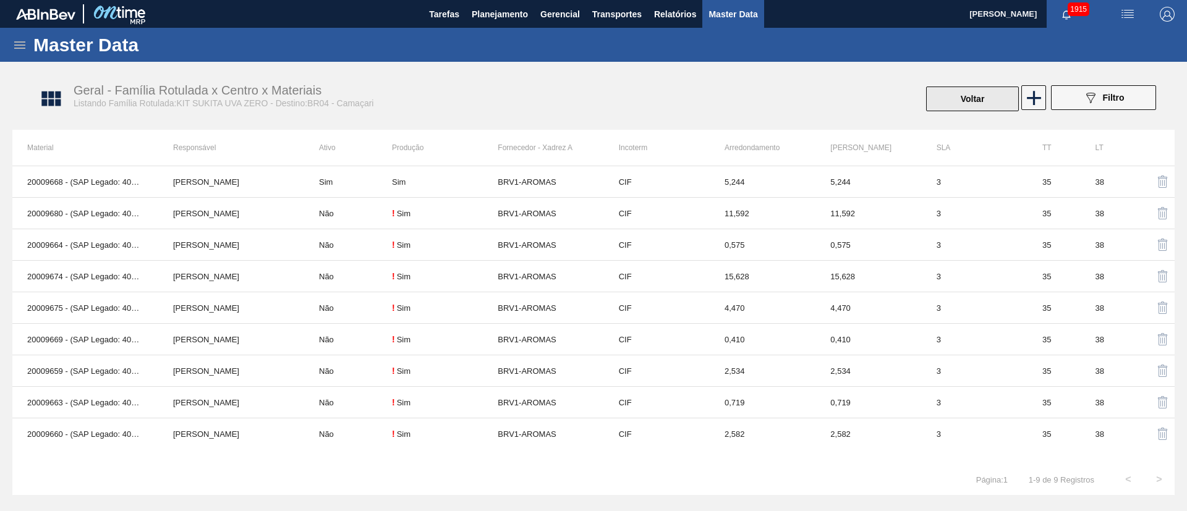
click at [930, 103] on button "Voltar" at bounding box center [972, 99] width 93 height 25
